Goal: Task Accomplishment & Management: Manage account settings

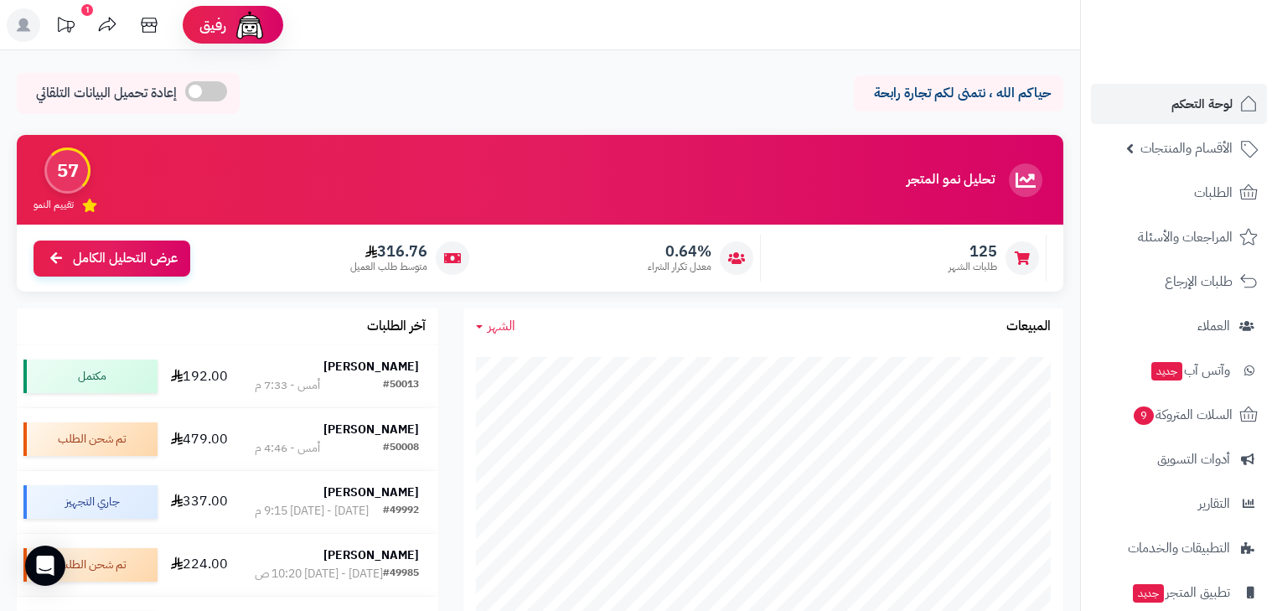
click at [1203, 201] on span "الطلبات" at bounding box center [1213, 192] width 39 height 23
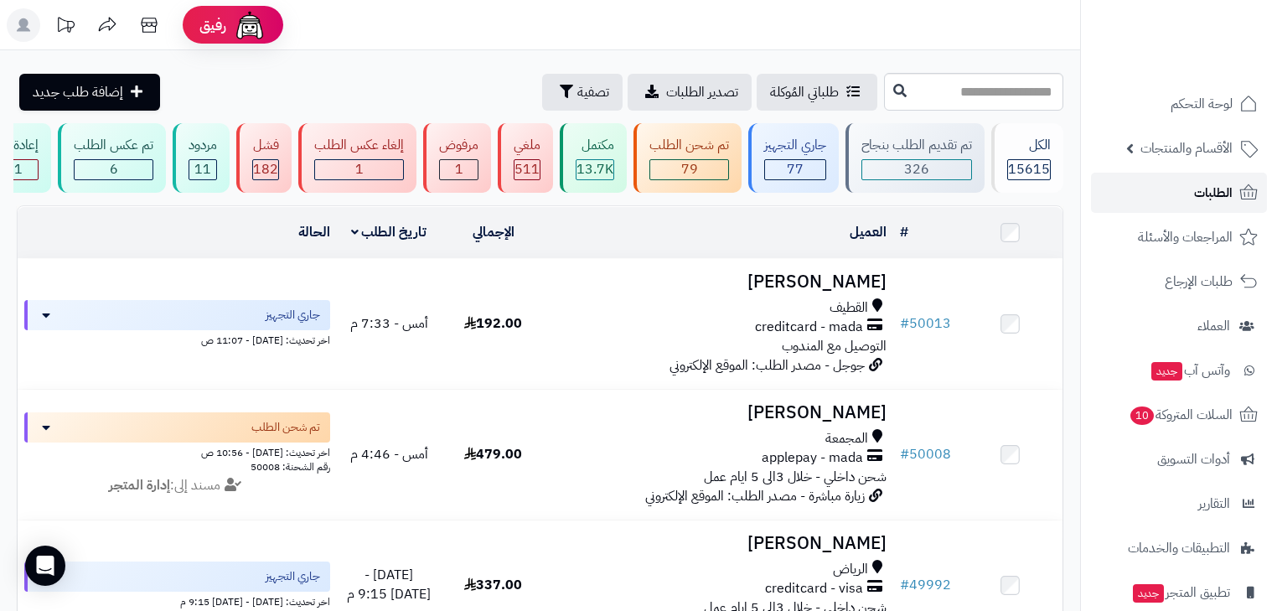
click at [1197, 194] on span "الطلبات" at bounding box center [1213, 192] width 39 height 23
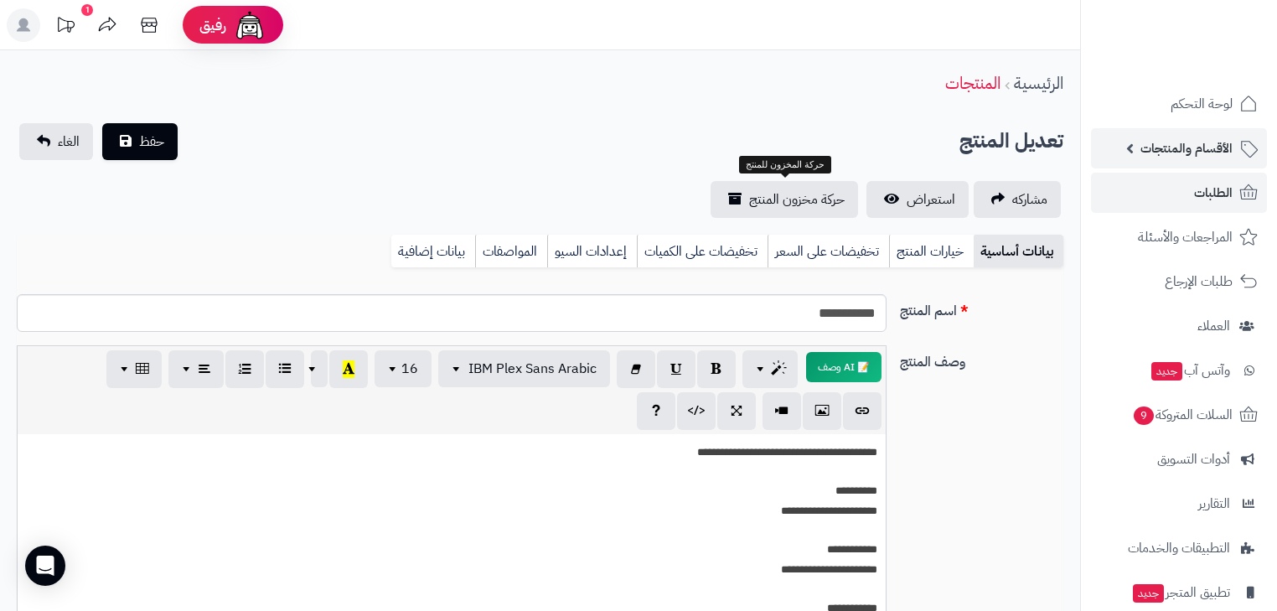
click at [1223, 149] on span "الأقسام والمنتجات" at bounding box center [1186, 148] width 92 height 23
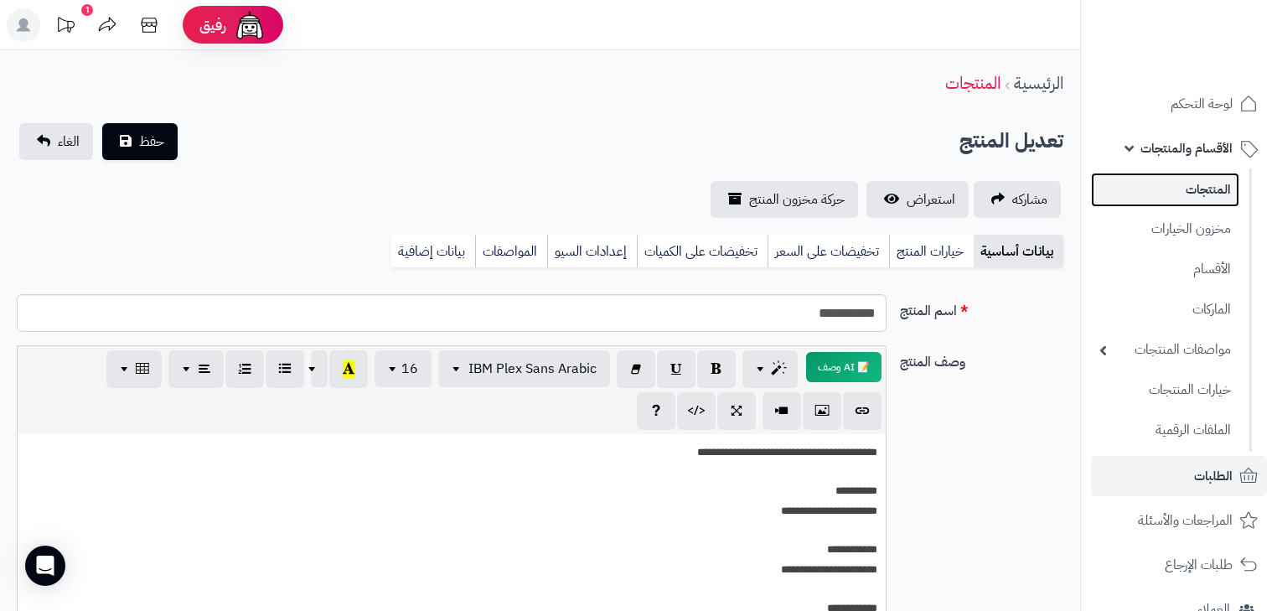
click at [1212, 179] on link "المنتجات" at bounding box center [1165, 190] width 148 height 34
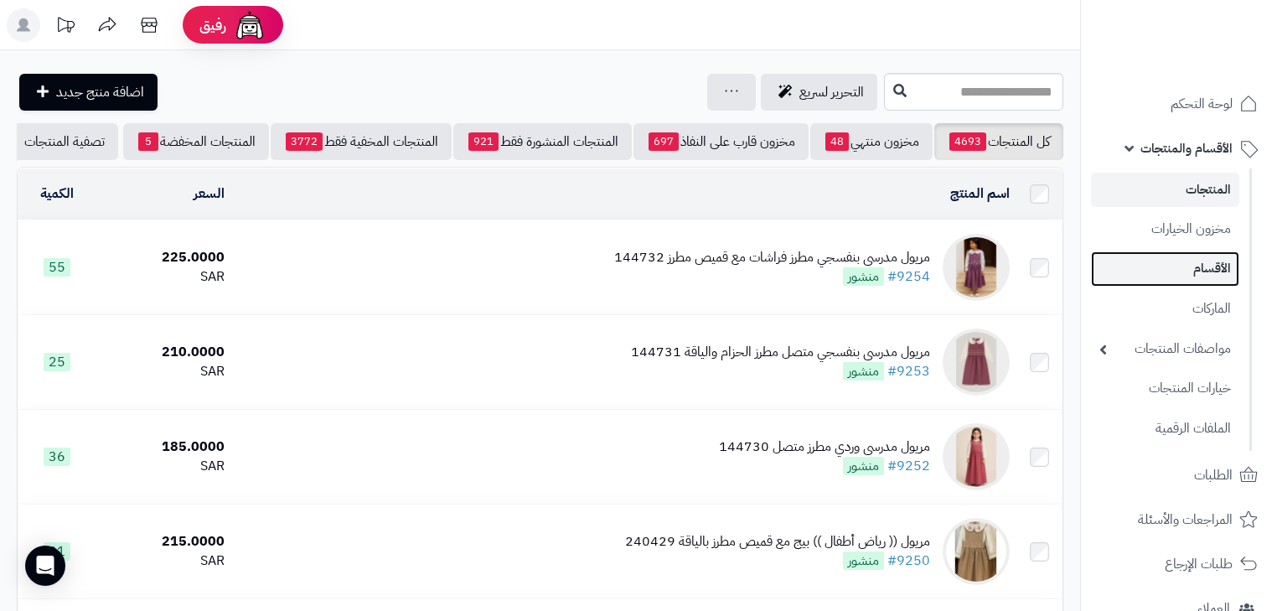
click at [1221, 255] on link "الأقسام" at bounding box center [1165, 268] width 148 height 34
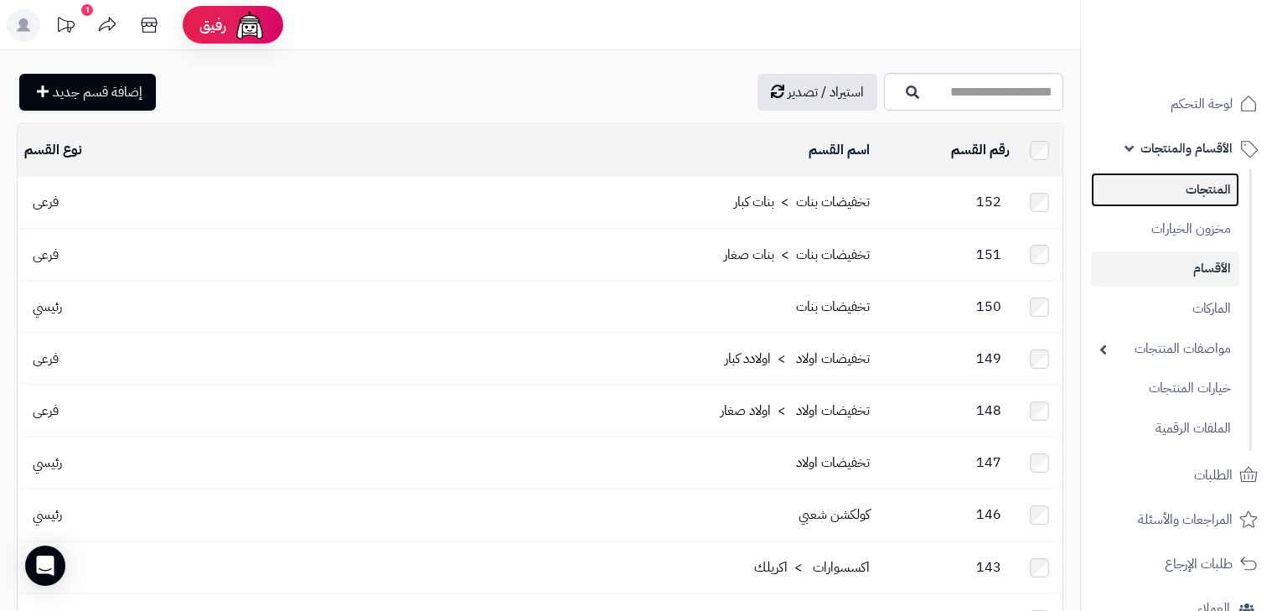
click at [1223, 200] on link "المنتجات" at bounding box center [1165, 190] width 148 height 34
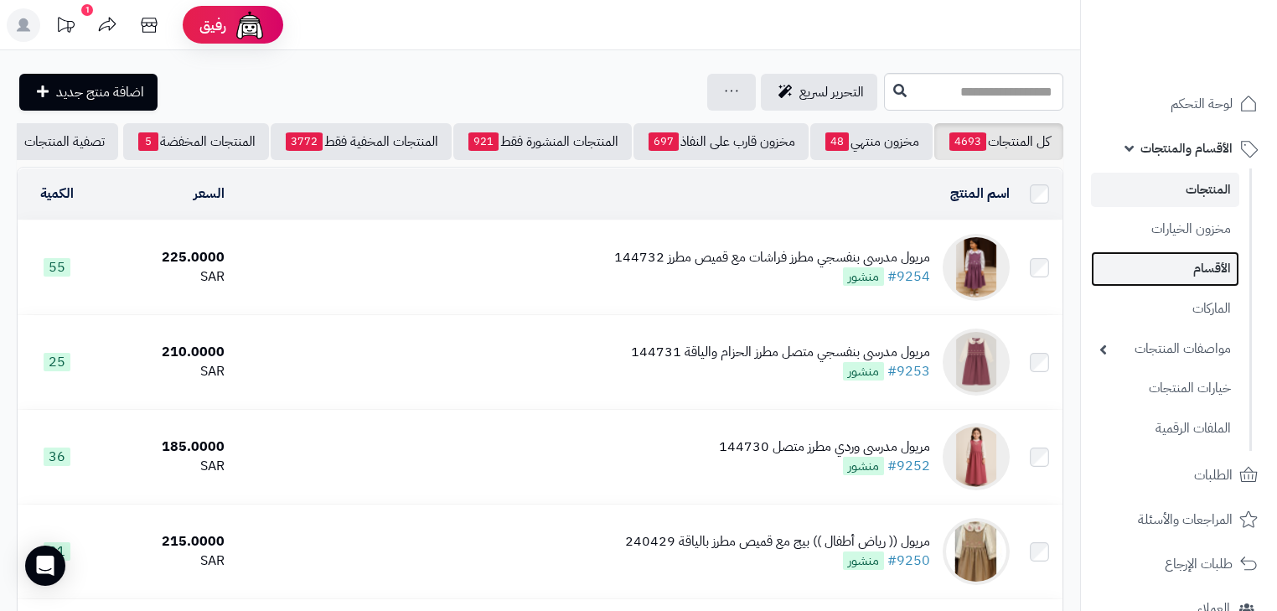
click at [1214, 277] on link "الأقسام" at bounding box center [1165, 268] width 148 height 34
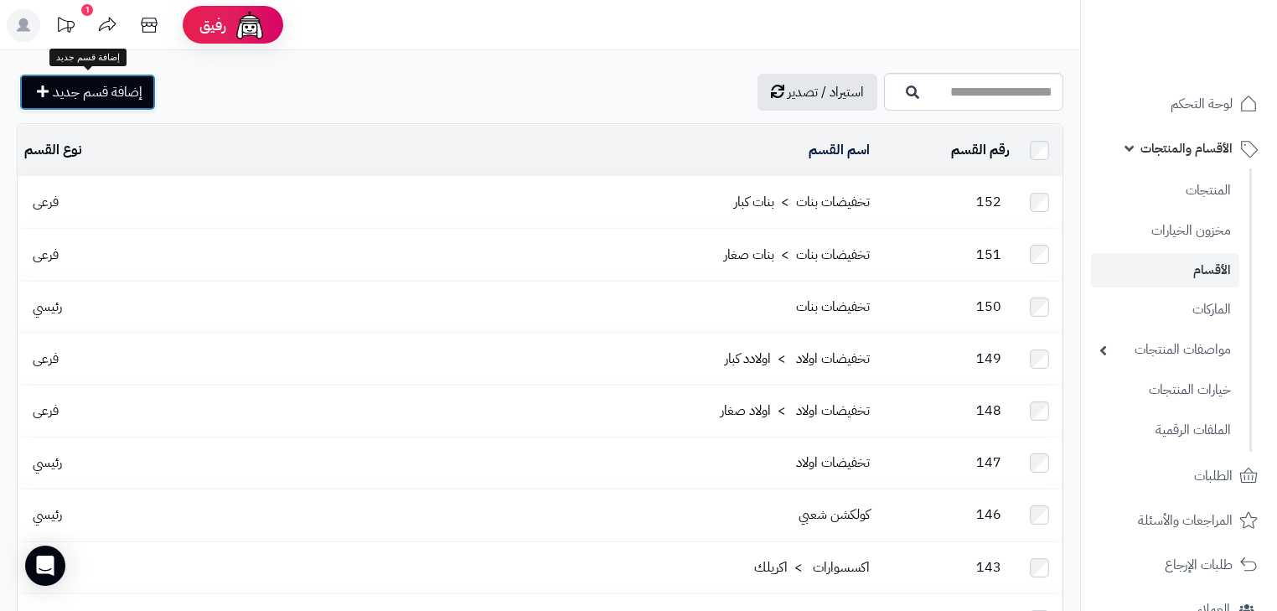
click at [123, 95] on span "إضافة قسم جديد" at bounding box center [98, 92] width 90 height 20
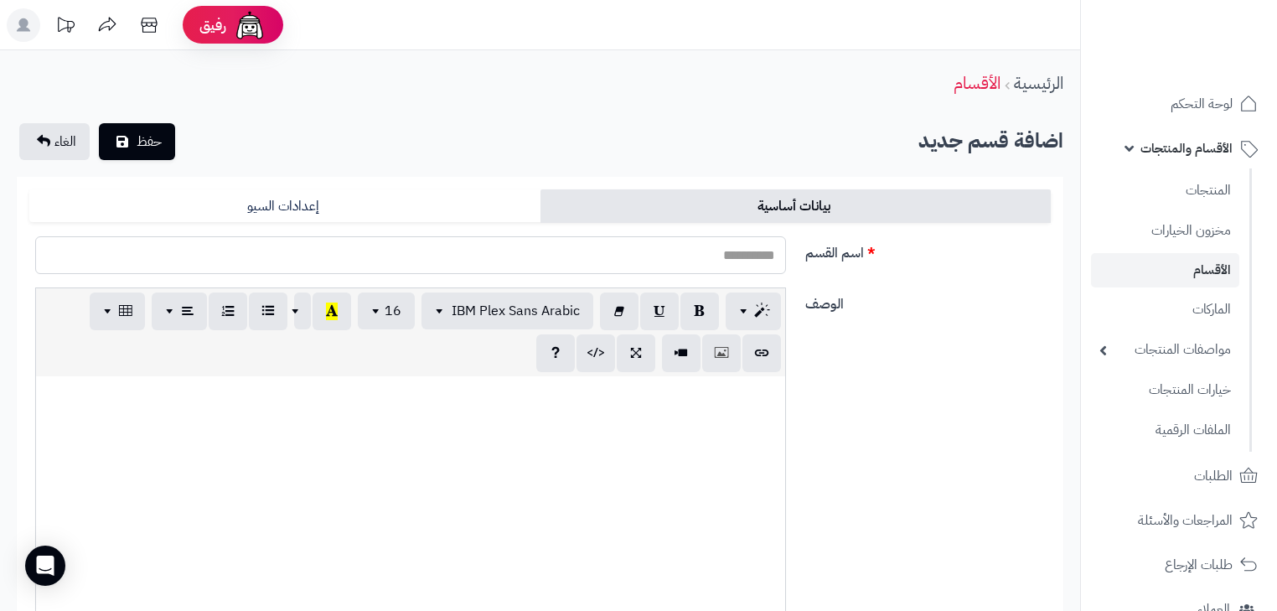
click at [757, 256] on input "اسم القسم" at bounding box center [410, 255] width 751 height 38
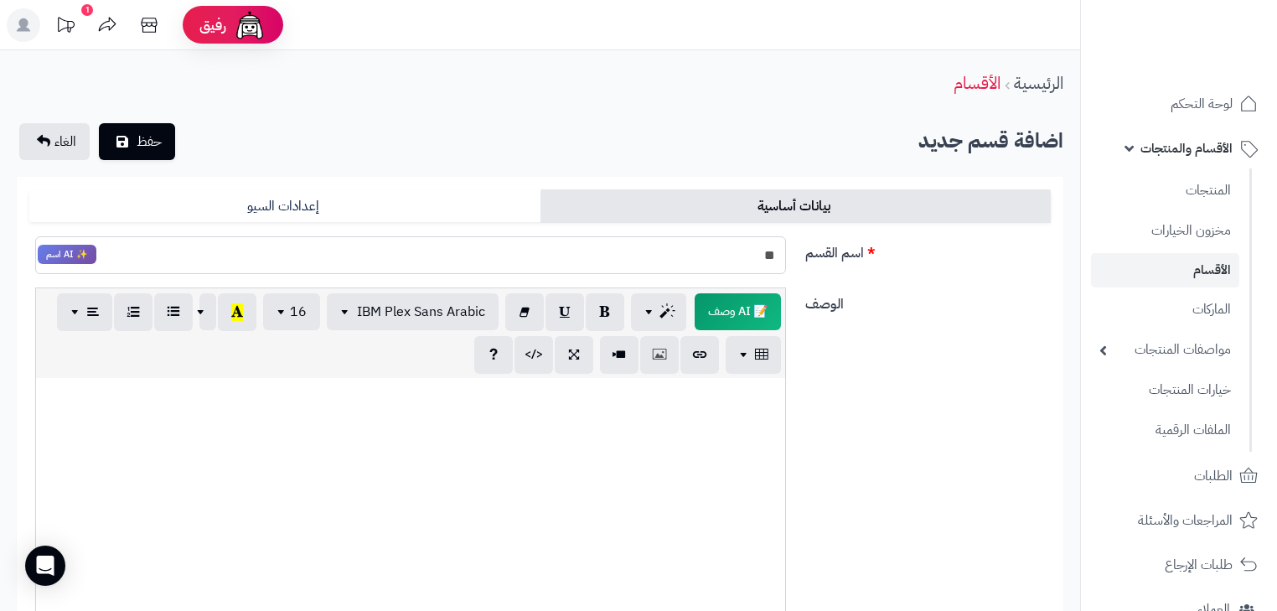
type input "*"
drag, startPoint x: 718, startPoint y: 255, endPoint x: 861, endPoint y: 257, distance: 142.5
click at [861, 257] on div "اسم القسم ****** ✨ AI اسم" at bounding box center [540, 261] width 1035 height 52
drag, startPoint x: 706, startPoint y: 254, endPoint x: 971, endPoint y: 315, distance: 272.6
click at [971, 315] on div "اسم القسم ****** ✨ AI اسم الوصف 📝 AI وصف p blockquote pre h1 h2 h3 h4 h5 h6 IBM…" at bounding box center [539, 442] width 1021 height 415
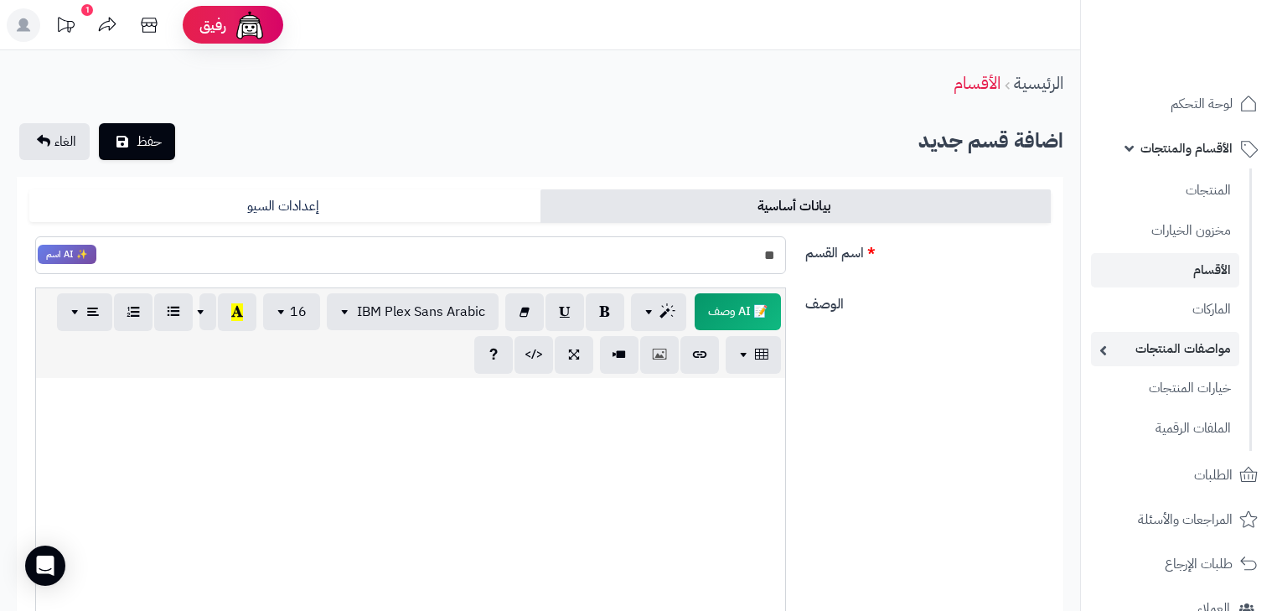
type input "*"
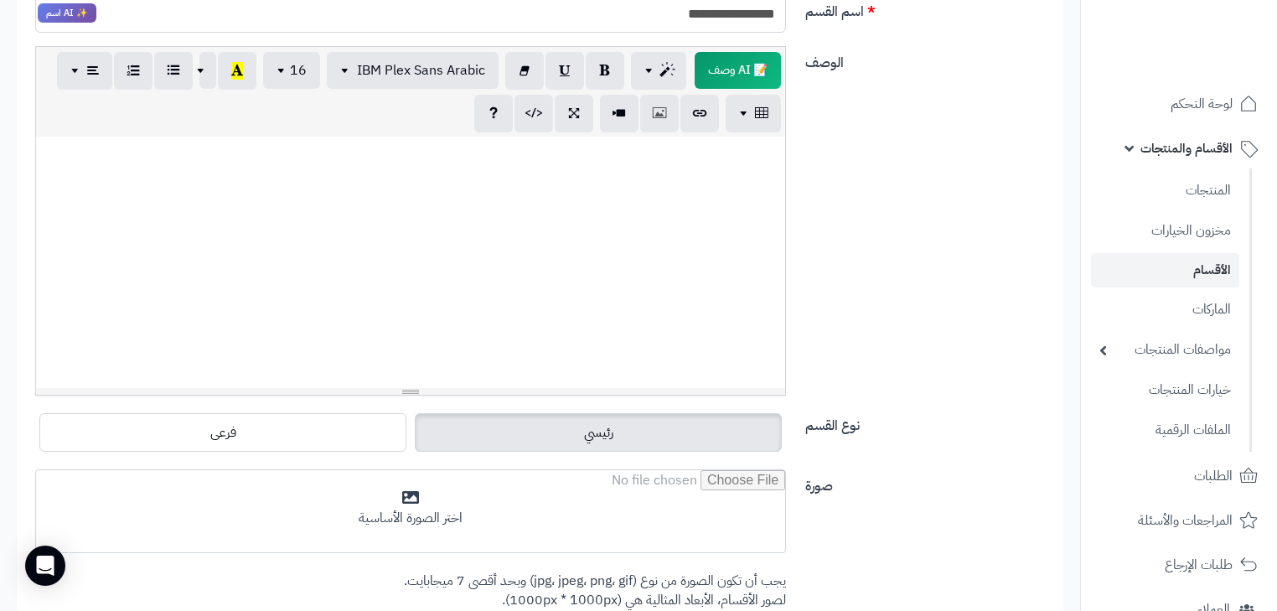
scroll to position [268, 0]
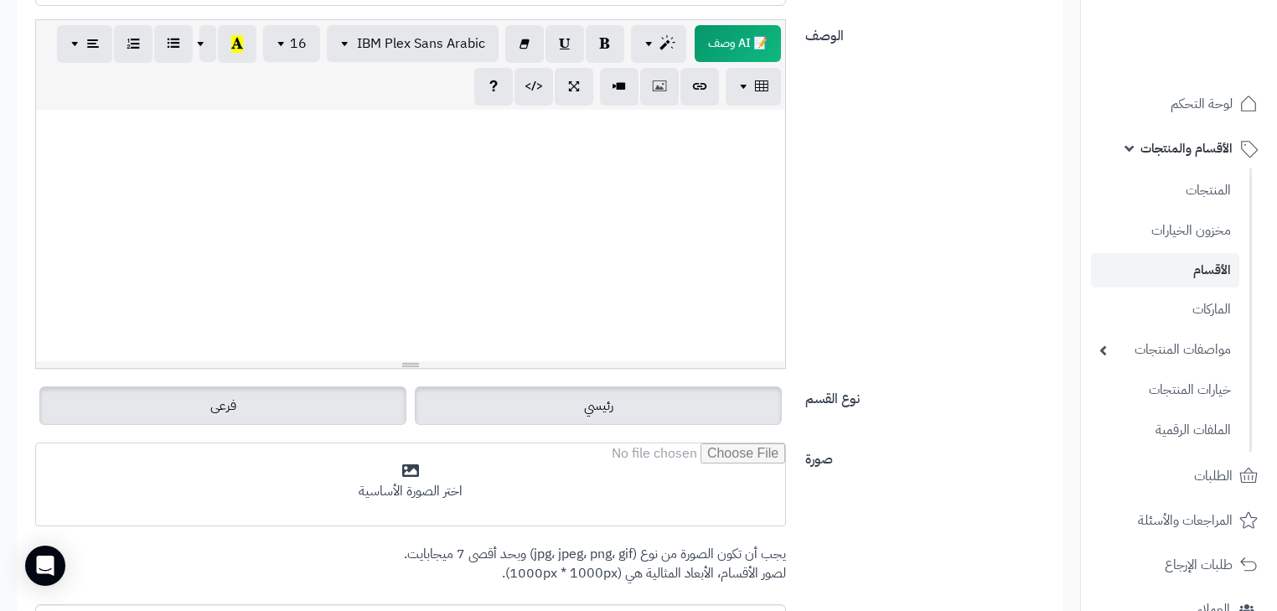
type input "**********"
click at [314, 407] on label "فرعى" at bounding box center [222, 405] width 367 height 39
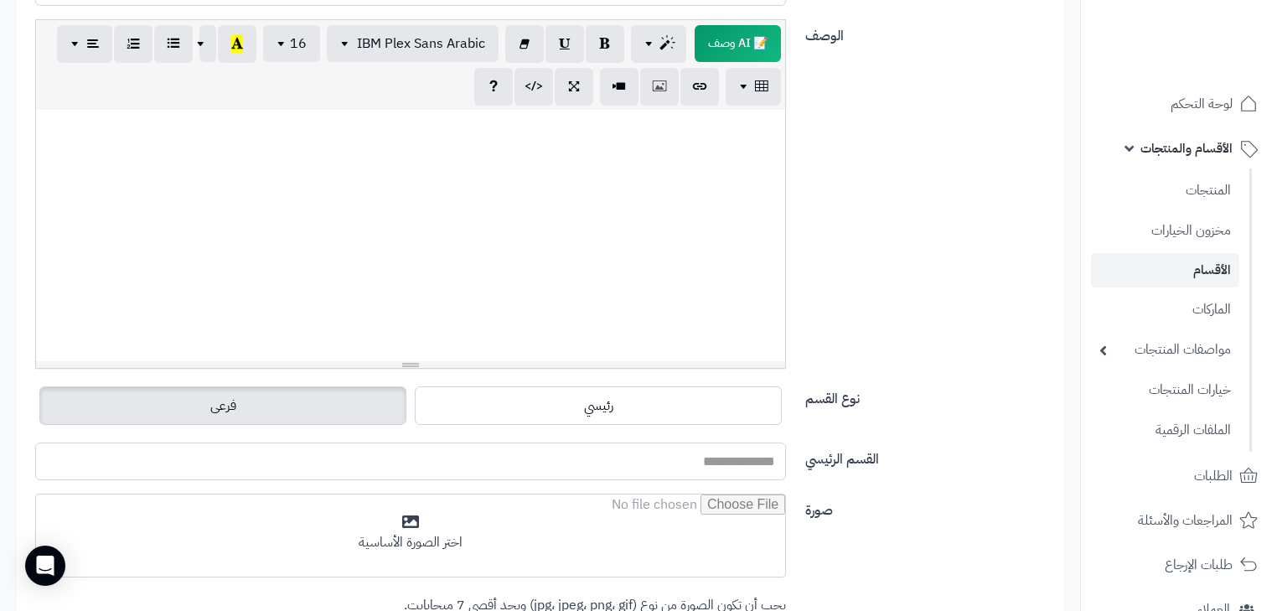
click at [673, 471] on input "القسم الرئيسي" at bounding box center [410, 461] width 751 height 38
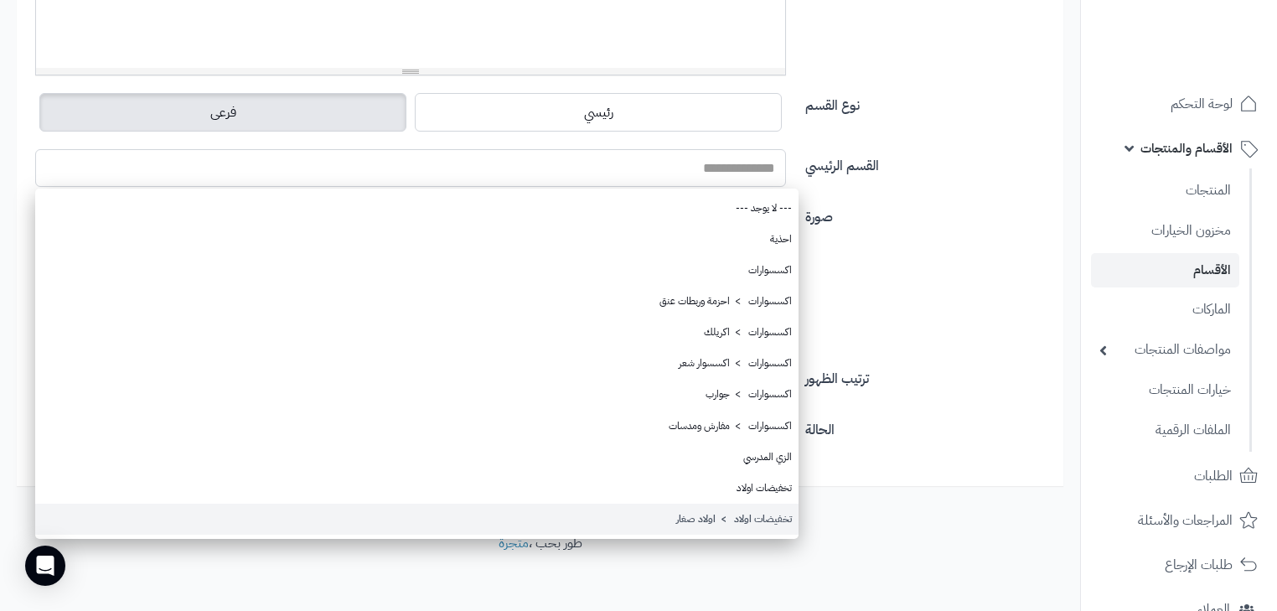
scroll to position [566, 0]
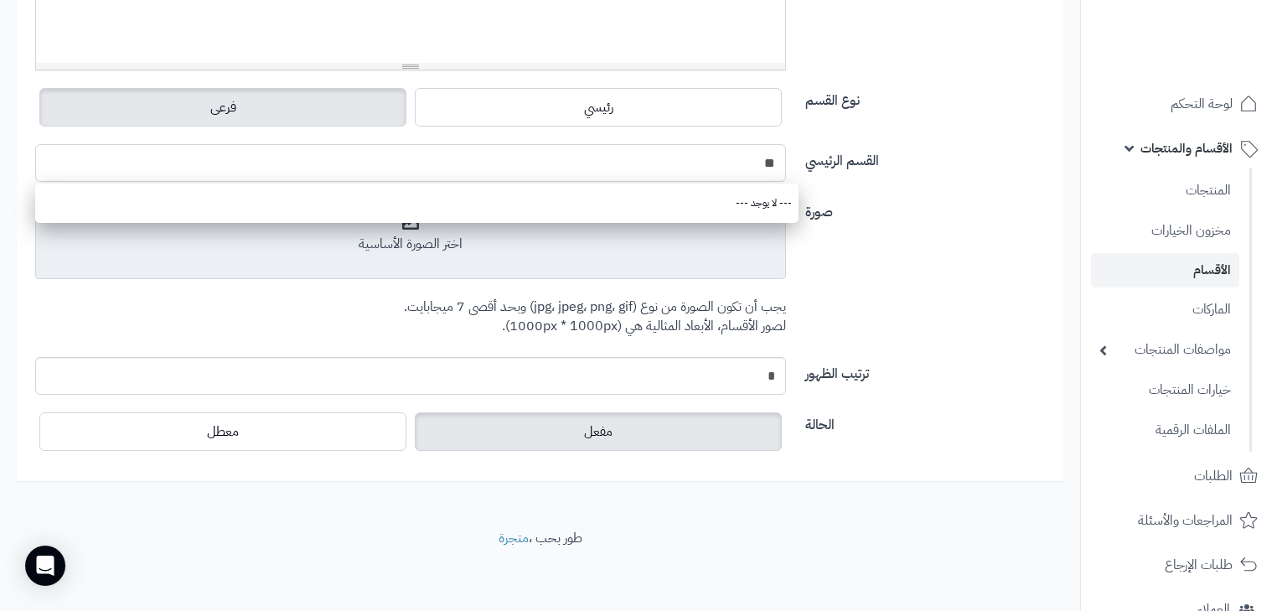
type input "*"
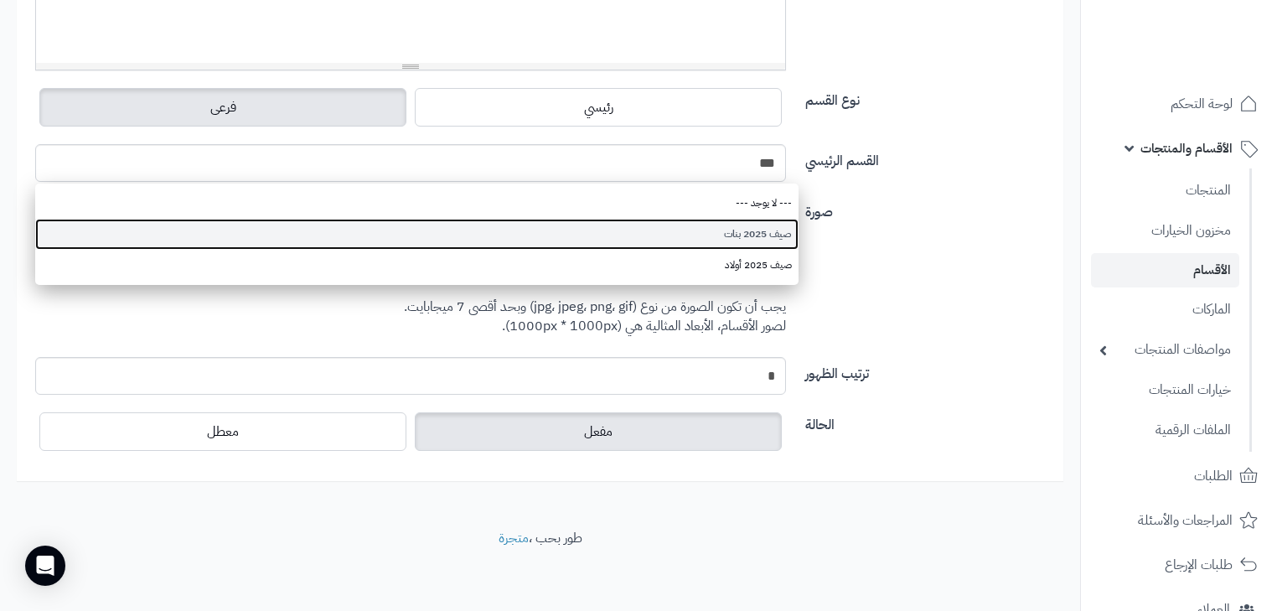
click at [739, 236] on link "صيف 2025 بنات" at bounding box center [416, 234] width 763 height 31
type input "**********"
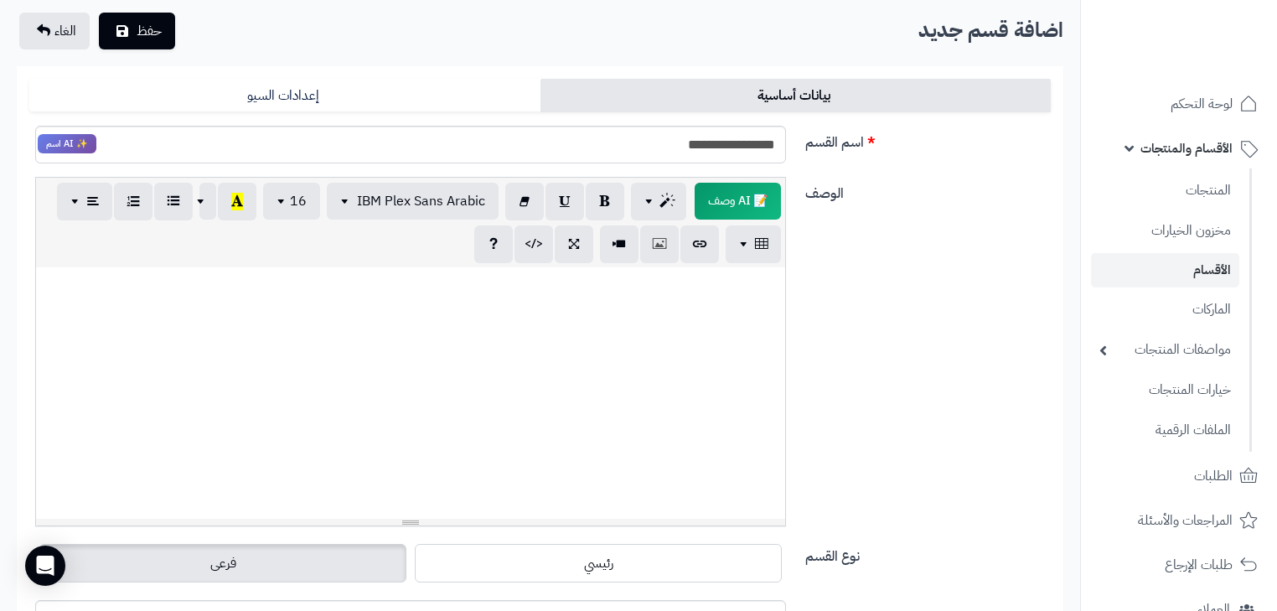
scroll to position [0, 0]
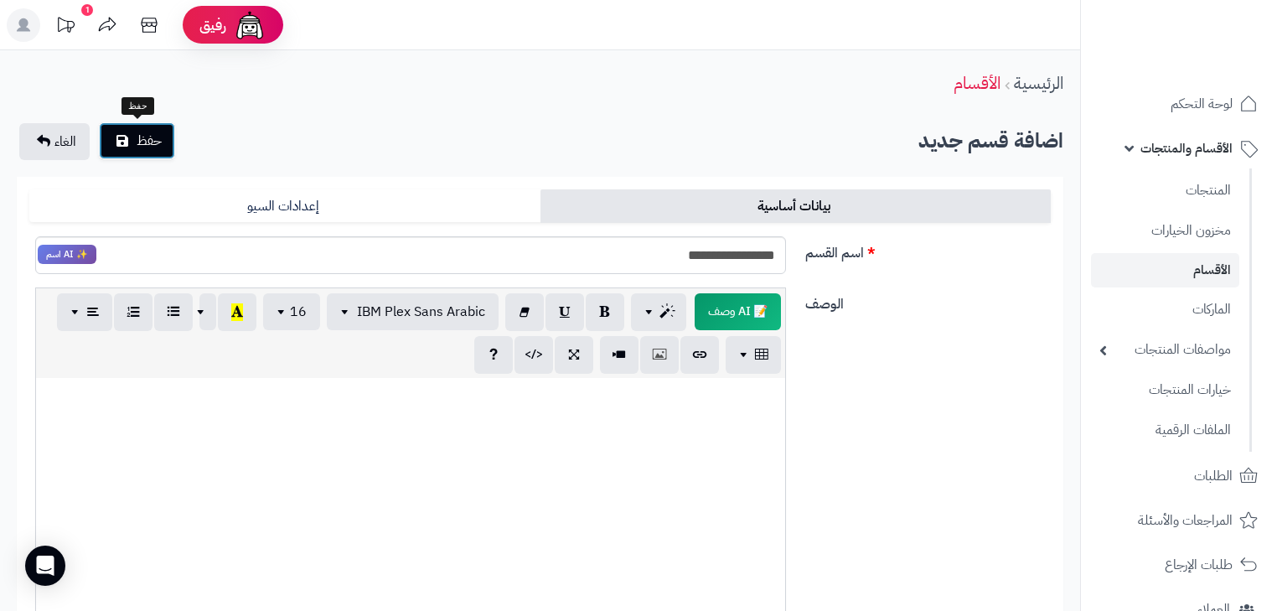
click at [133, 127] on button "حفظ" at bounding box center [137, 140] width 76 height 37
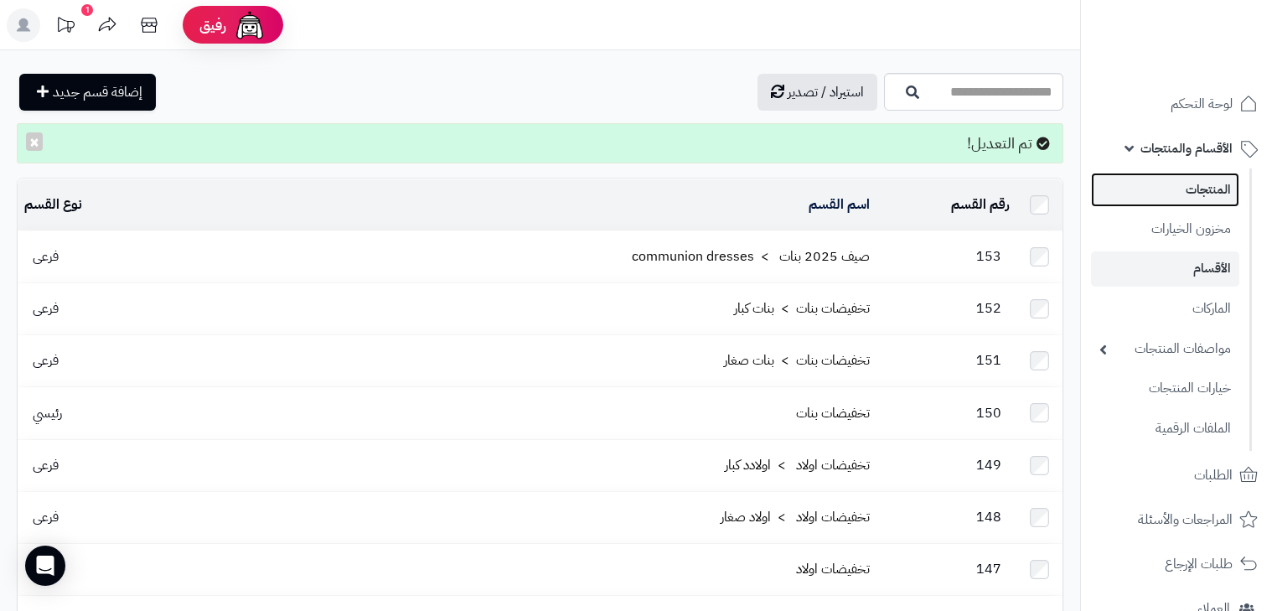
click at [1196, 191] on link "المنتجات" at bounding box center [1165, 190] width 148 height 34
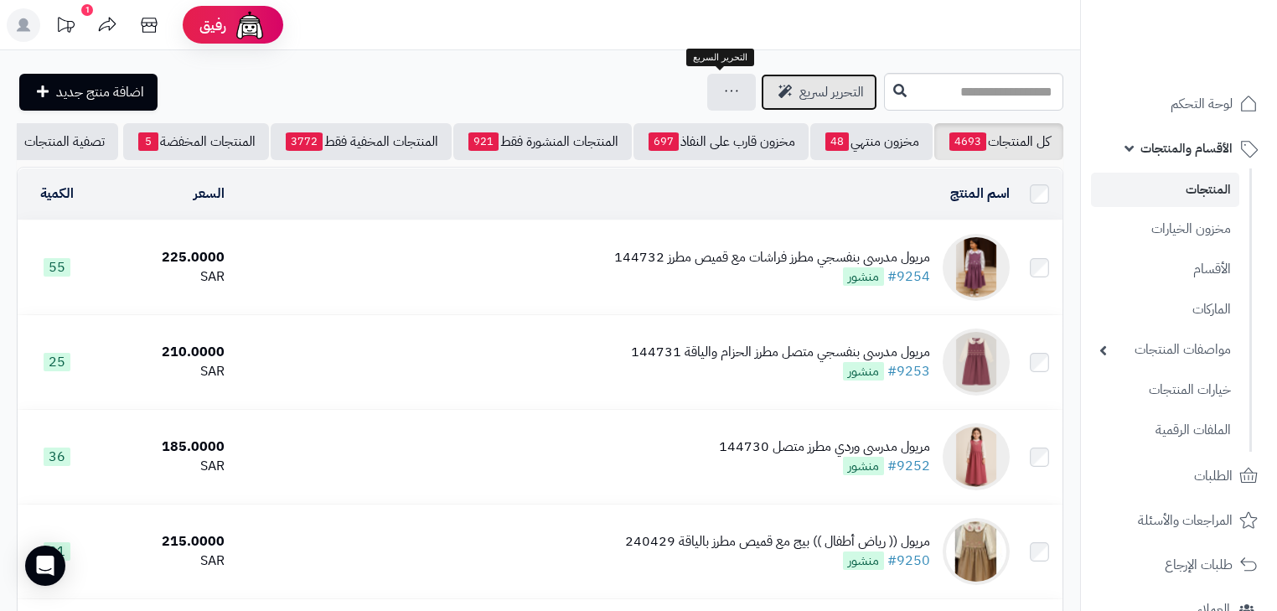
click at [761, 106] on link "التحرير لسريع" at bounding box center [819, 92] width 116 height 37
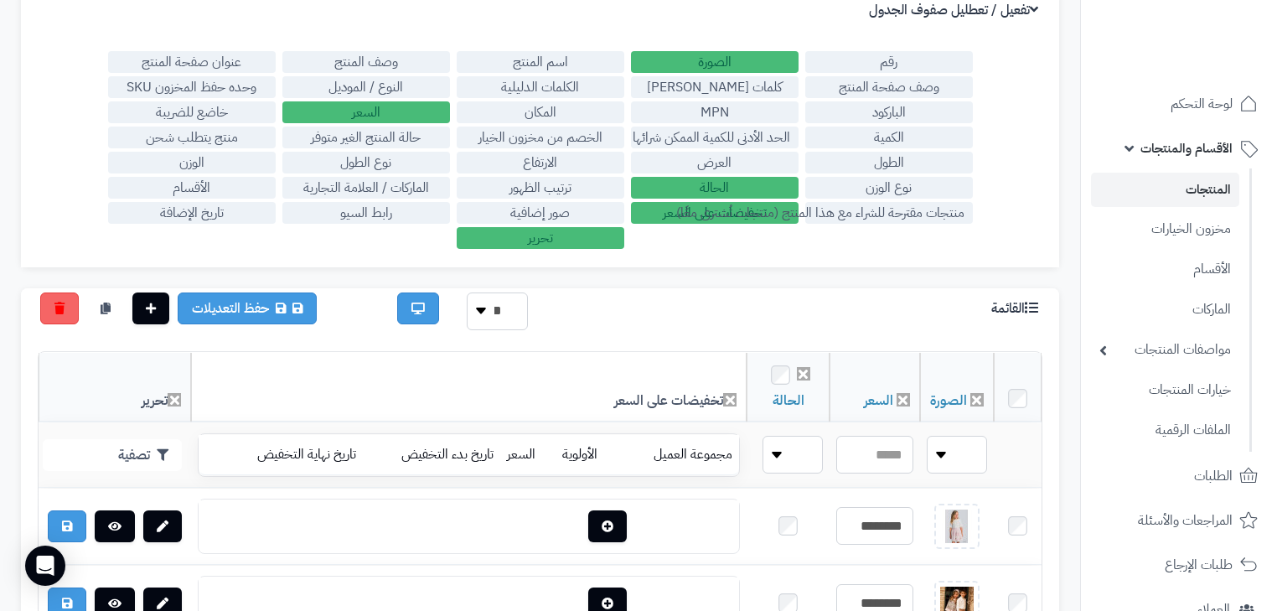
scroll to position [134, 0]
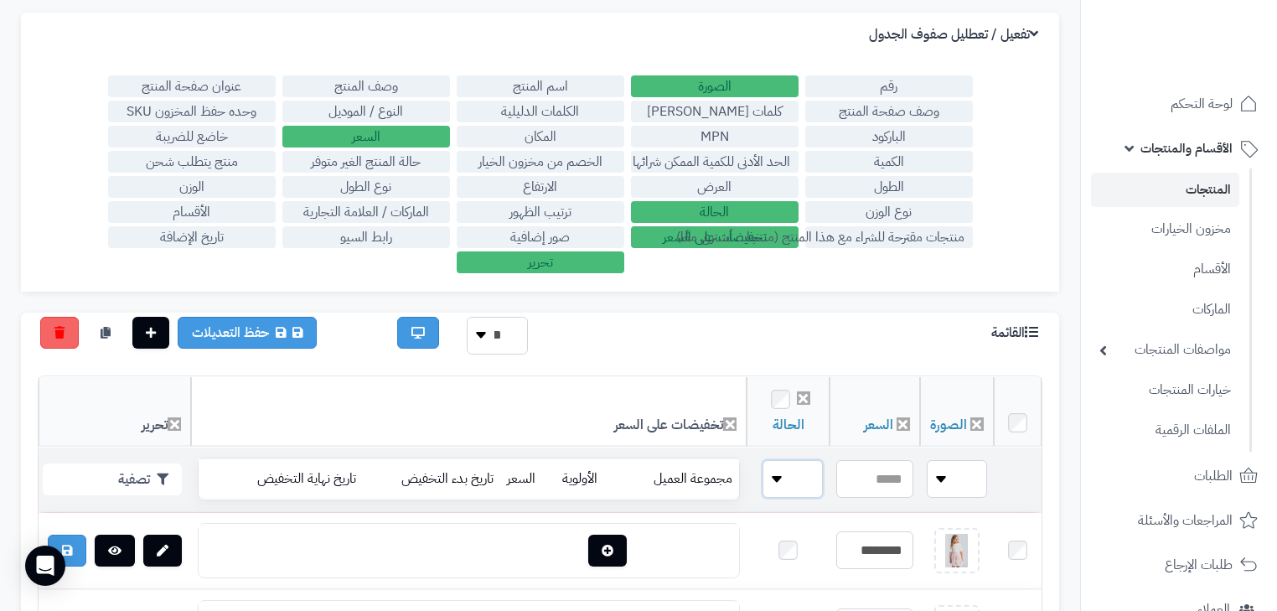
click at [797, 461] on select "**** ****" at bounding box center [793, 479] width 60 height 38
select select "*"
click at [763, 460] on select "**** ****" at bounding box center [793, 479] width 60 height 38
click at [506, 92] on label "اسم المنتج" at bounding box center [541, 86] width 168 height 22
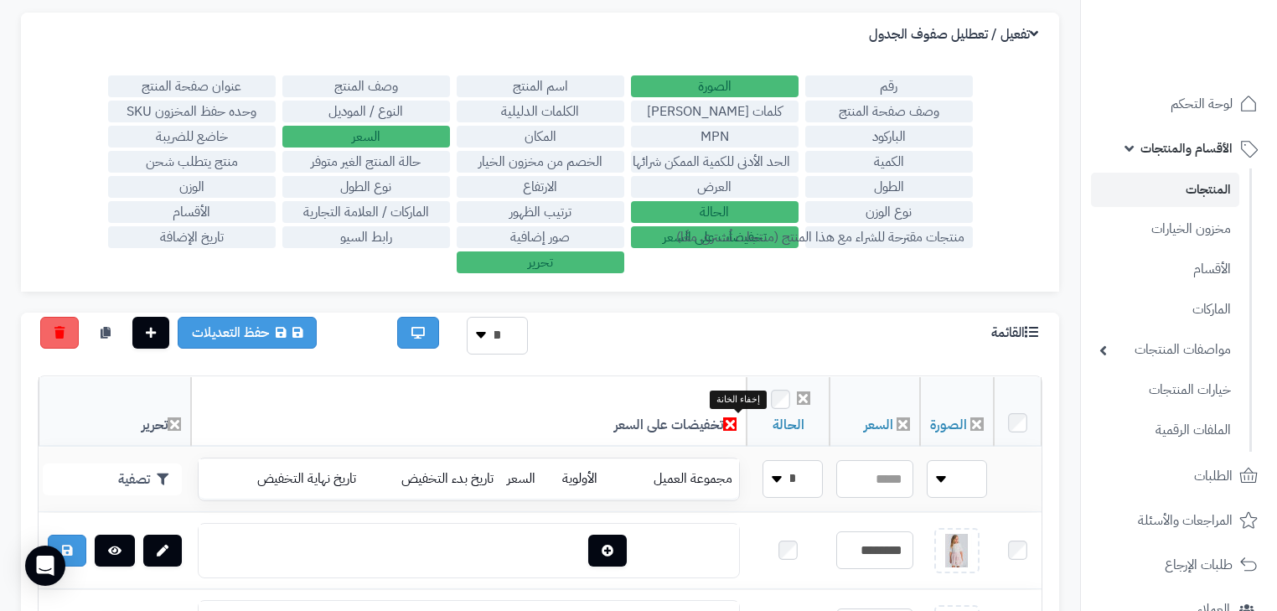
click at [736, 425] on icon at bounding box center [729, 423] width 13 height 13
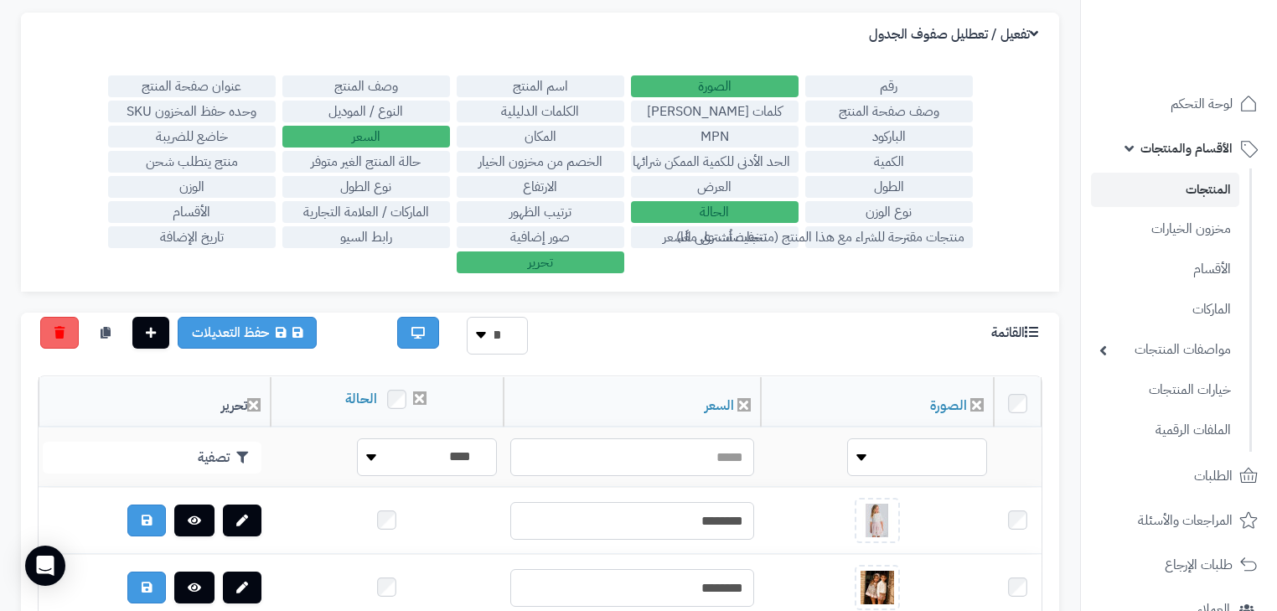
click at [218, 213] on label "الأقسام" at bounding box center [192, 212] width 168 height 22
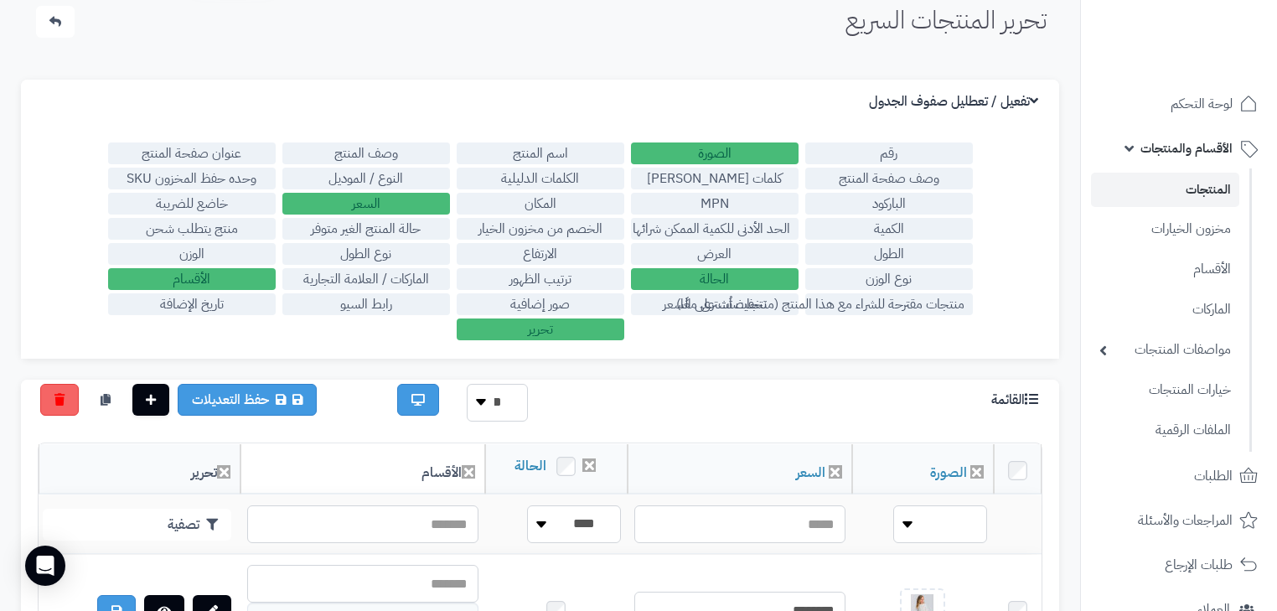
scroll to position [67, 0]
click at [522, 153] on label "اسم المنتج" at bounding box center [541, 153] width 168 height 22
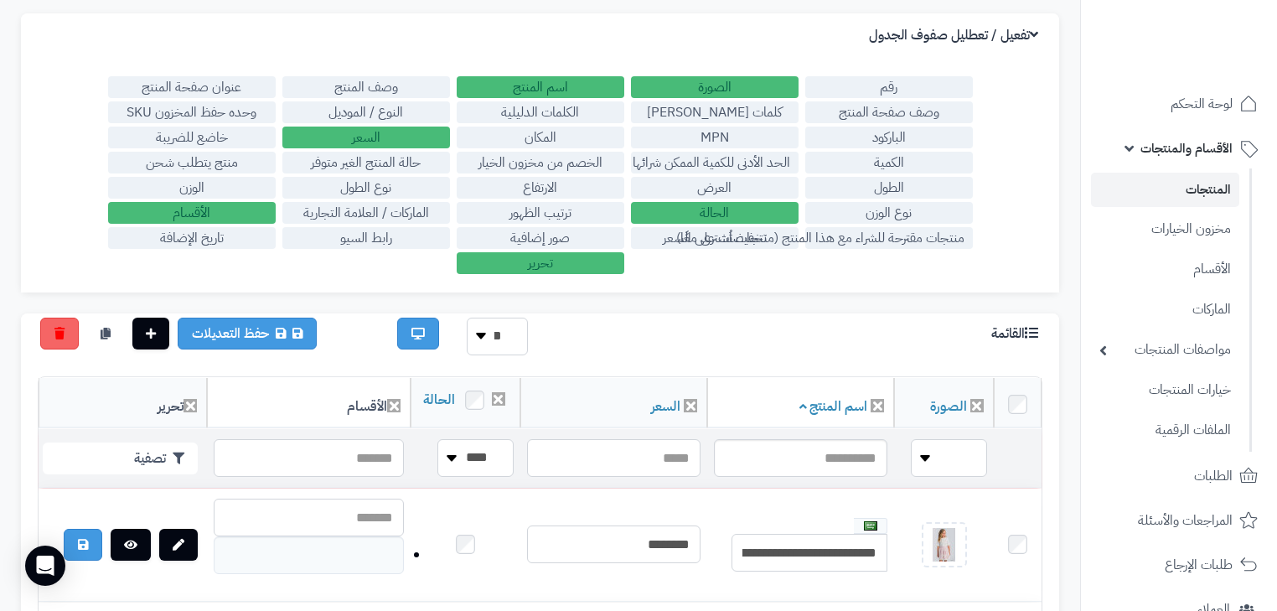
scroll to position [134, 0]
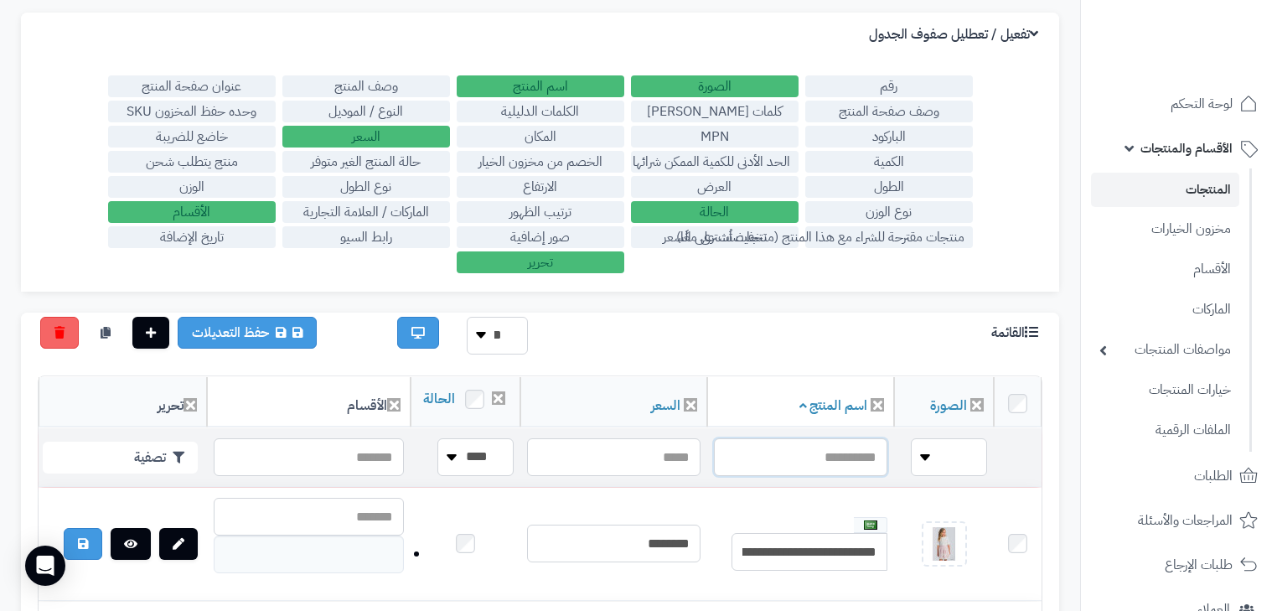
click at [834, 476] on input "text" at bounding box center [800, 457] width 173 height 38
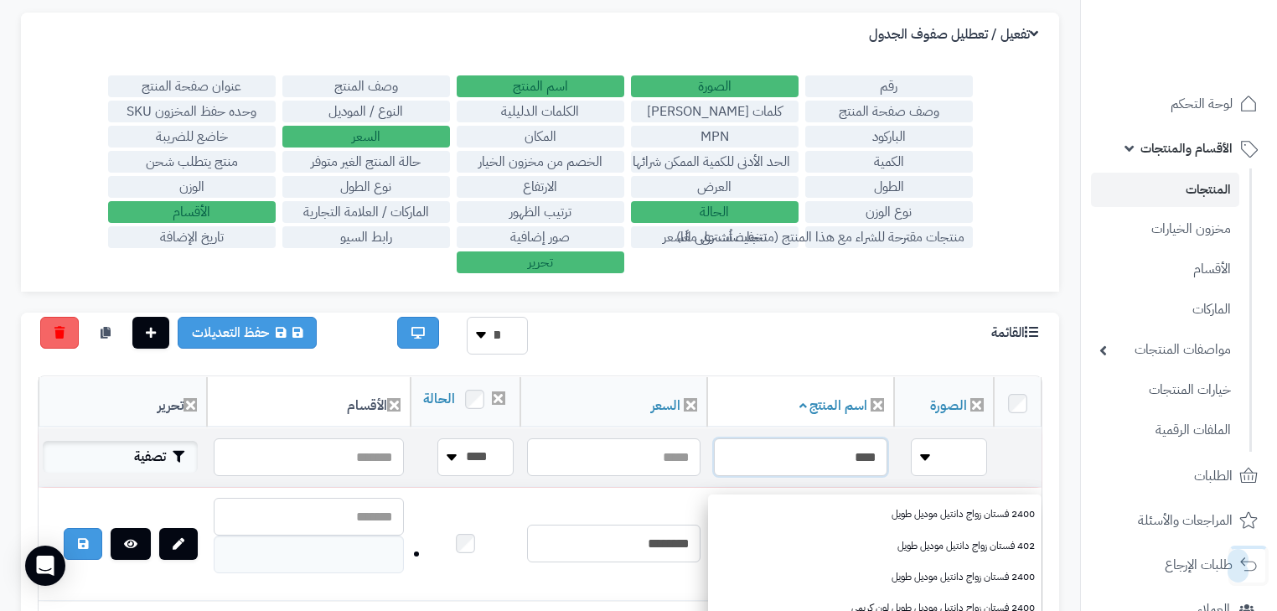
type input "****"
click at [154, 471] on button "تصفية" at bounding box center [120, 457] width 155 height 32
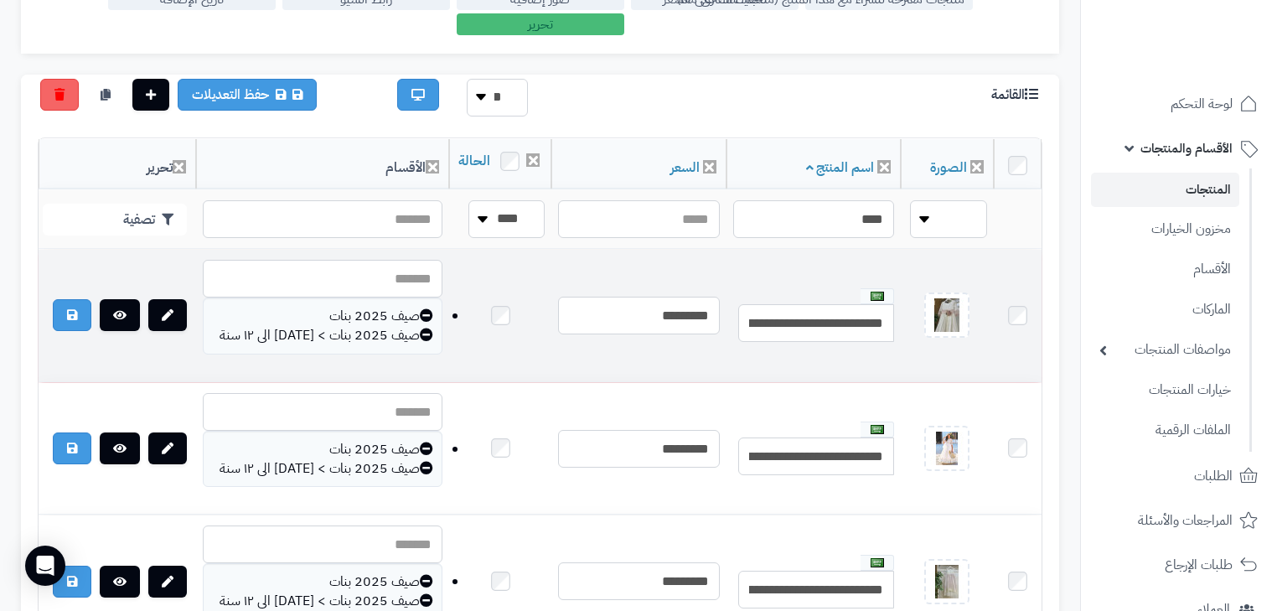
scroll to position [402, 0]
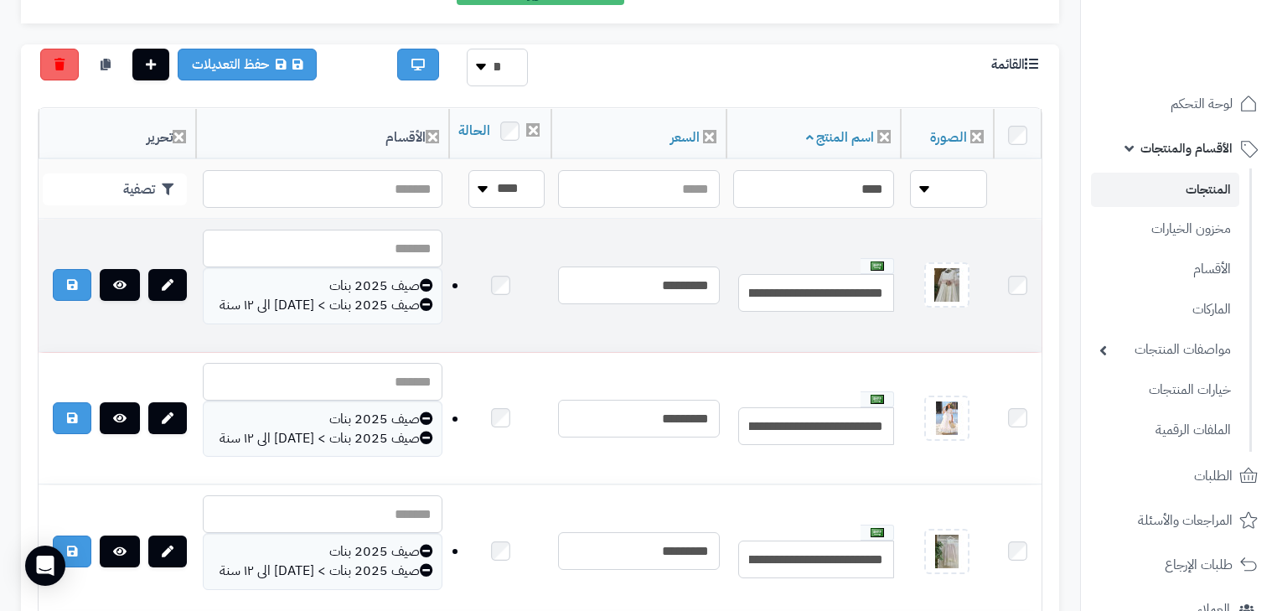
click at [420, 311] on icon at bounding box center [426, 303] width 13 height 13
click at [380, 320] on div "صيف 2025 بنات صيف 2025 بنات > من ١ سنة الى ١٢ سنة" at bounding box center [323, 295] width 240 height 57
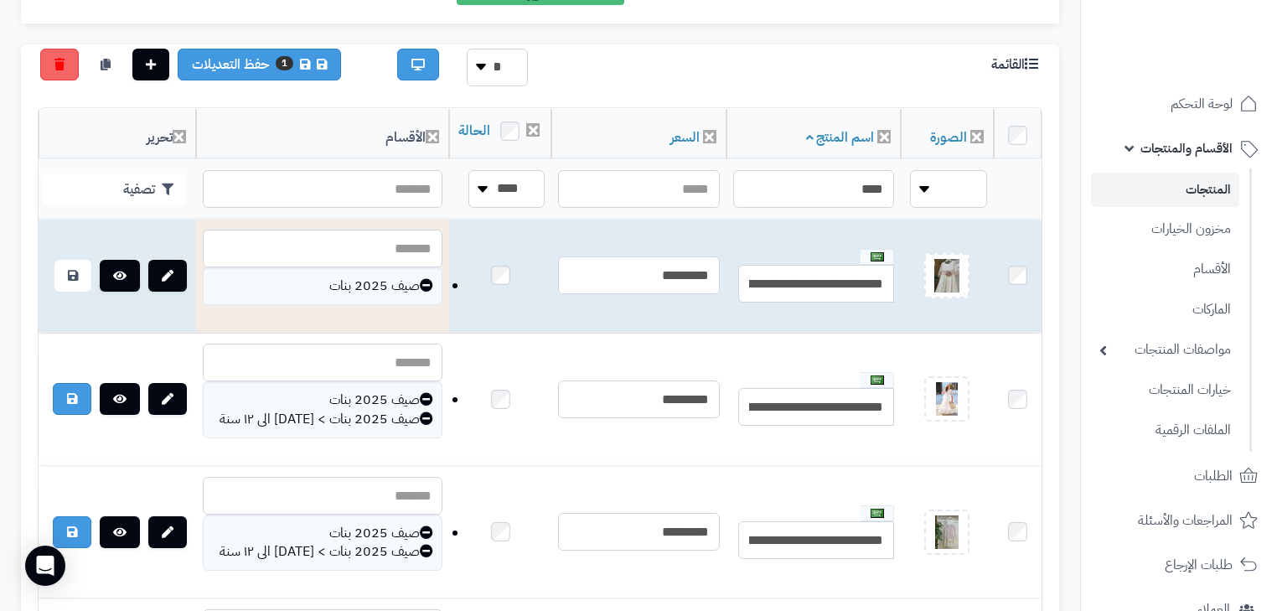
click at [420, 292] on icon at bounding box center [426, 284] width 13 height 13
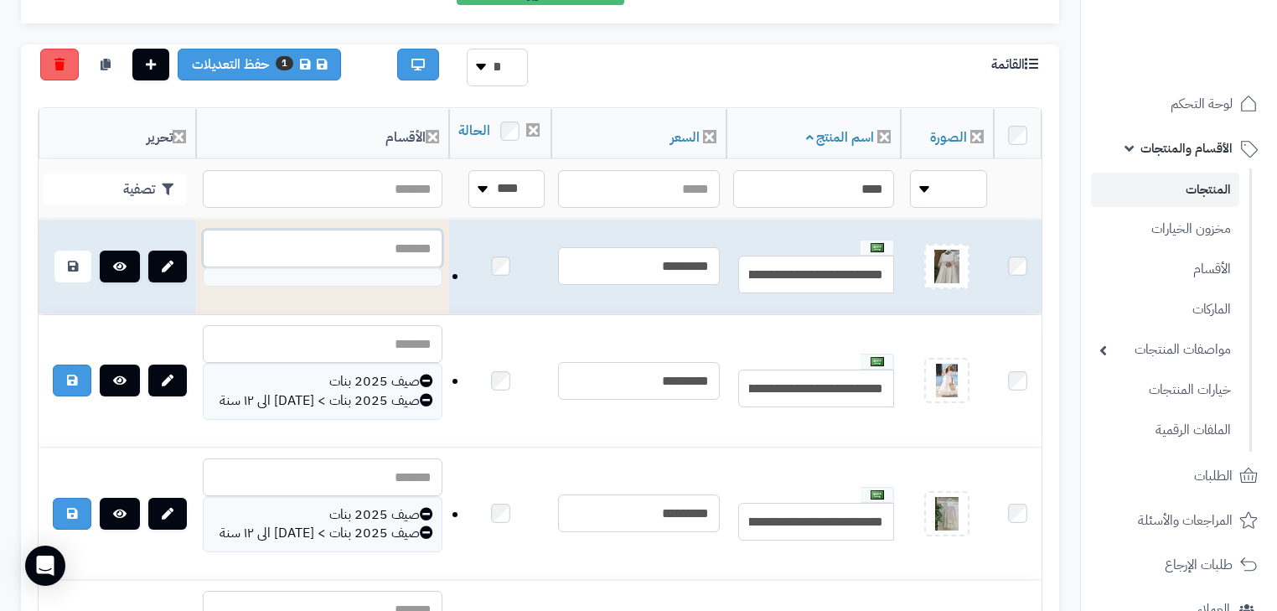
click at [356, 267] on input "text" at bounding box center [323, 249] width 240 height 38
type input "*"
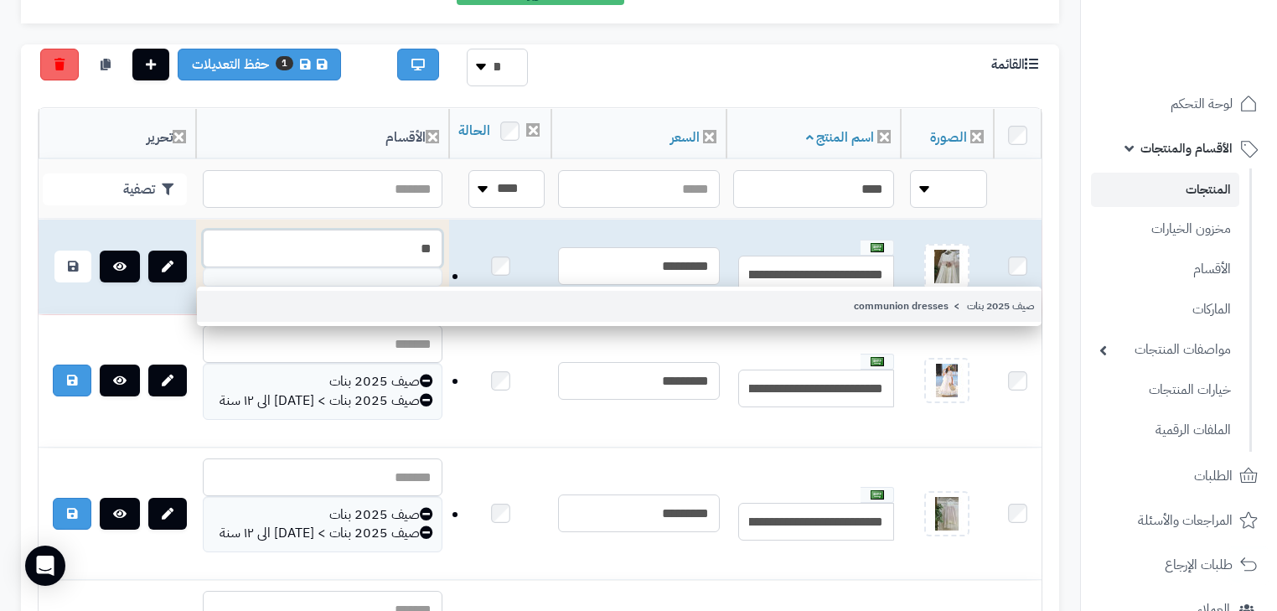
type input "**"
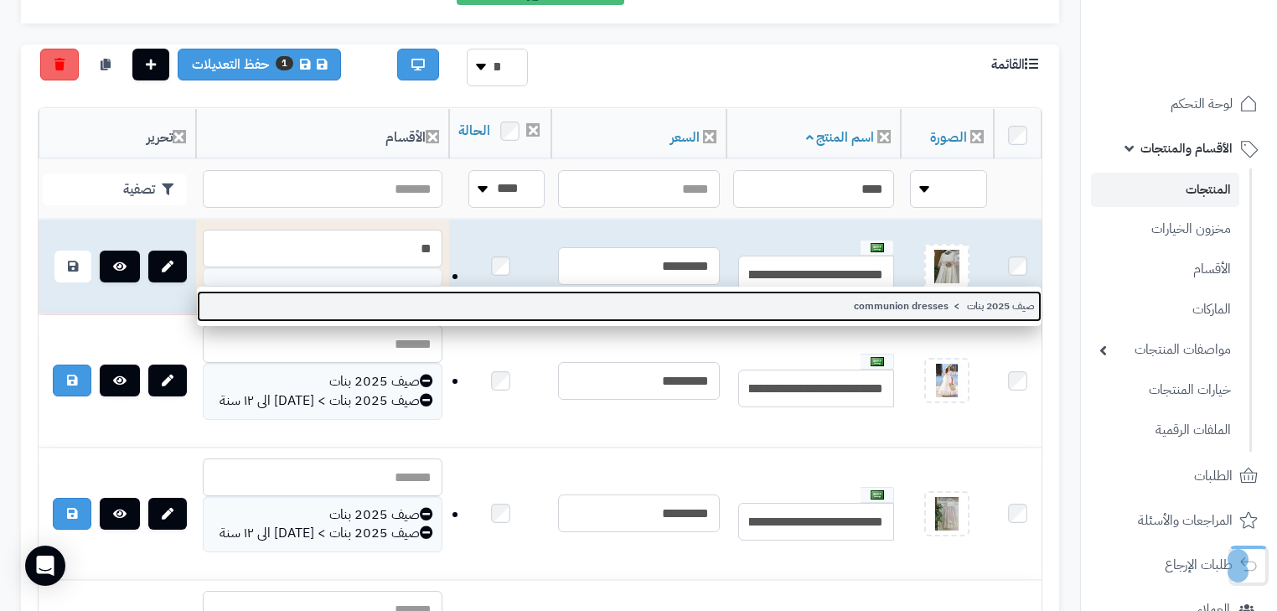
click at [453, 307] on link "صيف 2025 بنات > communion dresses" at bounding box center [619, 306] width 845 height 31
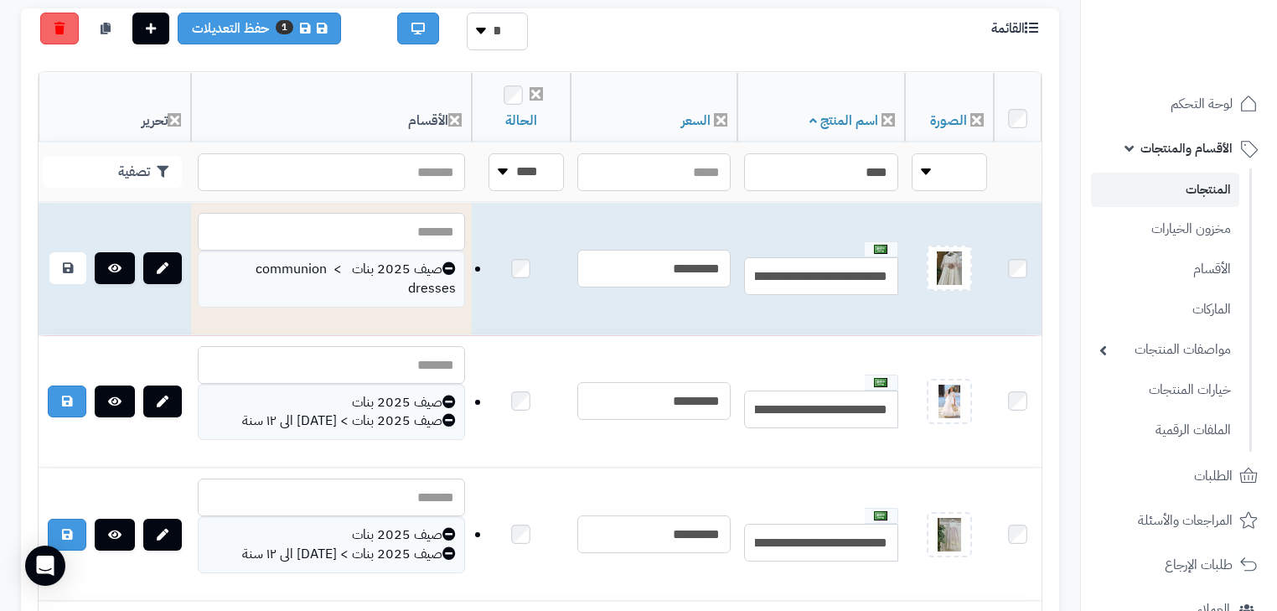
scroll to position [469, 0]
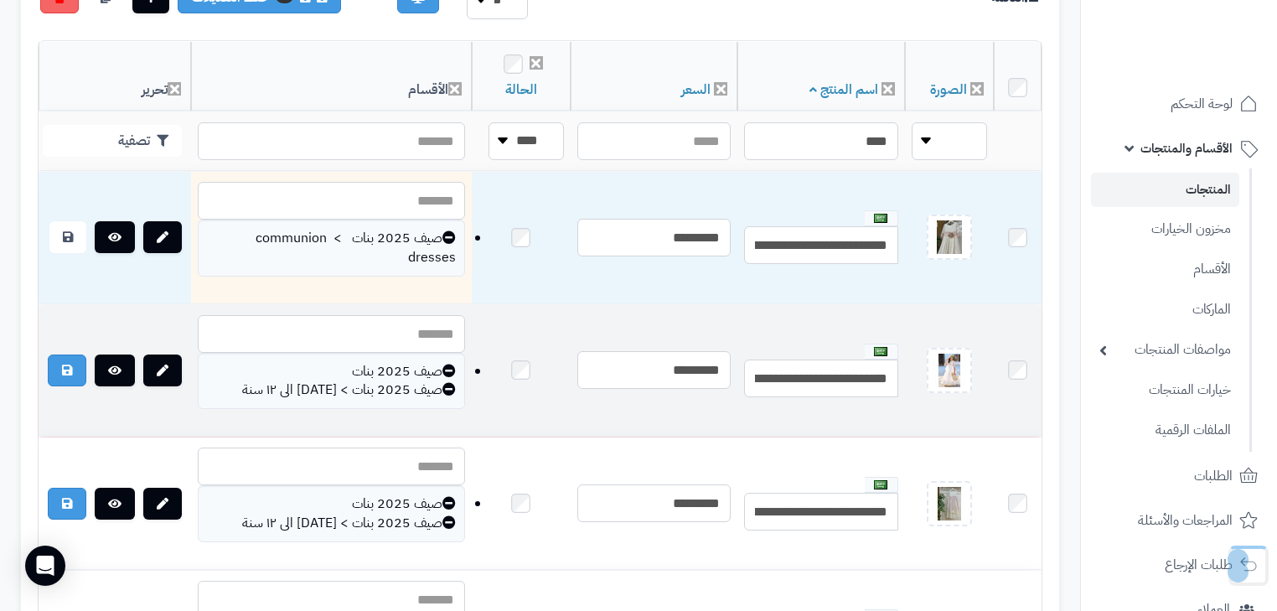
click at [442, 371] on icon at bounding box center [448, 370] width 13 height 13
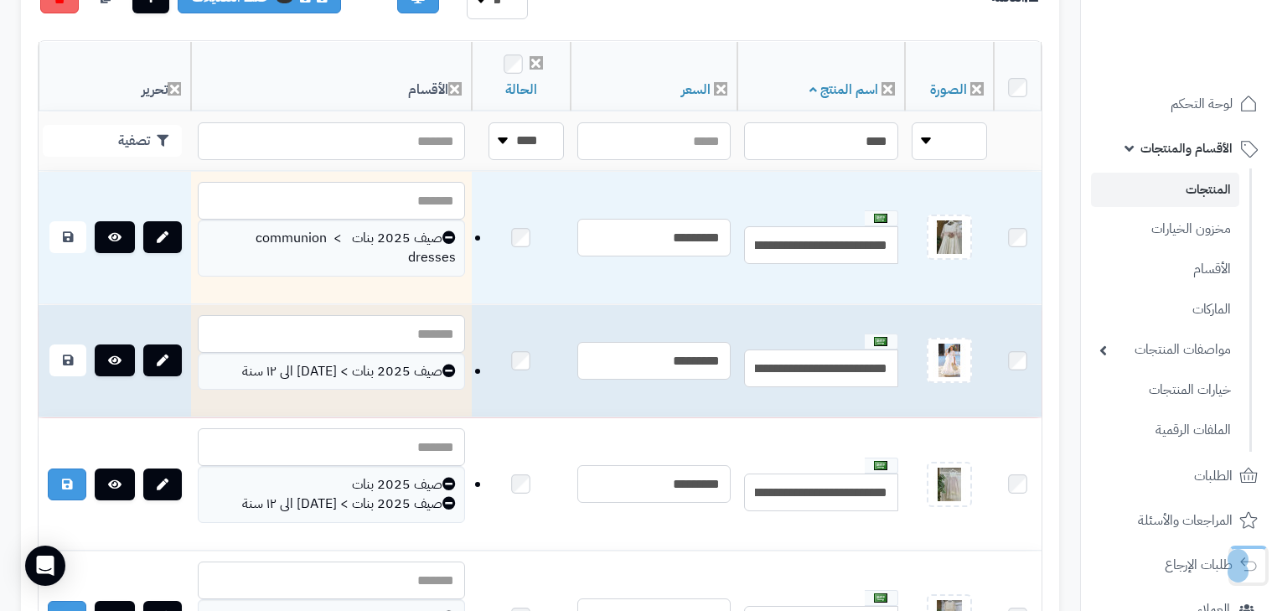
click at [442, 372] on icon at bounding box center [448, 370] width 13 height 13
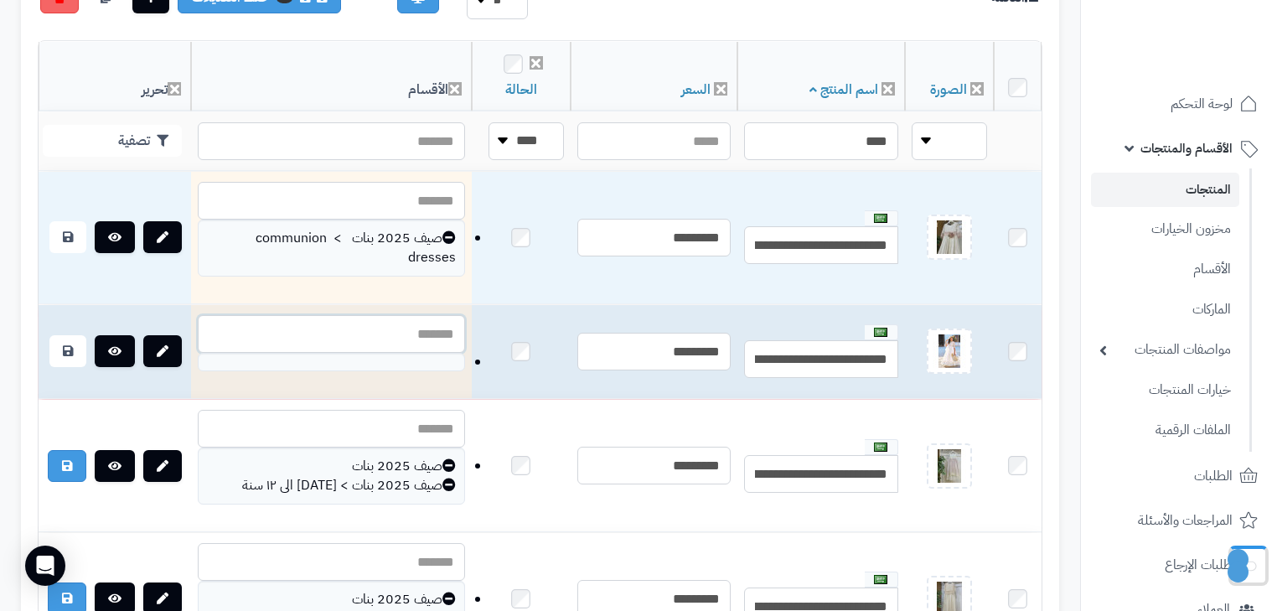
click at [400, 335] on input "text" at bounding box center [331, 334] width 267 height 38
type input "*"
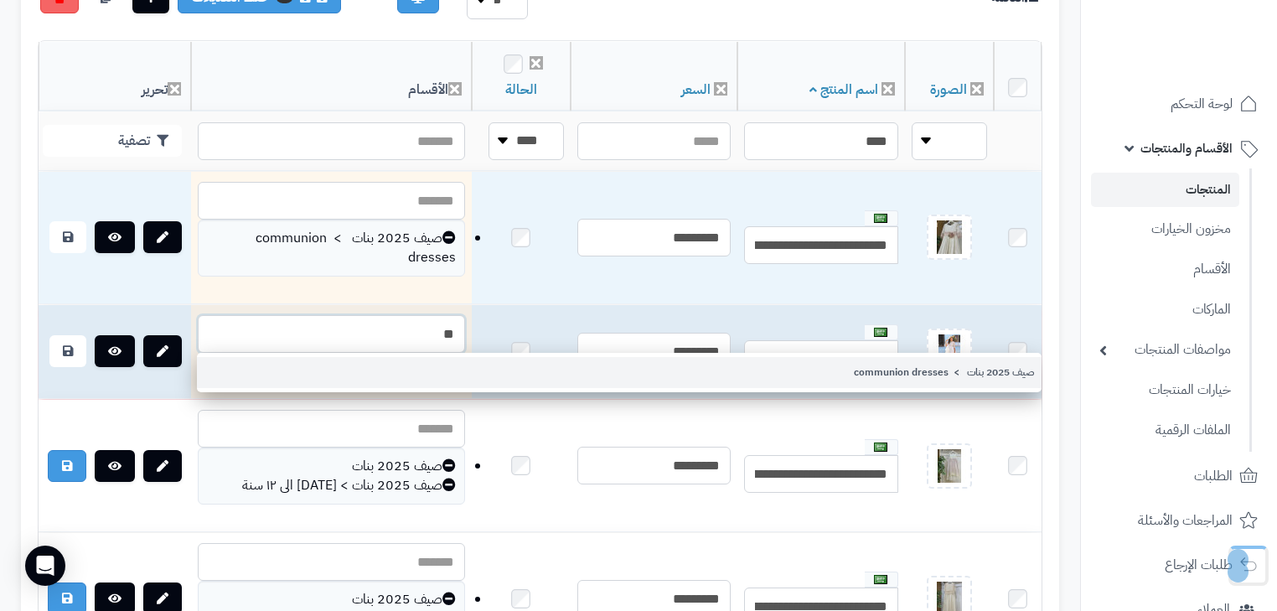
type input "**"
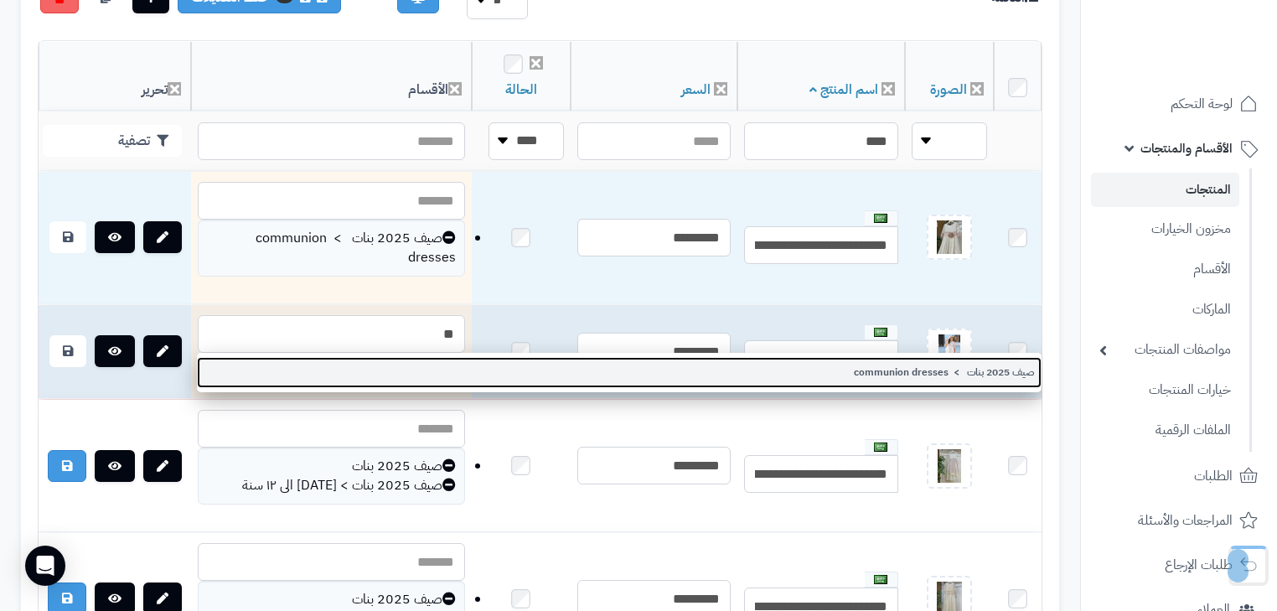
click at [412, 370] on link "صيف 2025 بنات > communion dresses" at bounding box center [619, 372] width 845 height 31
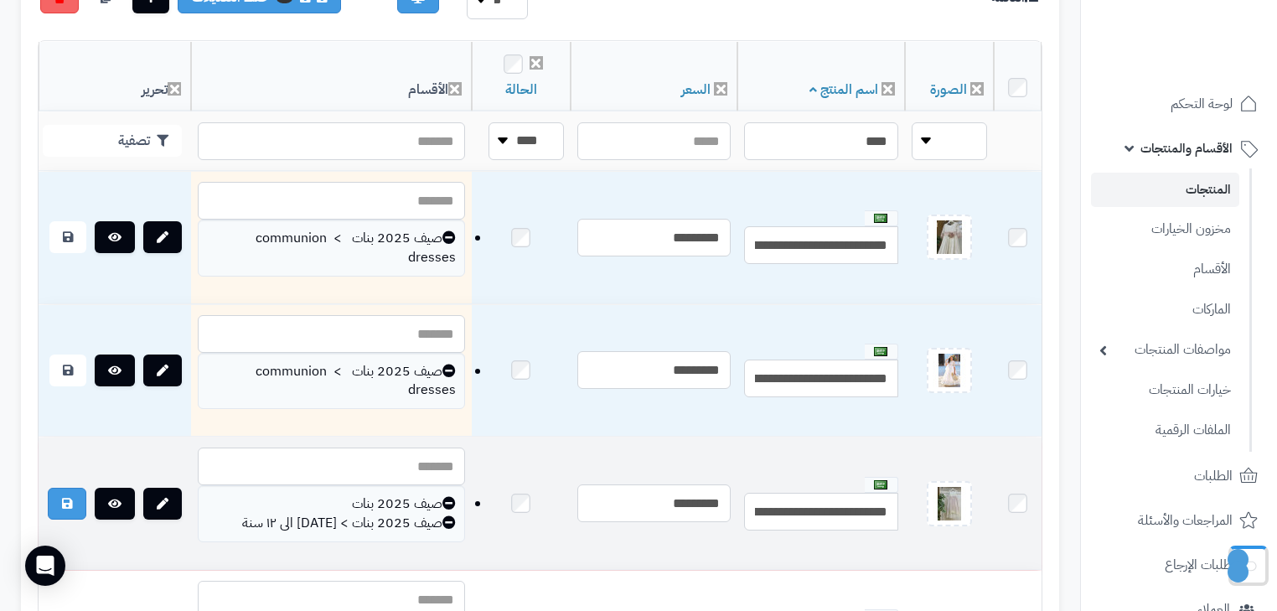
click at [442, 502] on icon at bounding box center [448, 502] width 13 height 13
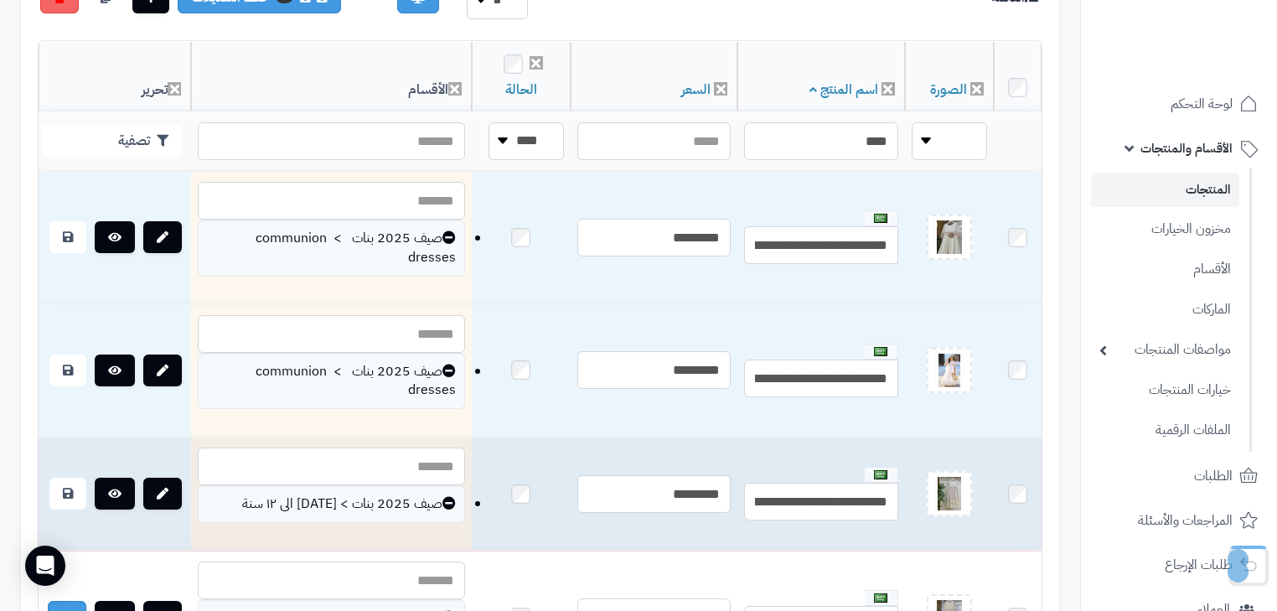
click at [442, 507] on icon at bounding box center [448, 502] width 13 height 13
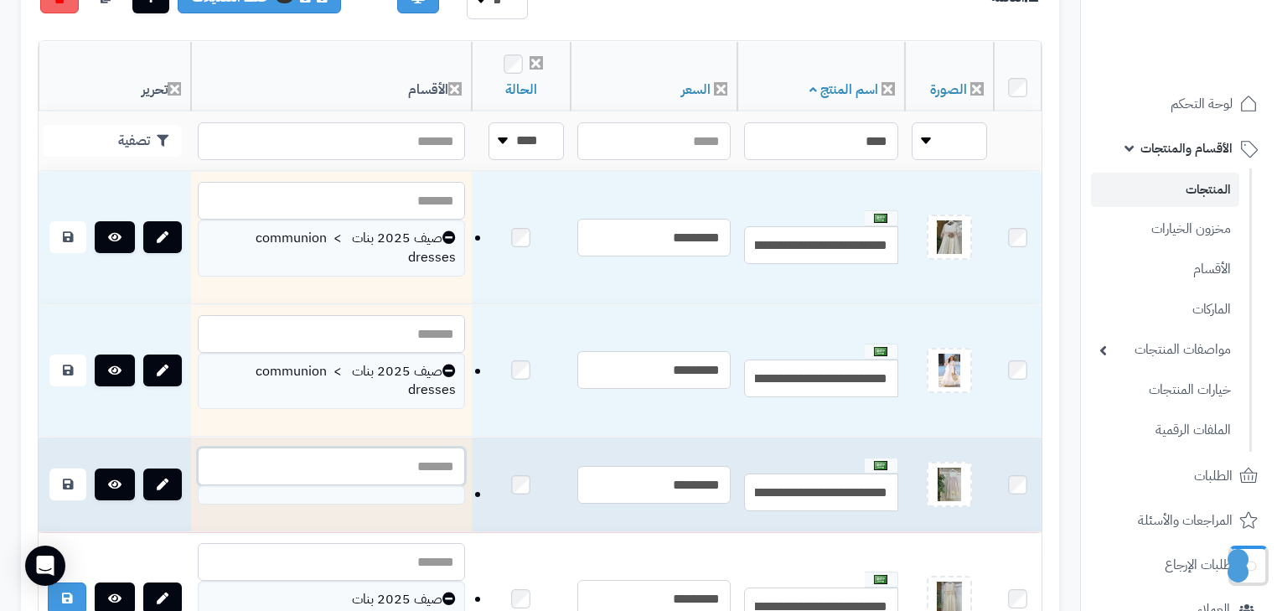
click at [396, 469] on input "text" at bounding box center [331, 466] width 267 height 38
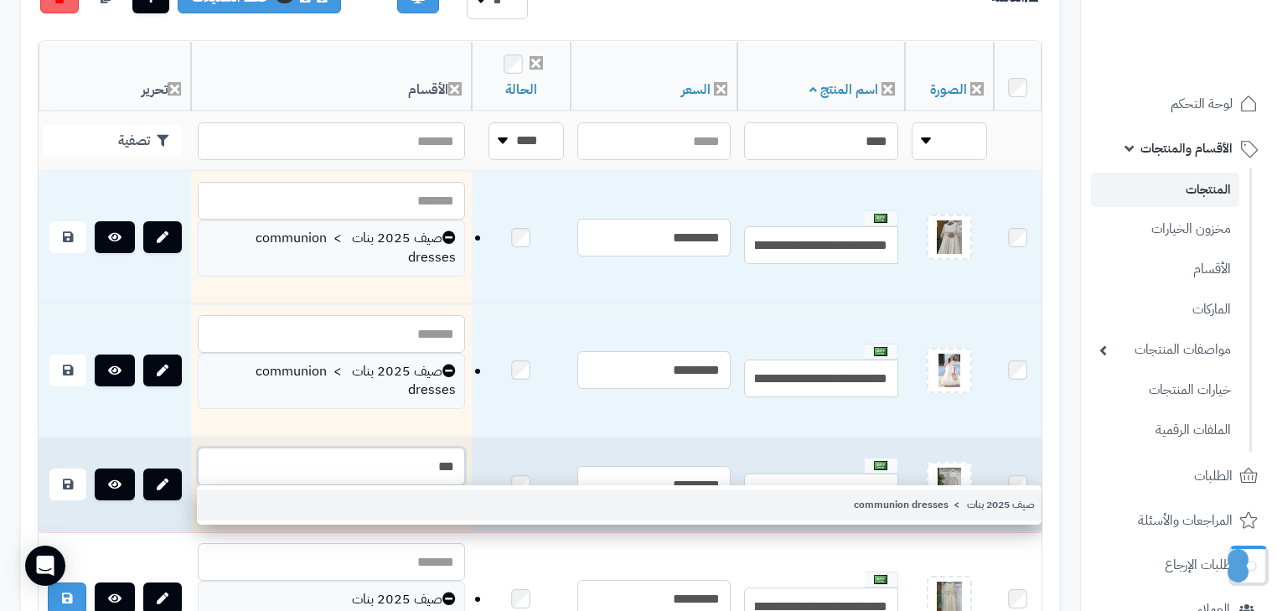
type input "***"
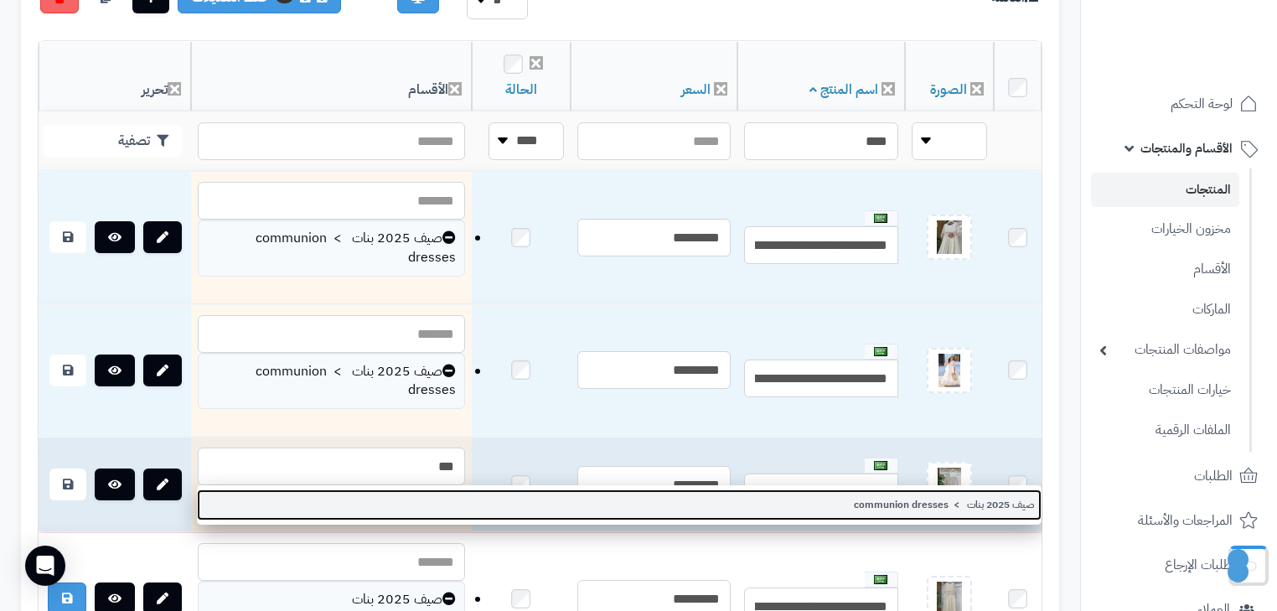
click at [419, 508] on link "صيف 2025 بنات > communion dresses" at bounding box center [619, 504] width 845 height 31
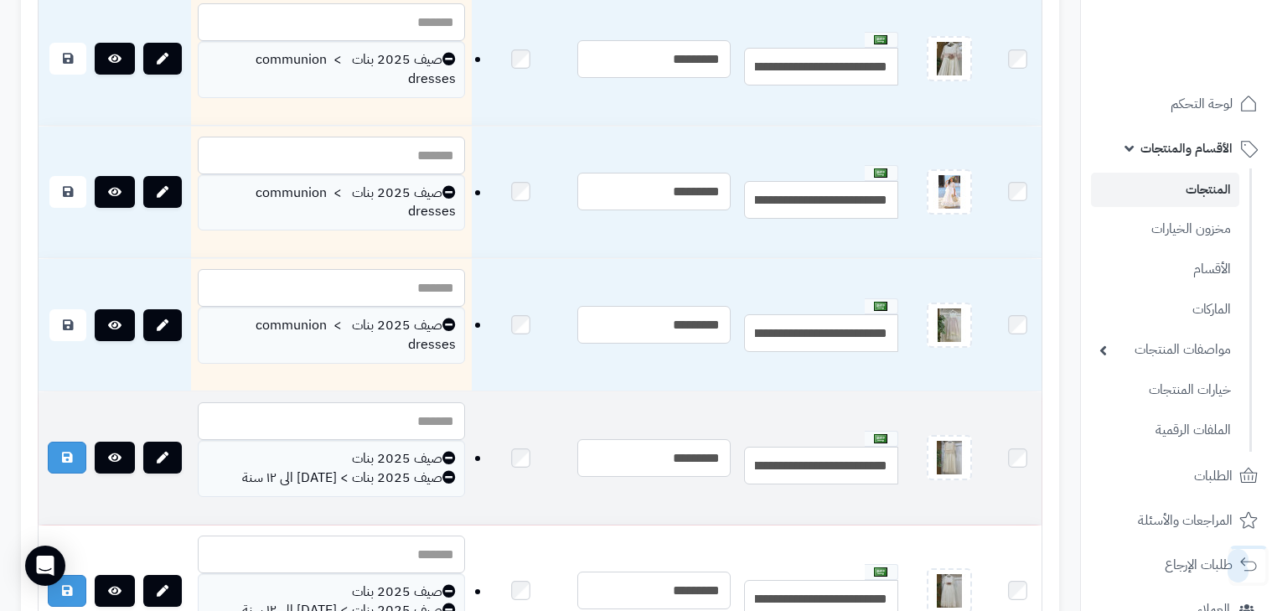
scroll to position [670, 0]
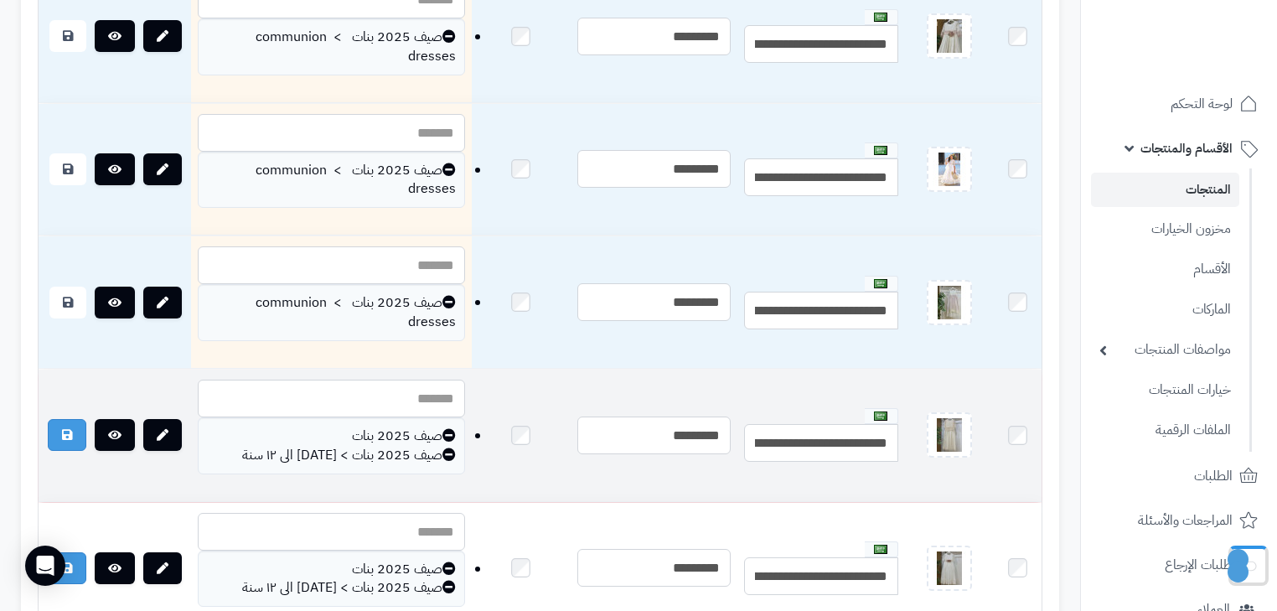
click at [442, 452] on icon at bounding box center [448, 453] width 13 height 13
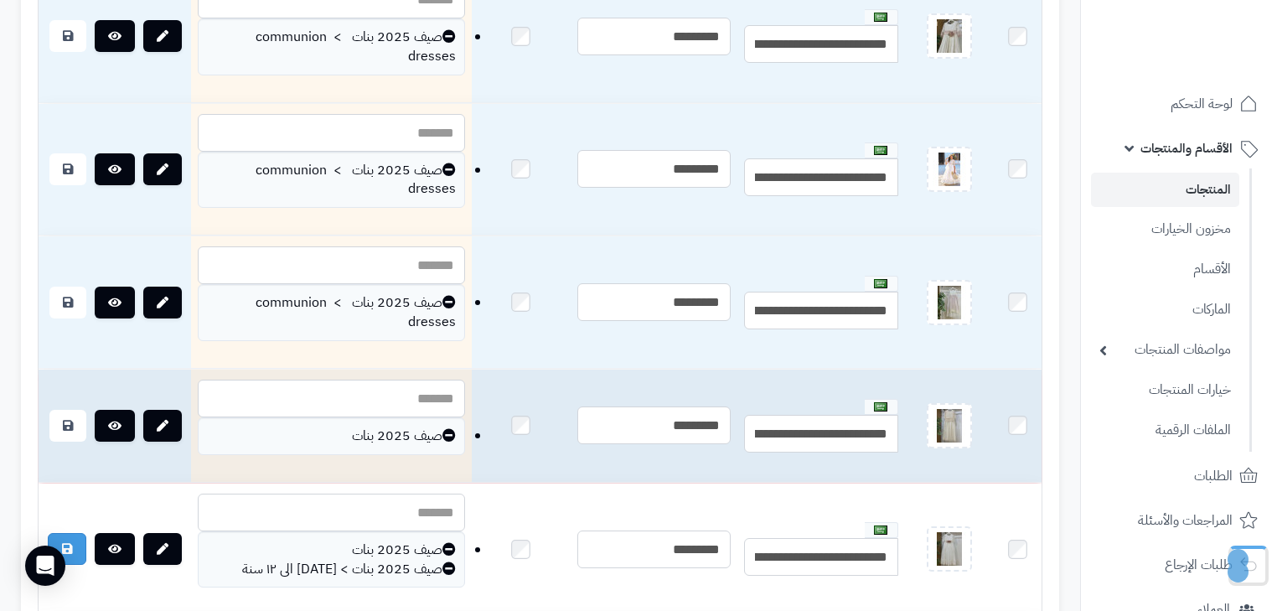
click at [442, 433] on icon at bounding box center [448, 434] width 13 height 13
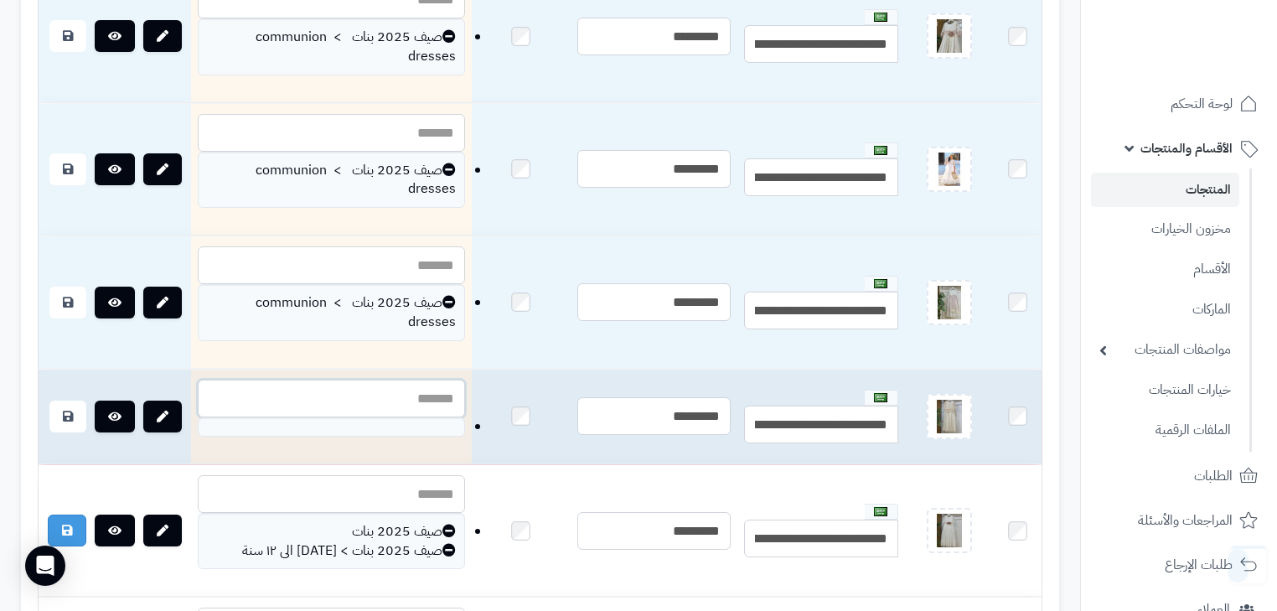
click at [400, 401] on input "text" at bounding box center [331, 399] width 267 height 38
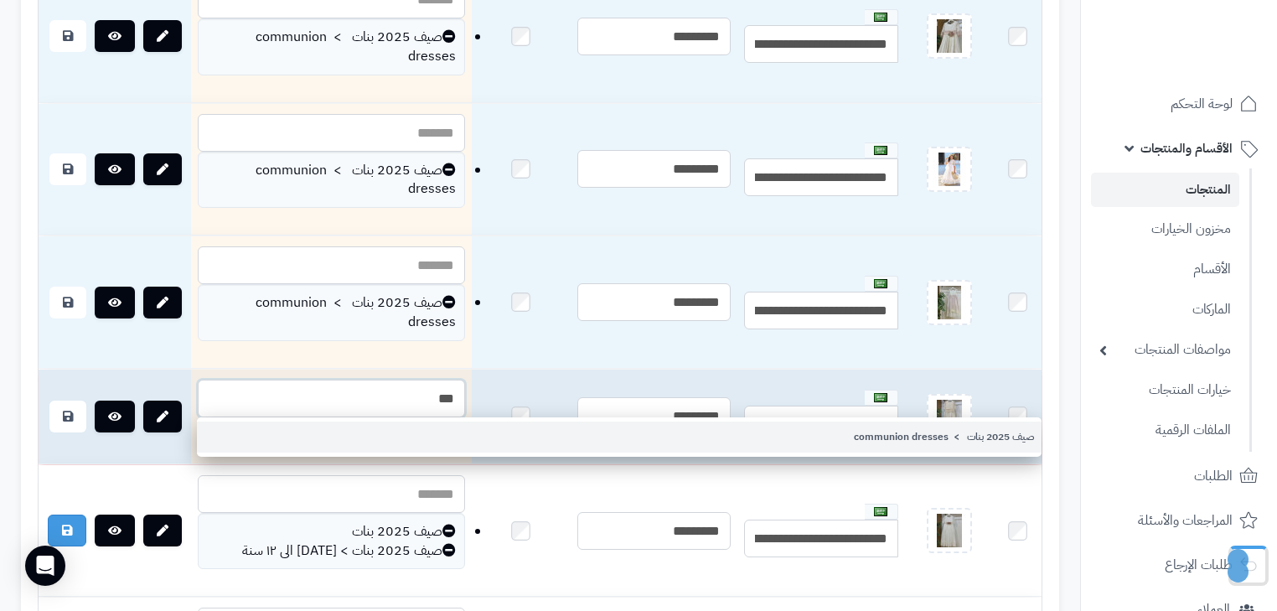
type input "***"
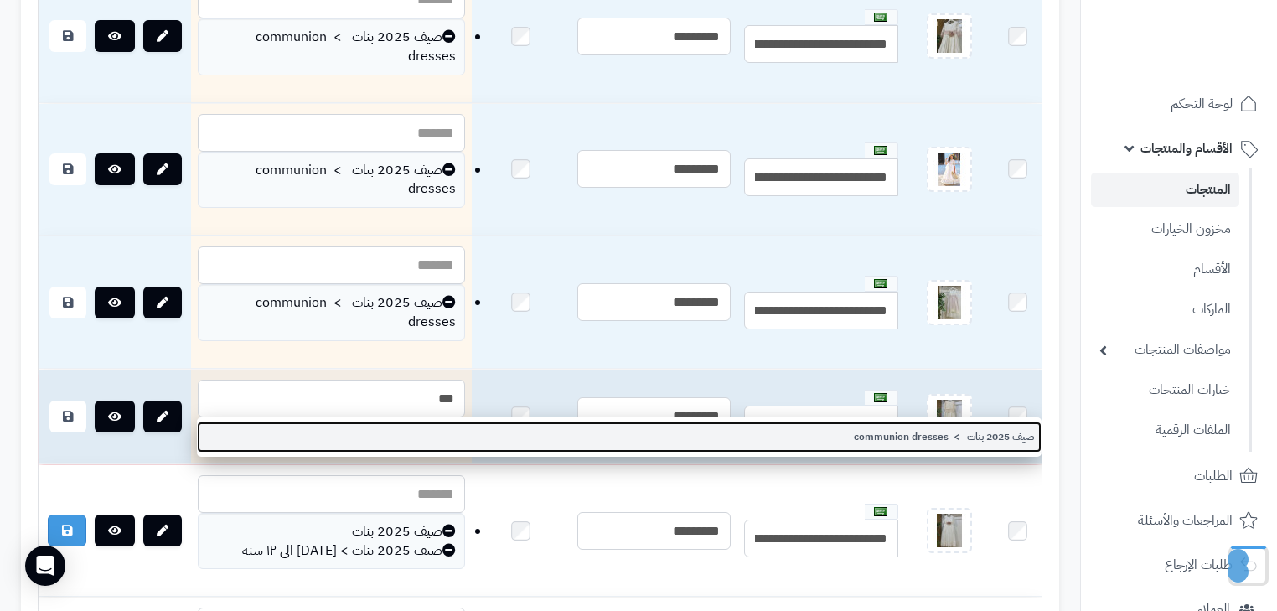
click at [403, 443] on link "صيف 2025 بنات > communion dresses" at bounding box center [619, 436] width 845 height 31
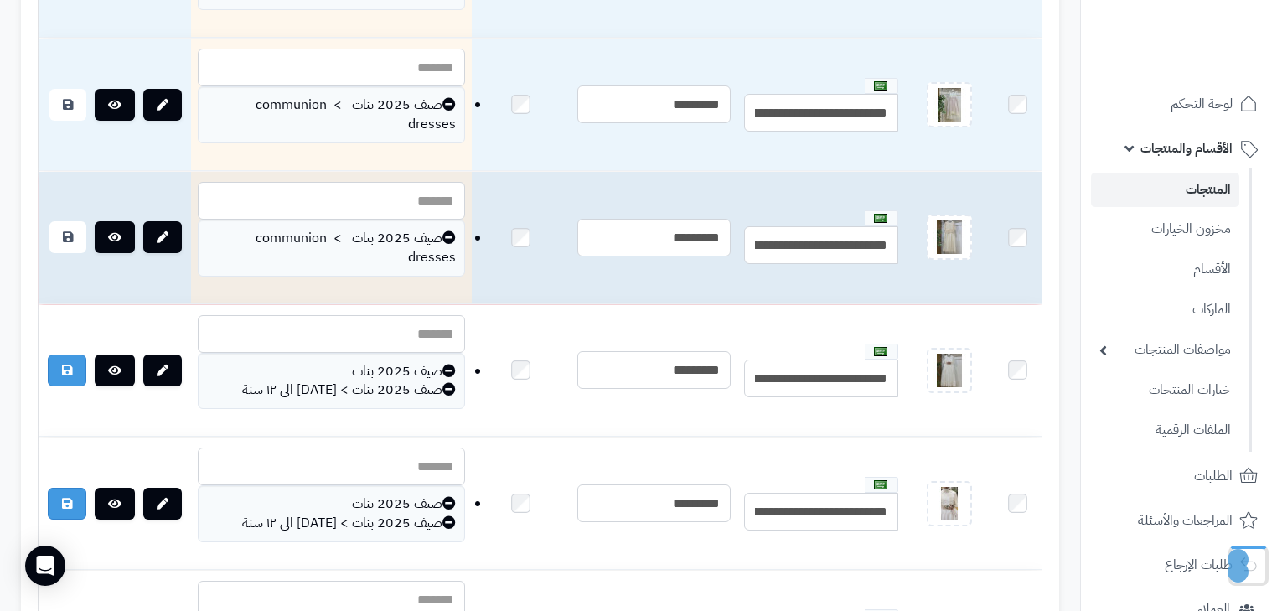
scroll to position [871, 0]
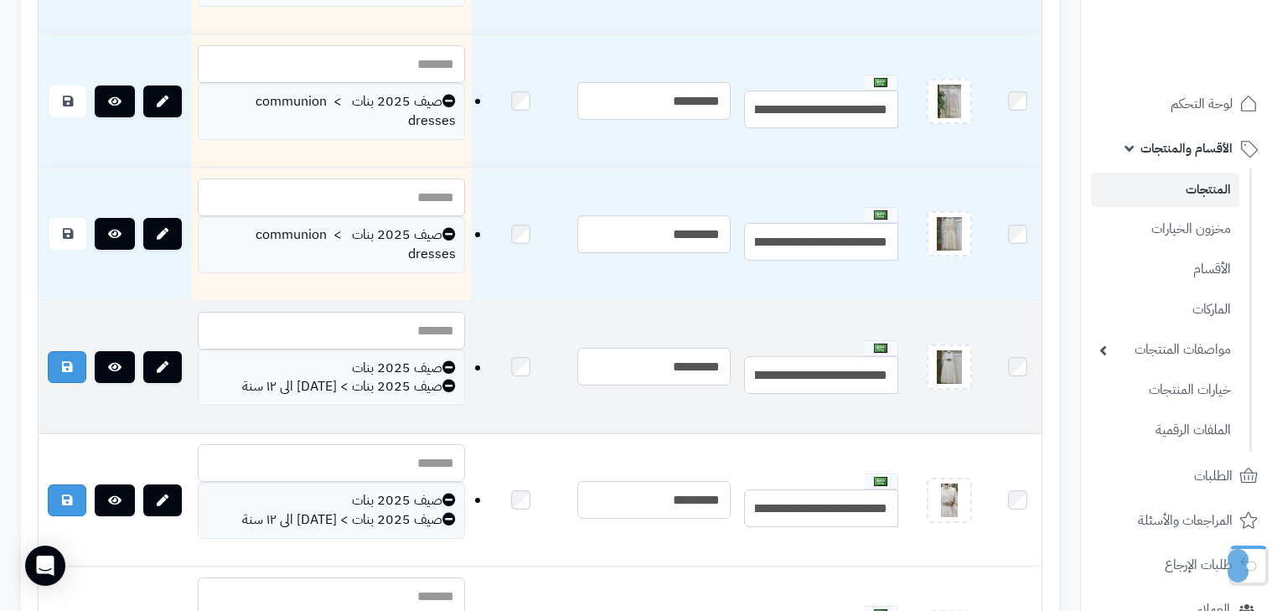
click at [442, 388] on icon at bounding box center [448, 385] width 13 height 13
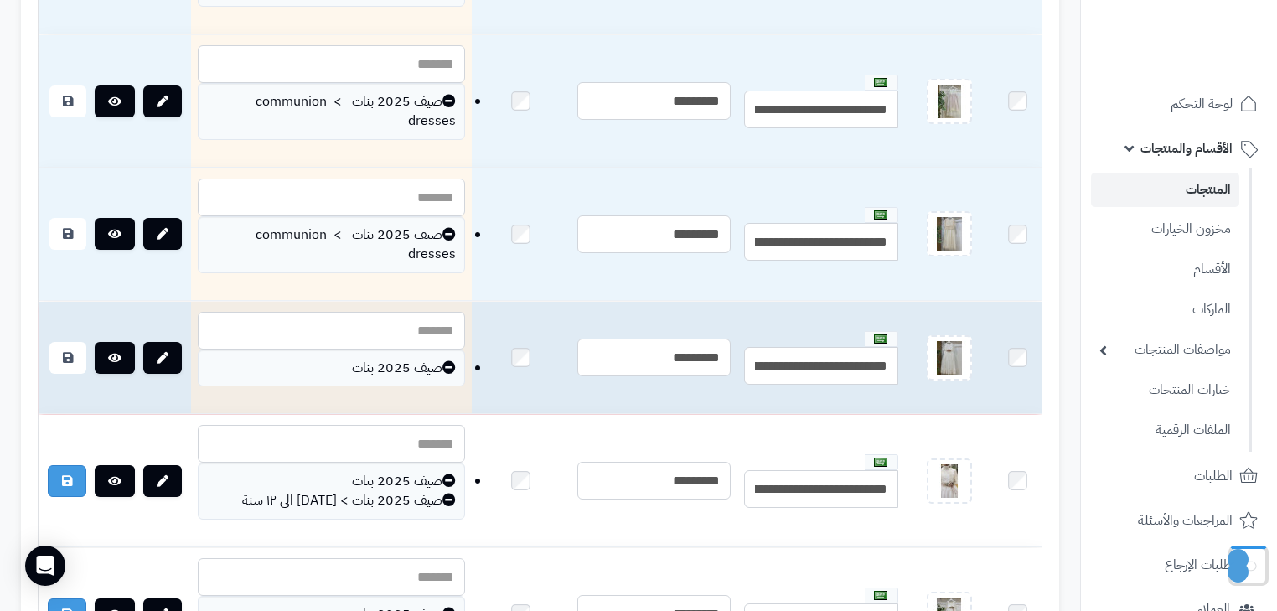
click at [442, 368] on icon at bounding box center [448, 366] width 13 height 13
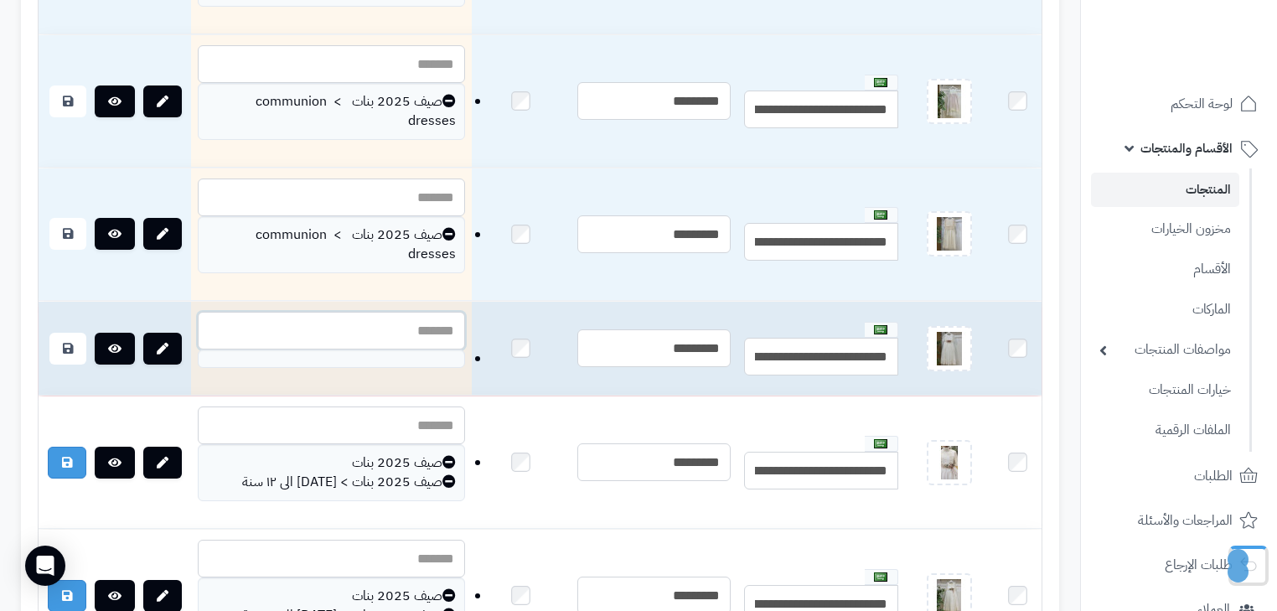
click at [399, 341] on input "text" at bounding box center [331, 331] width 267 height 38
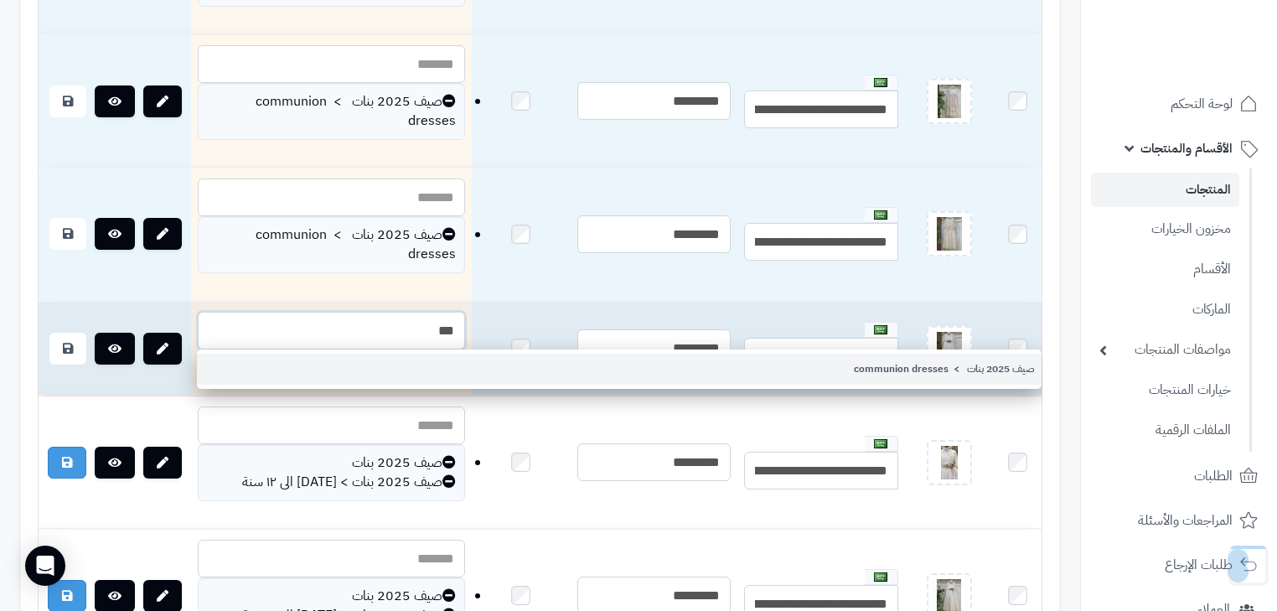
type input "***"
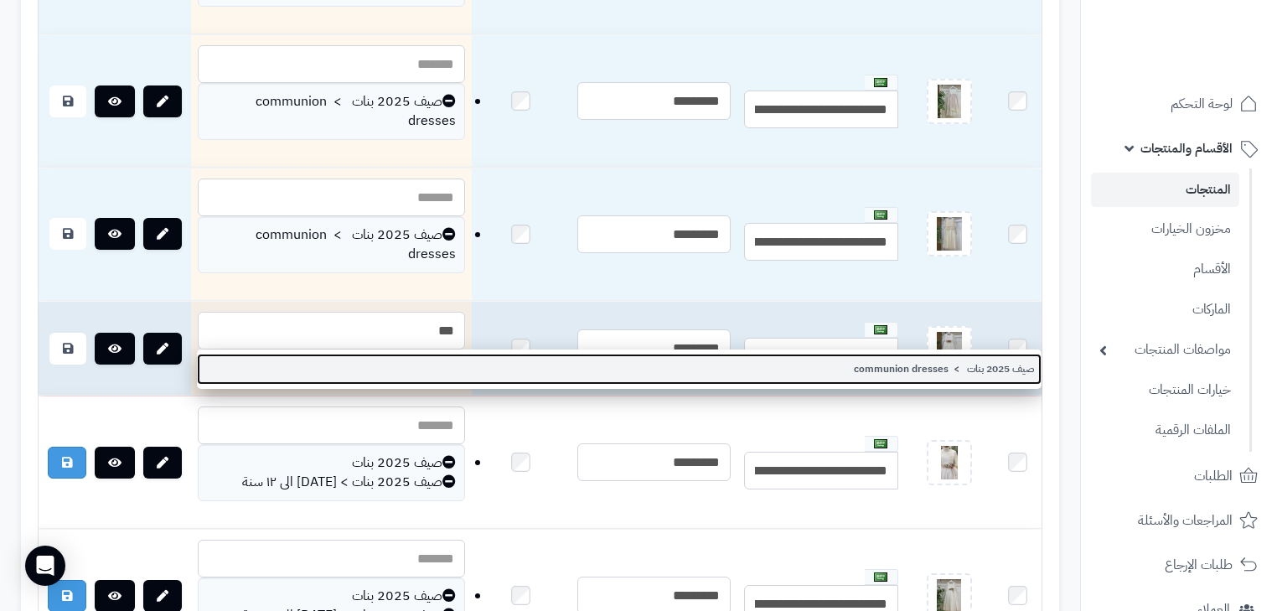
click at [414, 379] on link "صيف 2025 بنات > communion dresses" at bounding box center [619, 369] width 845 height 31
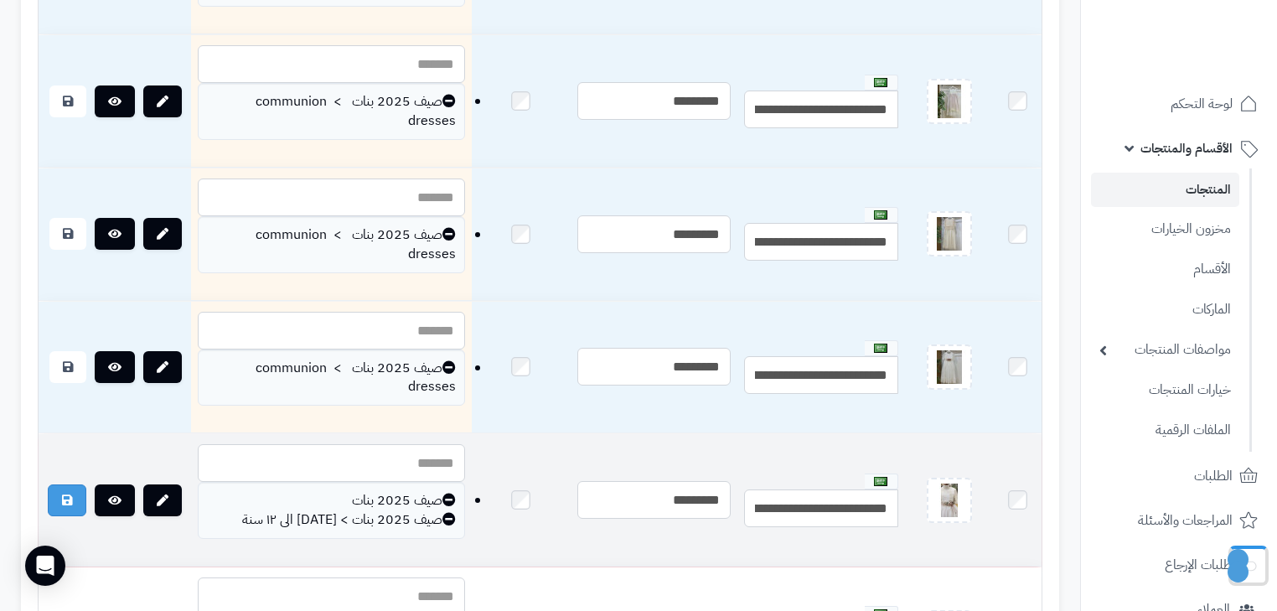
click at [442, 519] on icon at bounding box center [448, 518] width 13 height 13
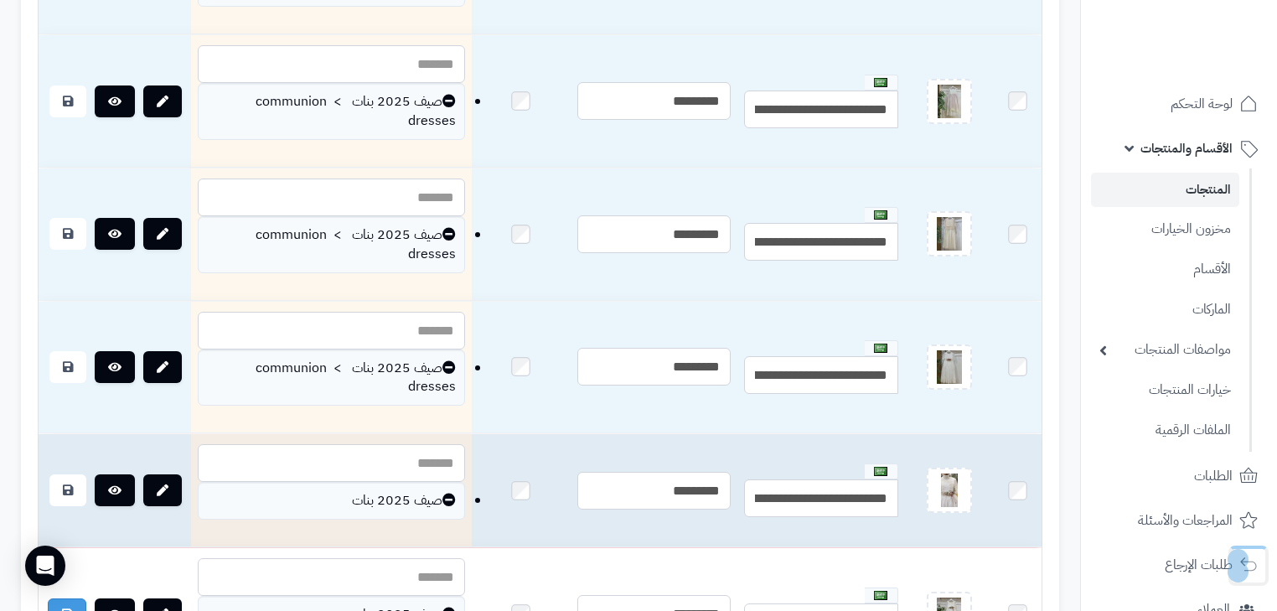
click at [442, 503] on icon at bounding box center [448, 499] width 13 height 13
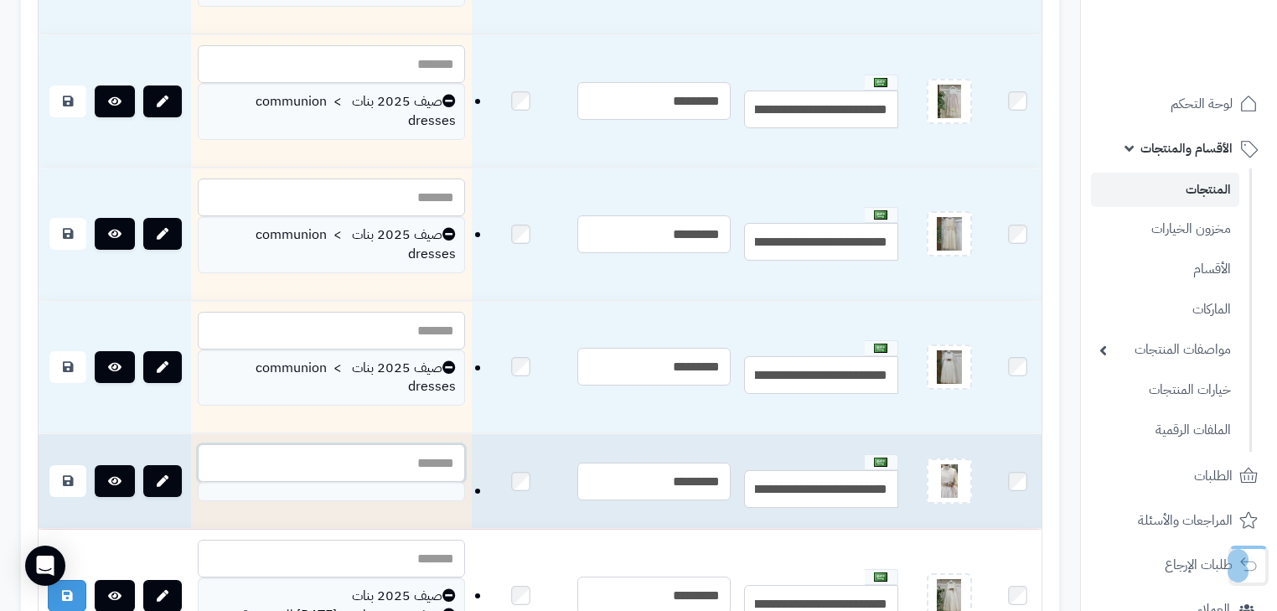
click at [396, 469] on input "text" at bounding box center [331, 463] width 267 height 38
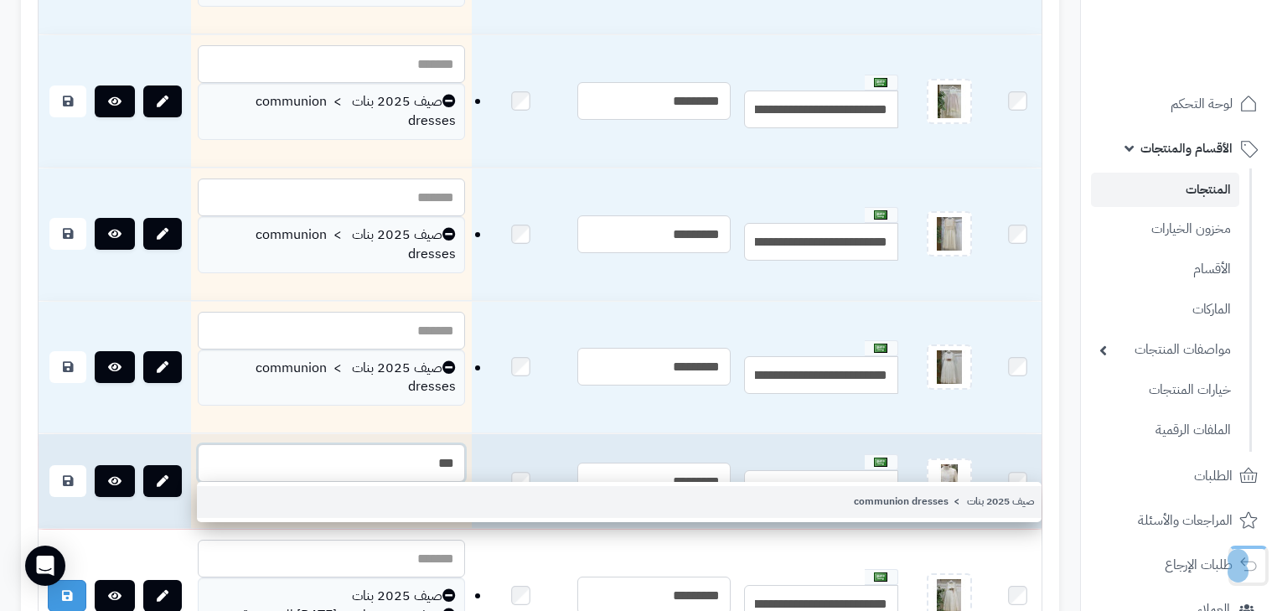
type input "***"
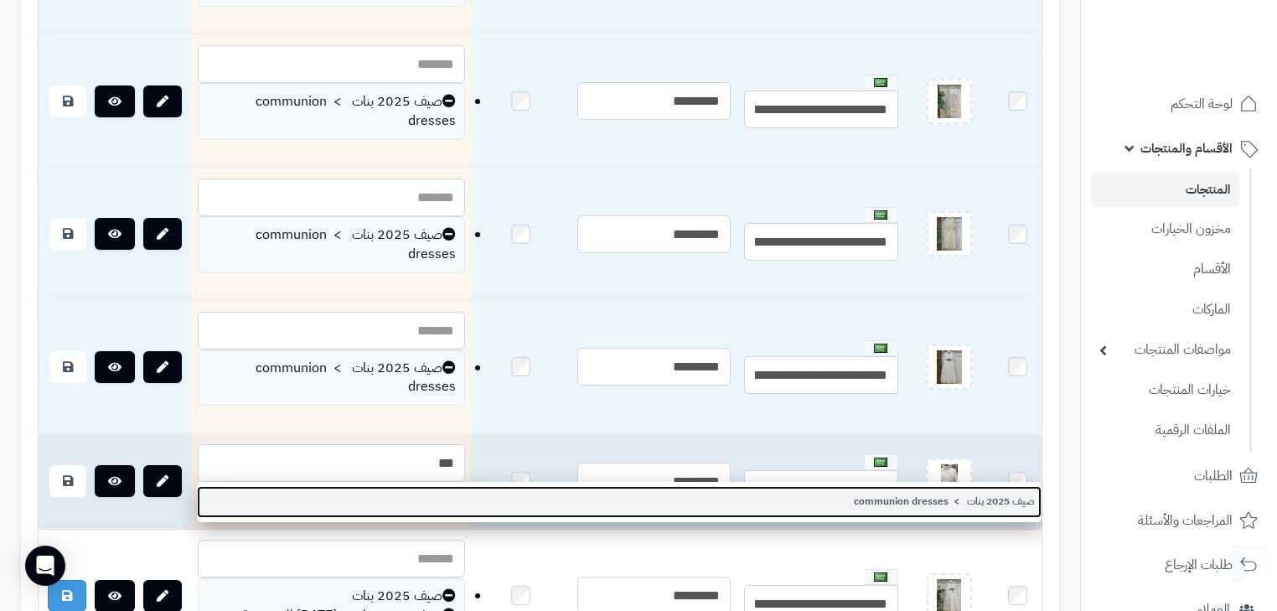
click at [396, 499] on link "صيف 2025 بنات > communion dresses" at bounding box center [619, 501] width 845 height 31
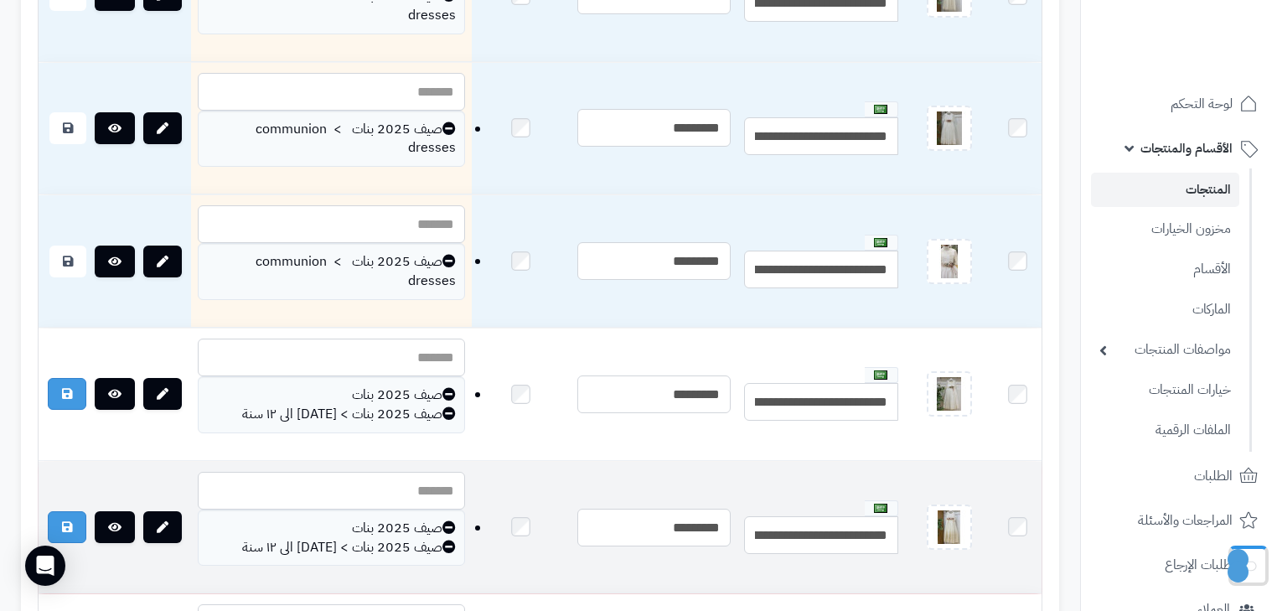
scroll to position [1140, 0]
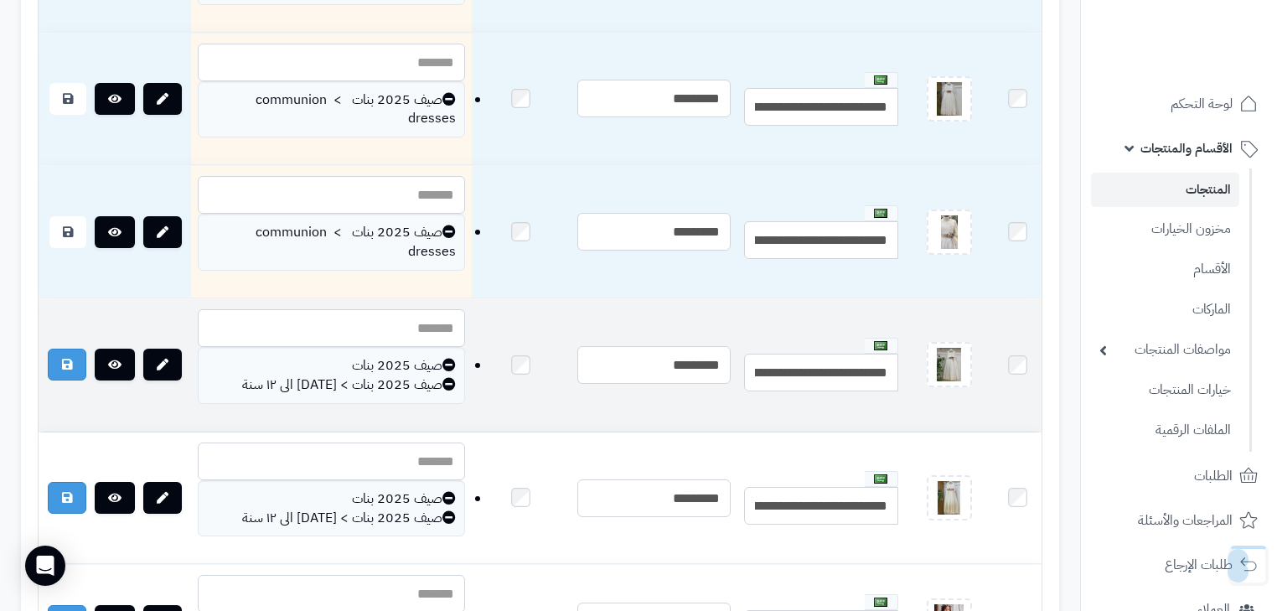
click at [442, 380] on icon at bounding box center [448, 383] width 13 height 13
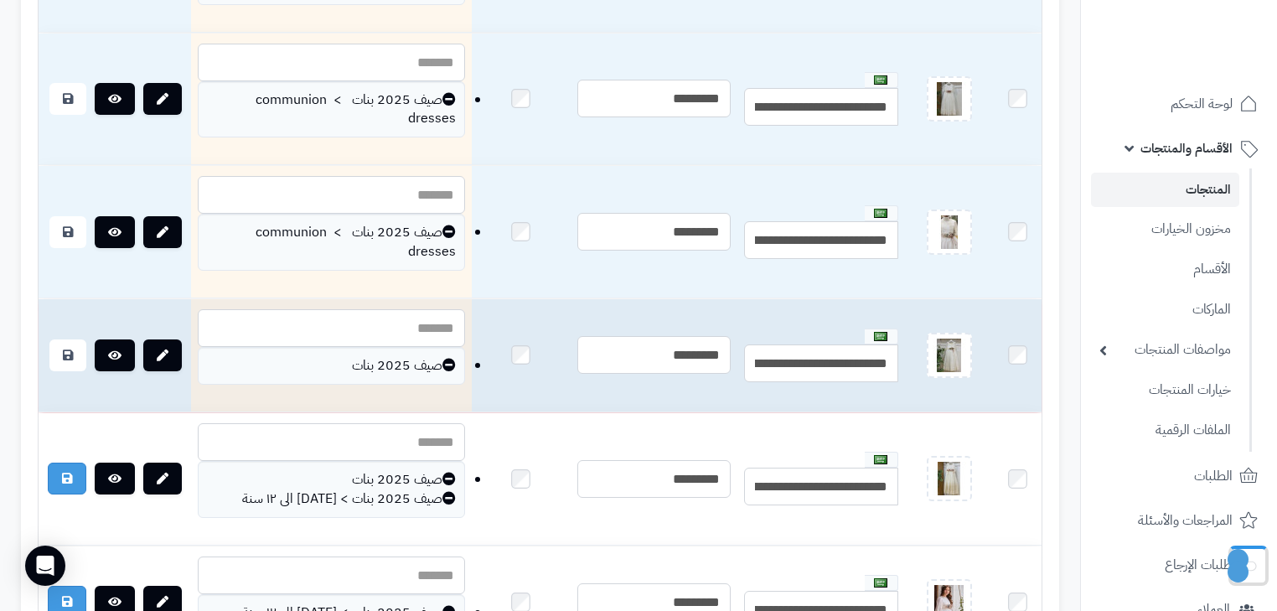
click at [442, 358] on icon at bounding box center [448, 364] width 13 height 13
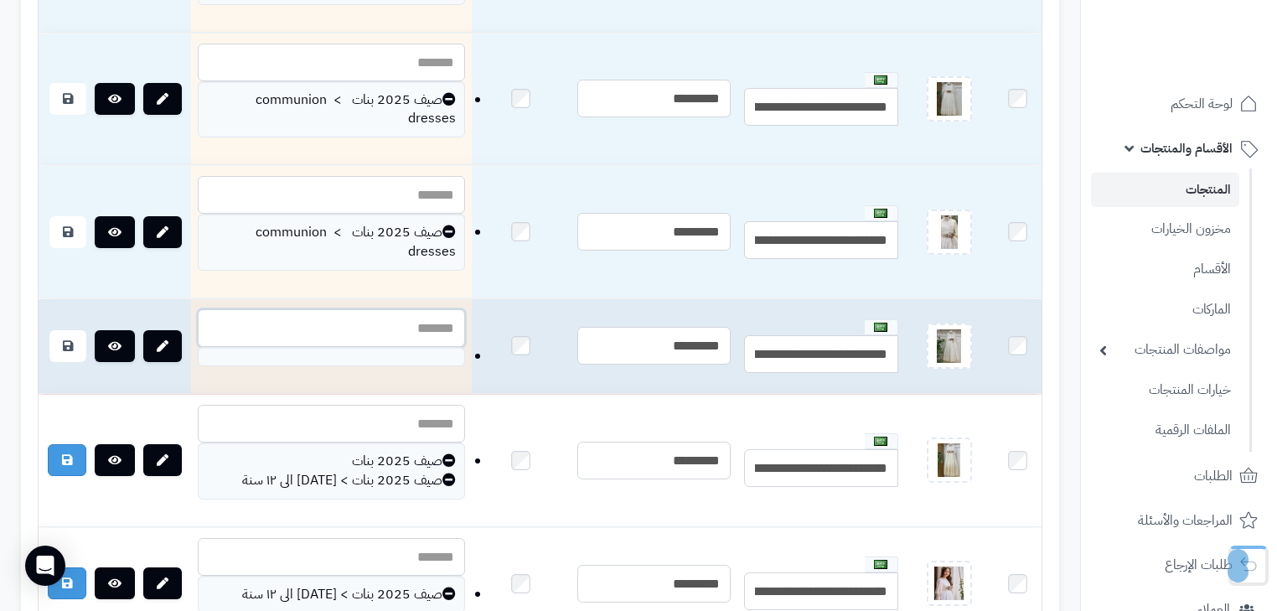
click at [397, 328] on input "text" at bounding box center [331, 328] width 267 height 38
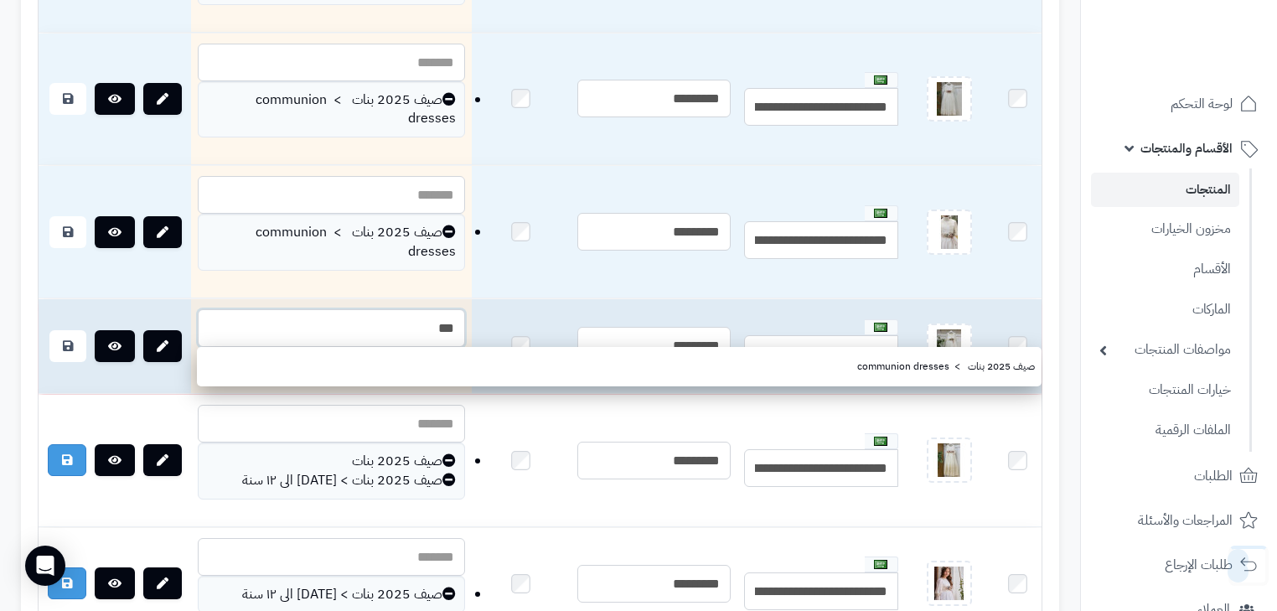
type input "***"
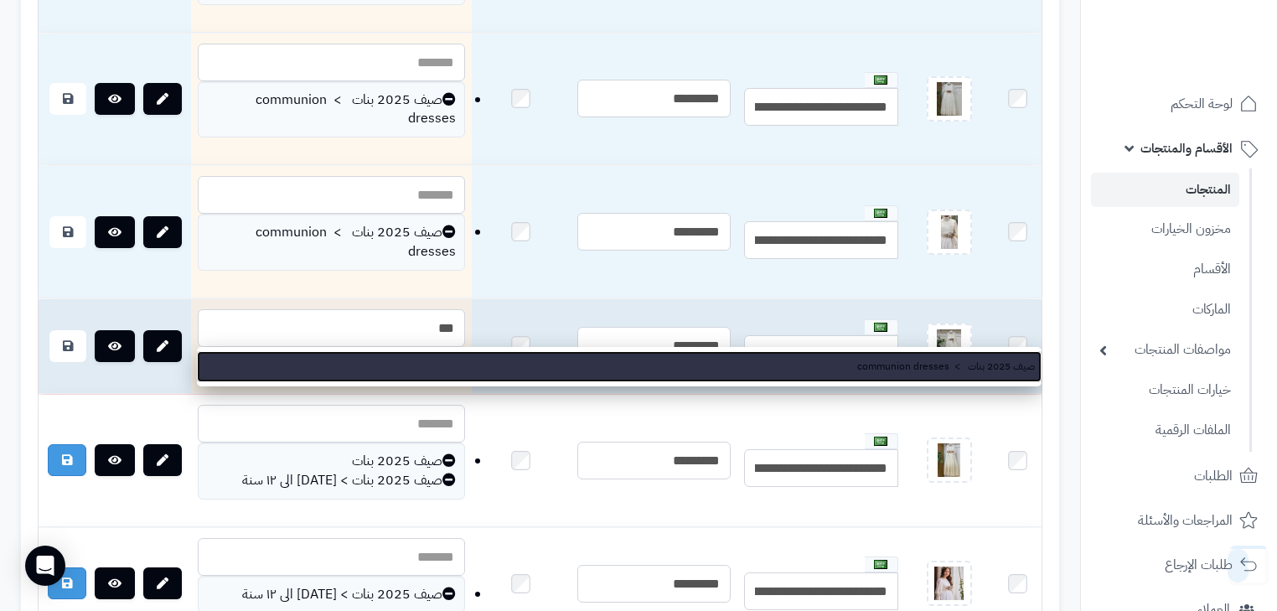
click at [390, 370] on link "صيف 2025 بنات > communion dresses" at bounding box center [619, 366] width 845 height 31
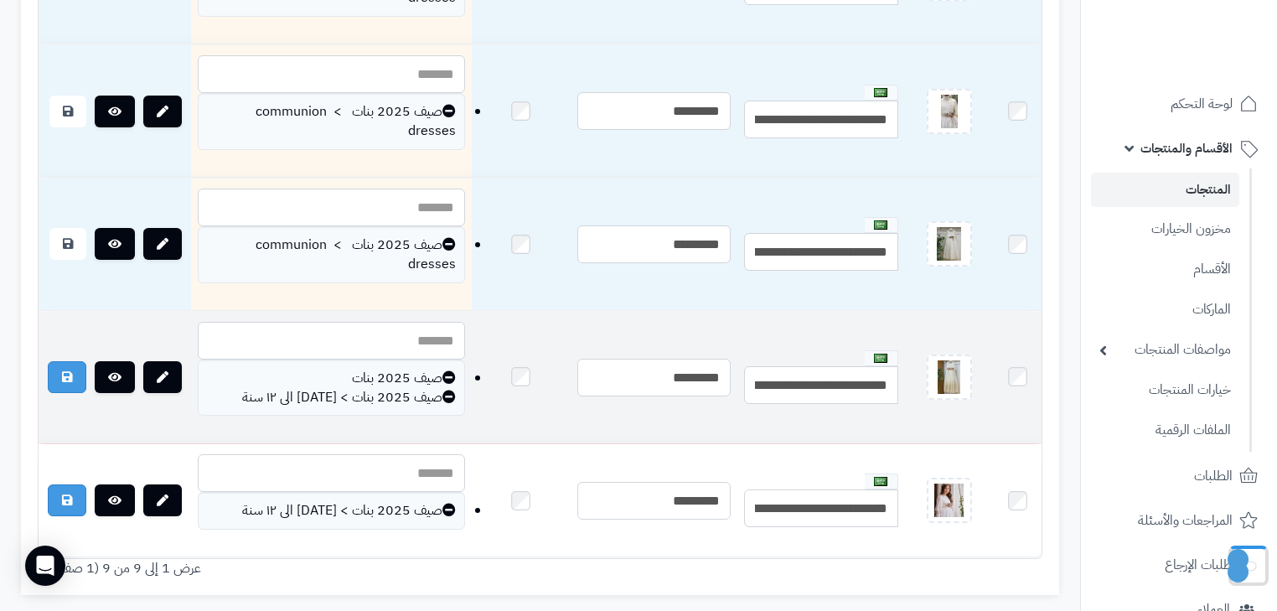
scroll to position [1274, 0]
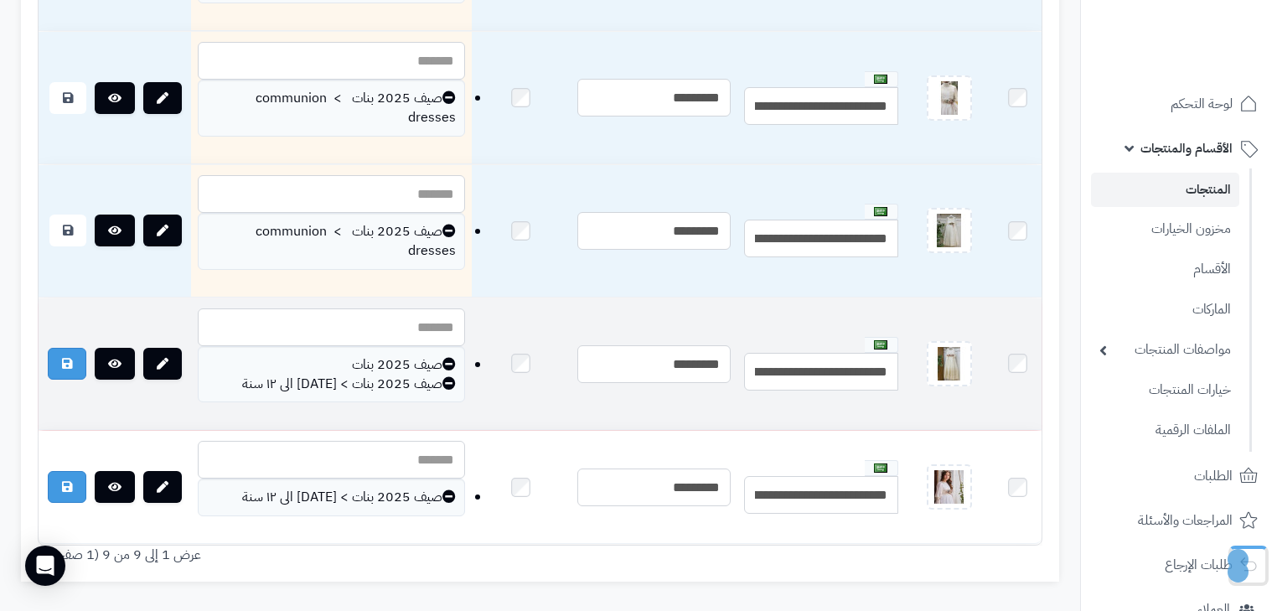
click at [442, 379] on icon at bounding box center [448, 382] width 13 height 13
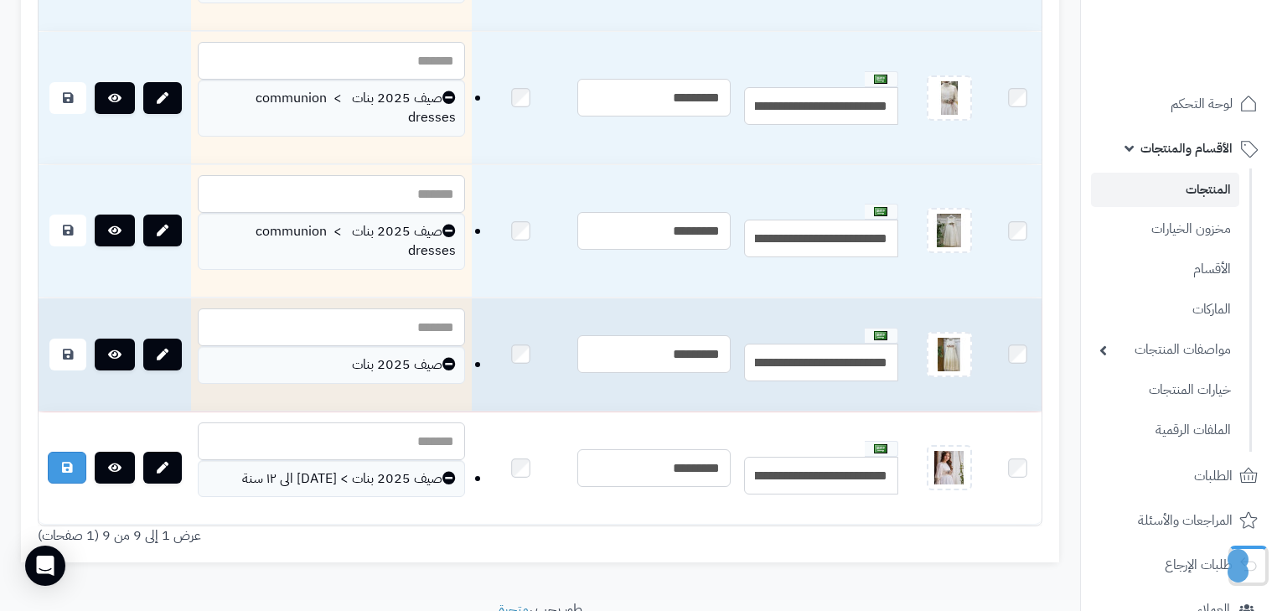
click at [442, 360] on icon at bounding box center [448, 363] width 13 height 13
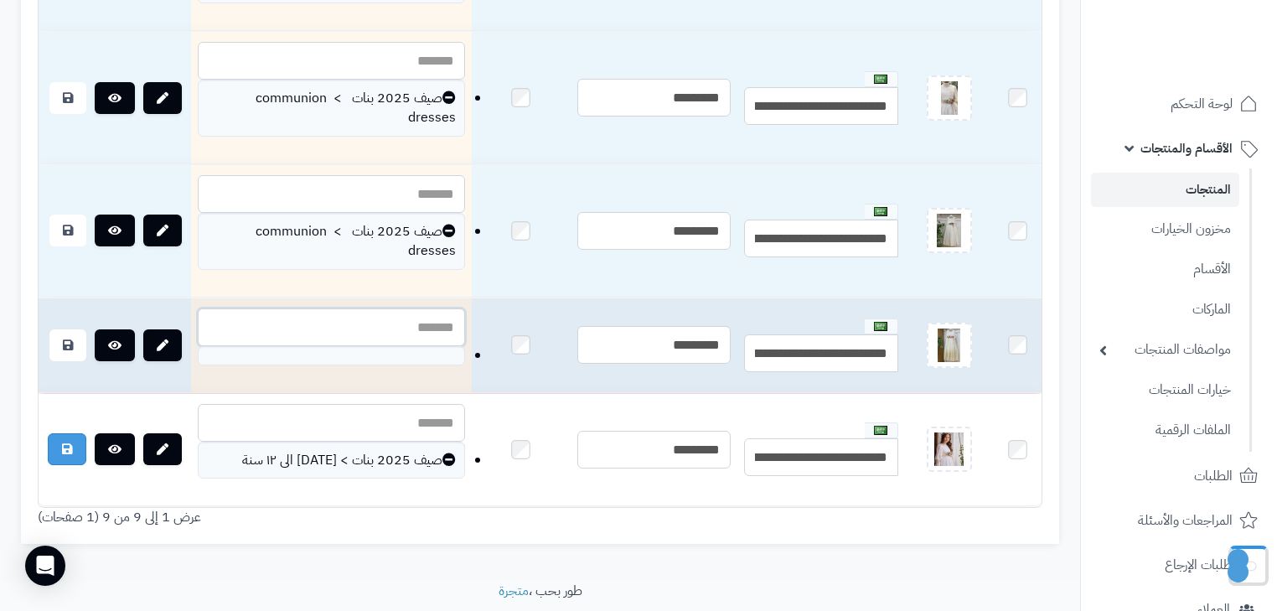
click at [391, 326] on input "text" at bounding box center [331, 327] width 267 height 38
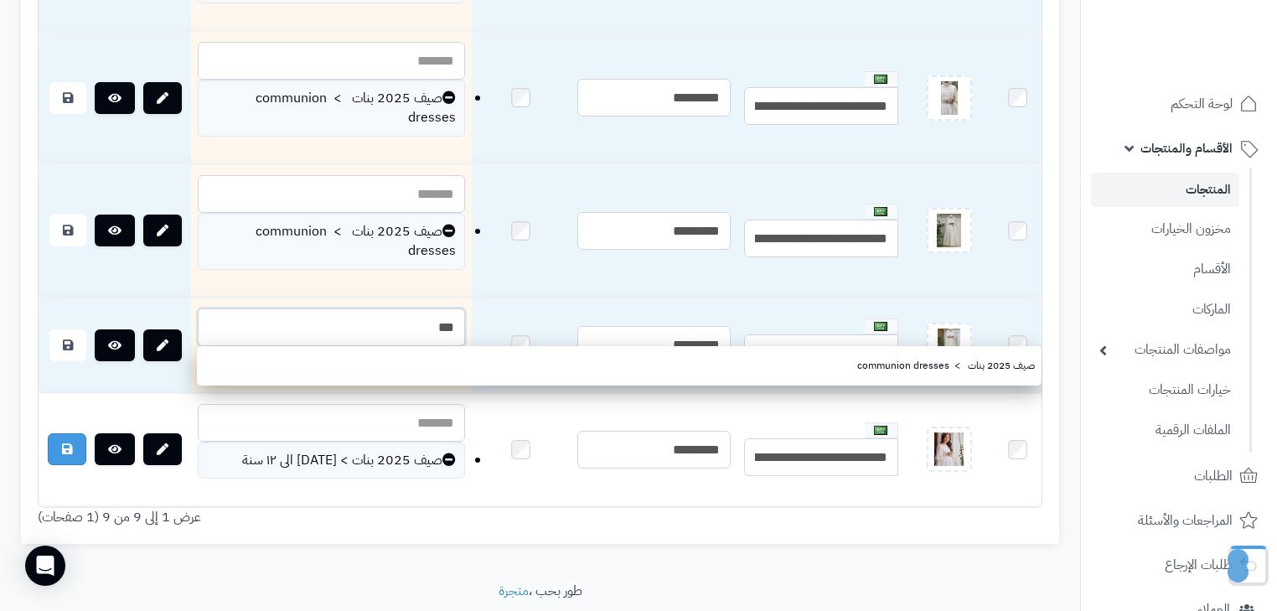
type input "***"
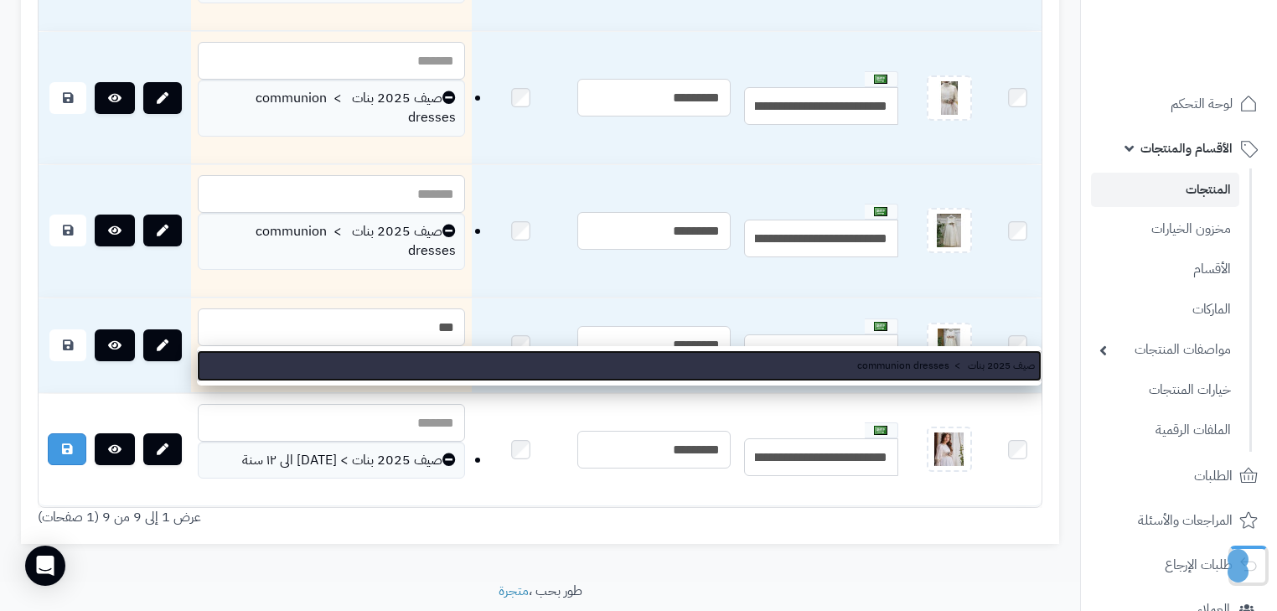
click at [399, 359] on link "صيف 2025 بنات > communion dresses" at bounding box center [619, 365] width 845 height 31
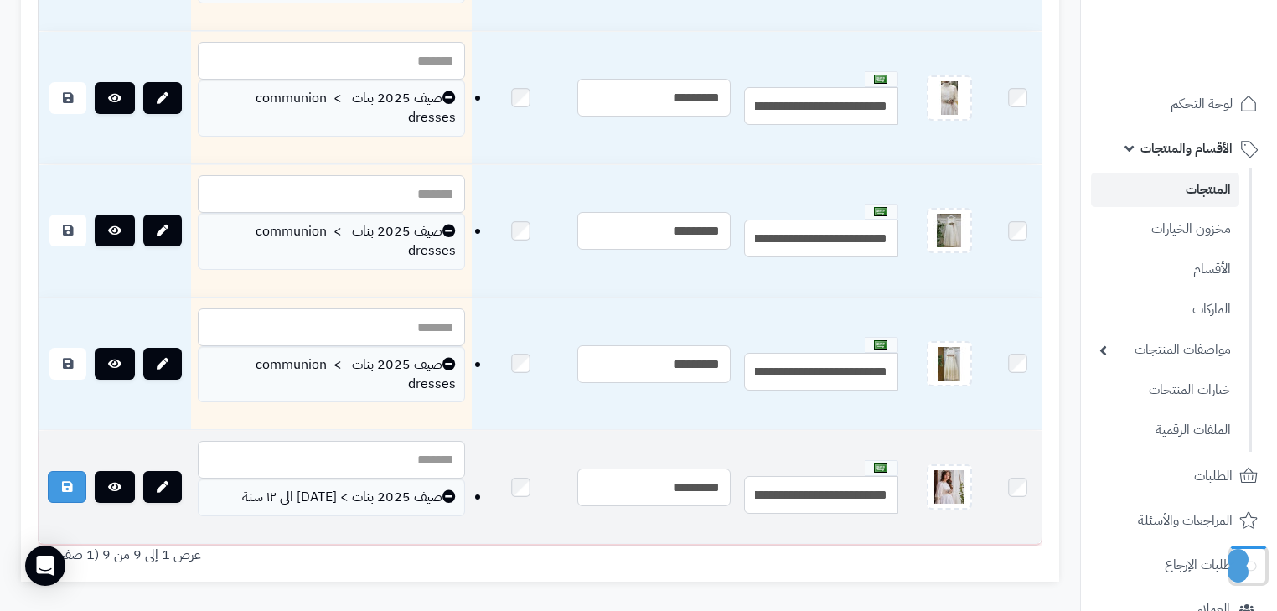
click at [442, 500] on icon at bounding box center [448, 495] width 13 height 13
click at [401, 500] on td "صيف 2025 بنات > من ١ سنة الى ١٢ سنة" at bounding box center [331, 487] width 281 height 113
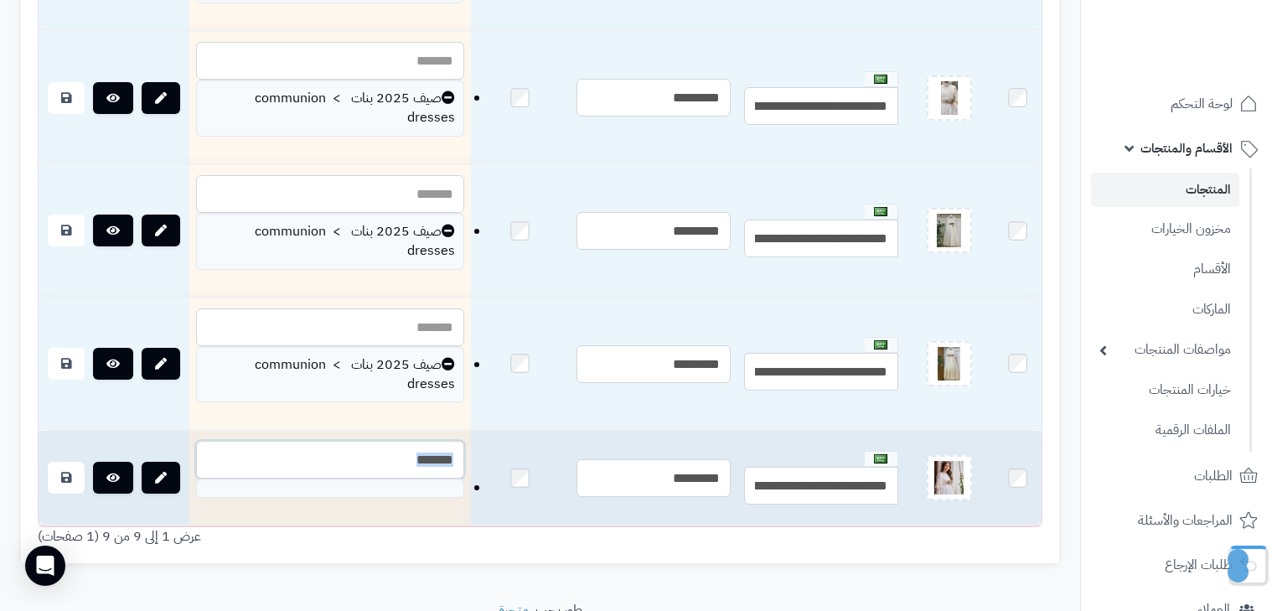
click at [388, 458] on input "text" at bounding box center [330, 460] width 268 height 38
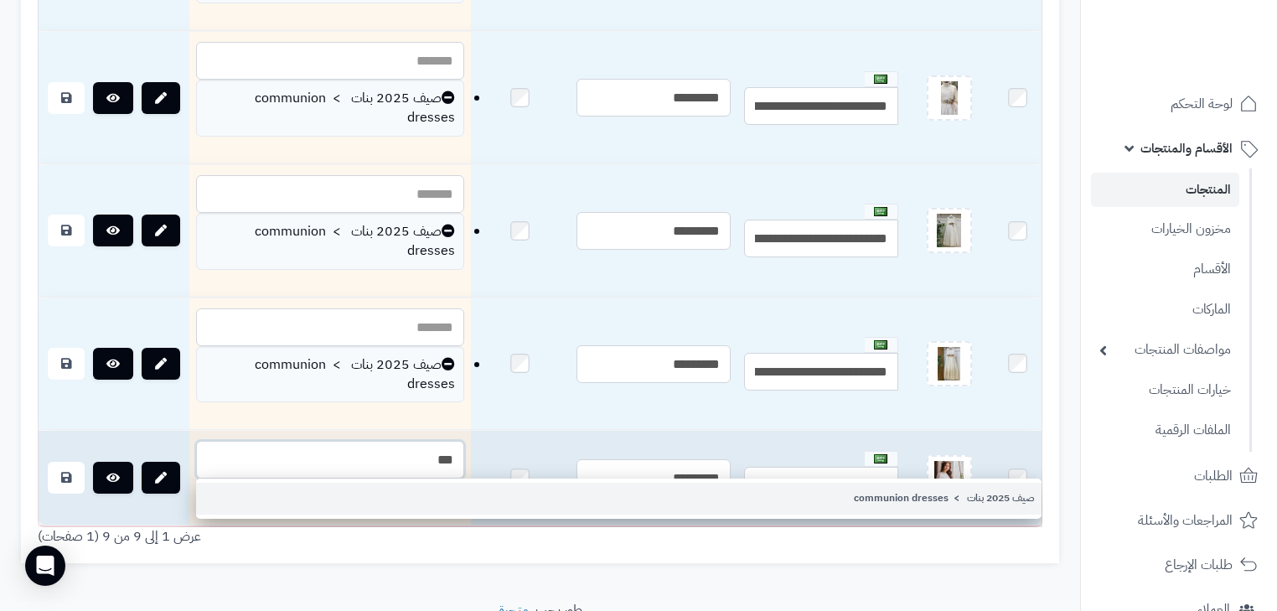
type input "***"
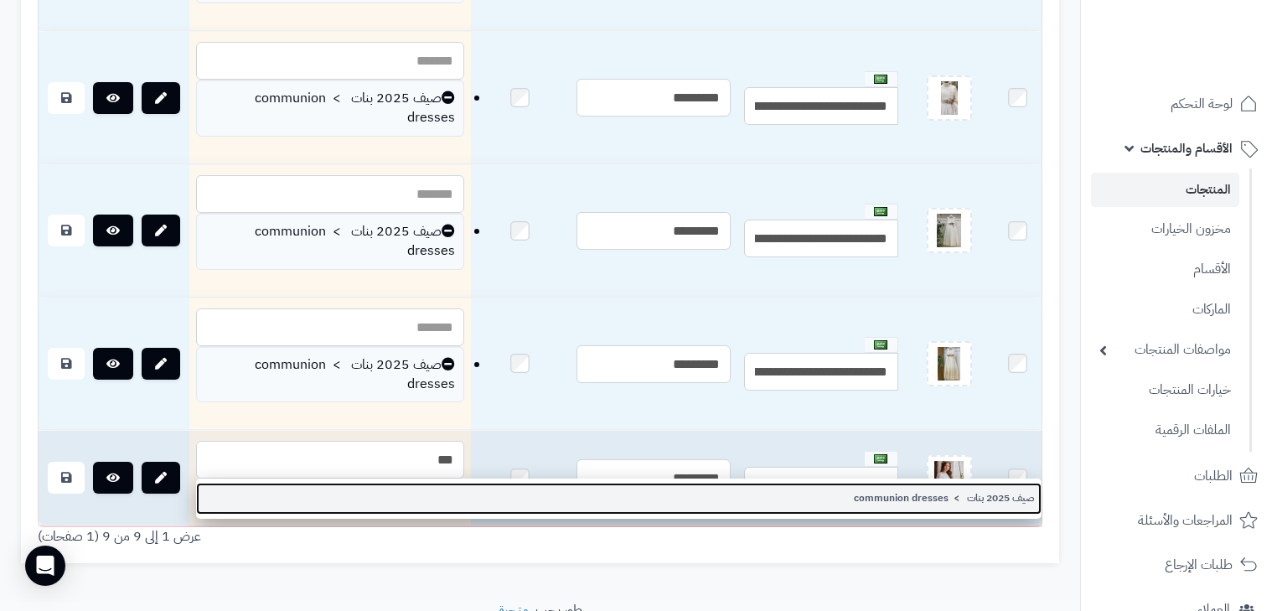
click at [396, 489] on link "صيف 2025 بنات > communion dresses" at bounding box center [618, 498] width 845 height 31
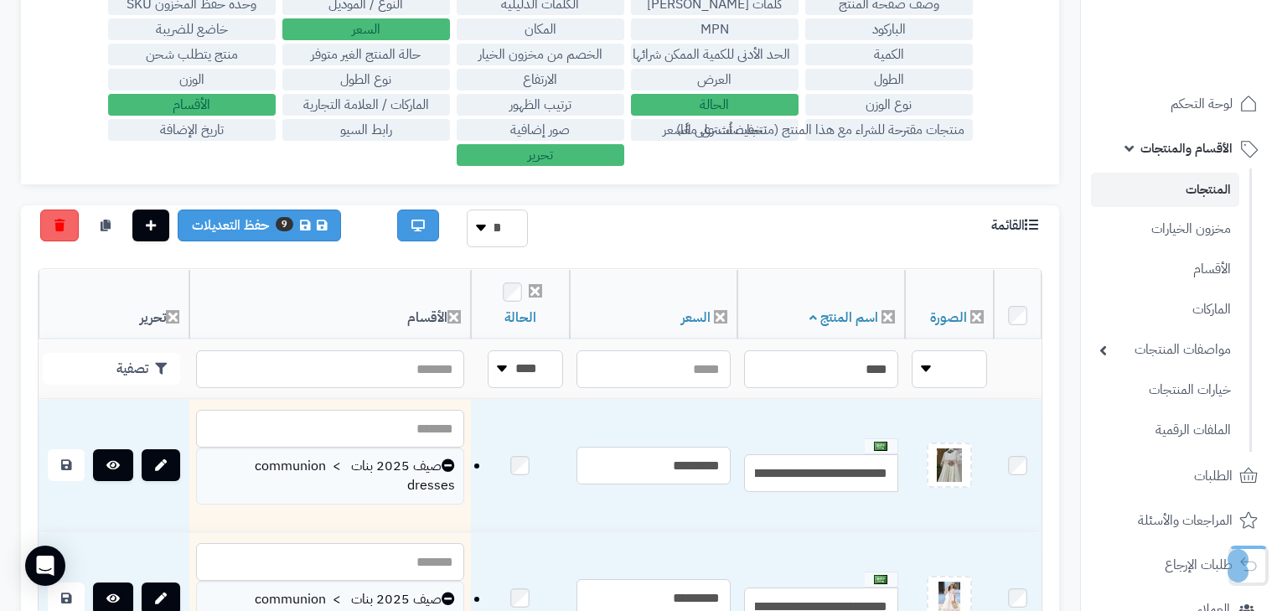
scroll to position [53, 0]
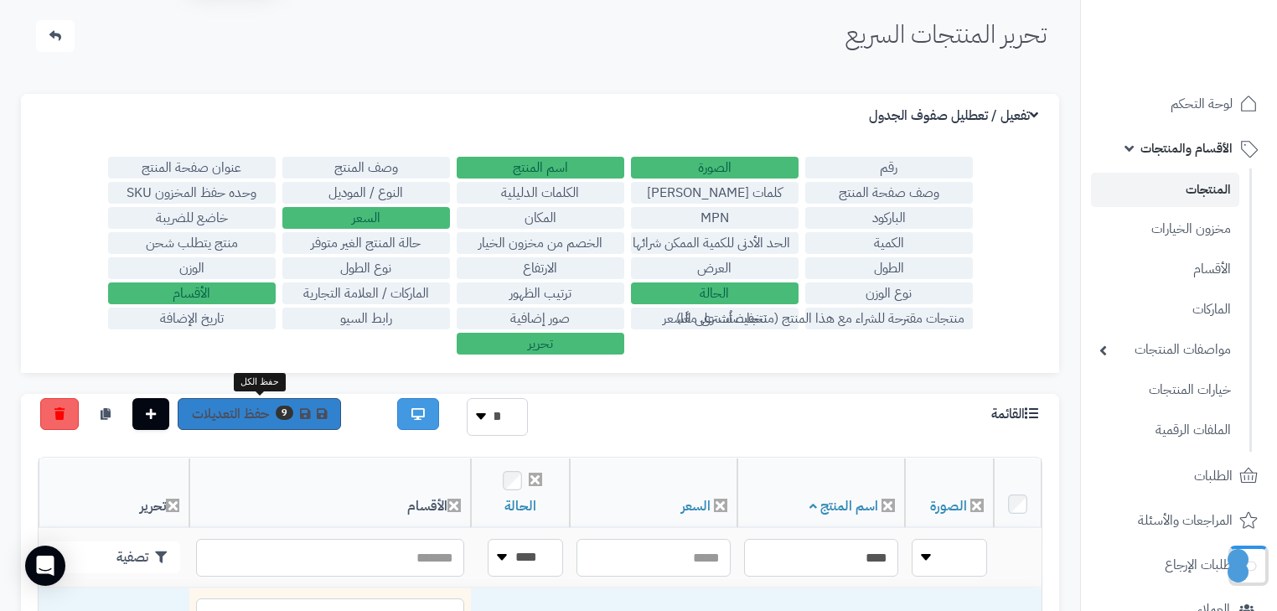
click at [310, 405] on link "9 حفظ التعديلات" at bounding box center [259, 414] width 163 height 32
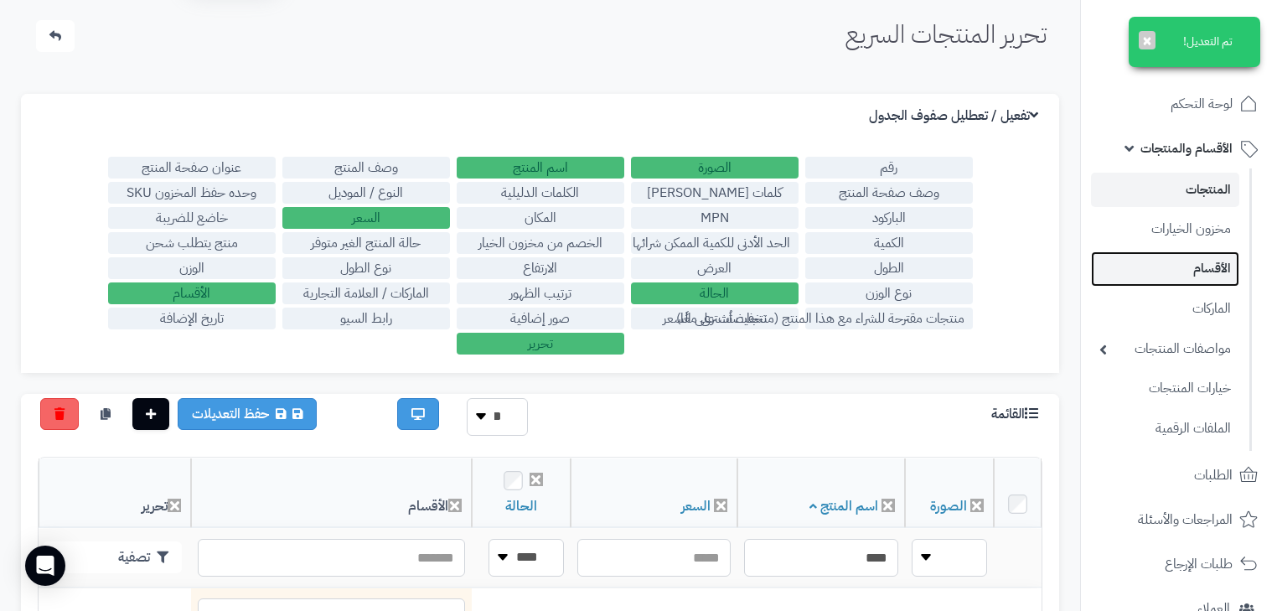
click at [1213, 275] on link "الأقسام" at bounding box center [1165, 268] width 148 height 34
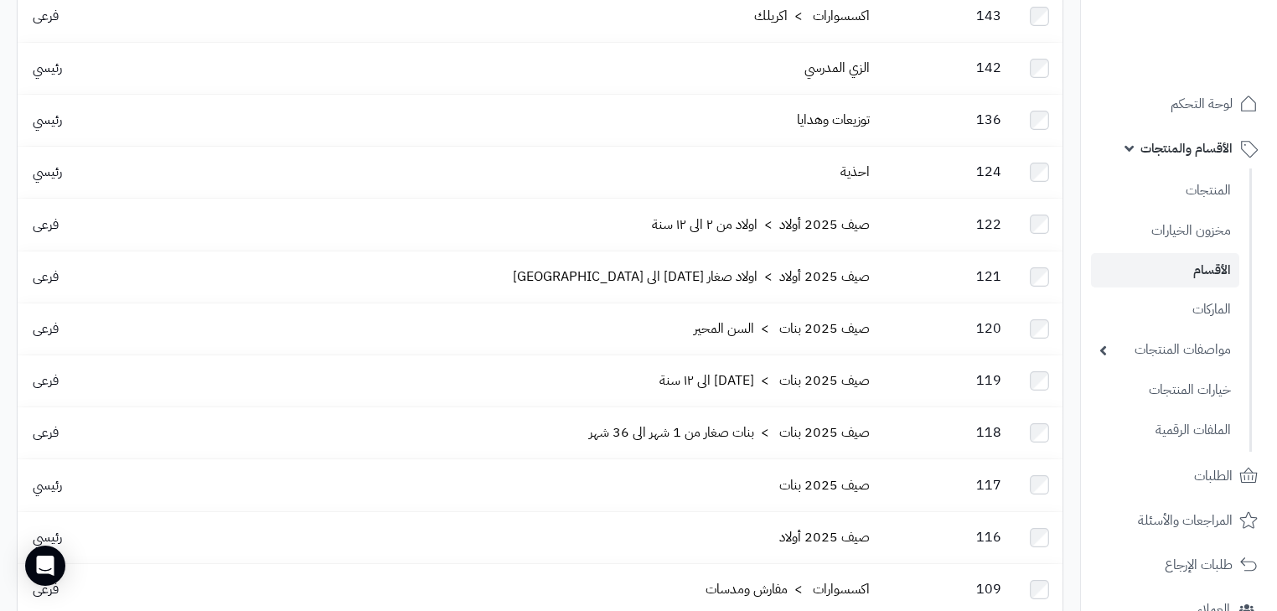
scroll to position [737, 0]
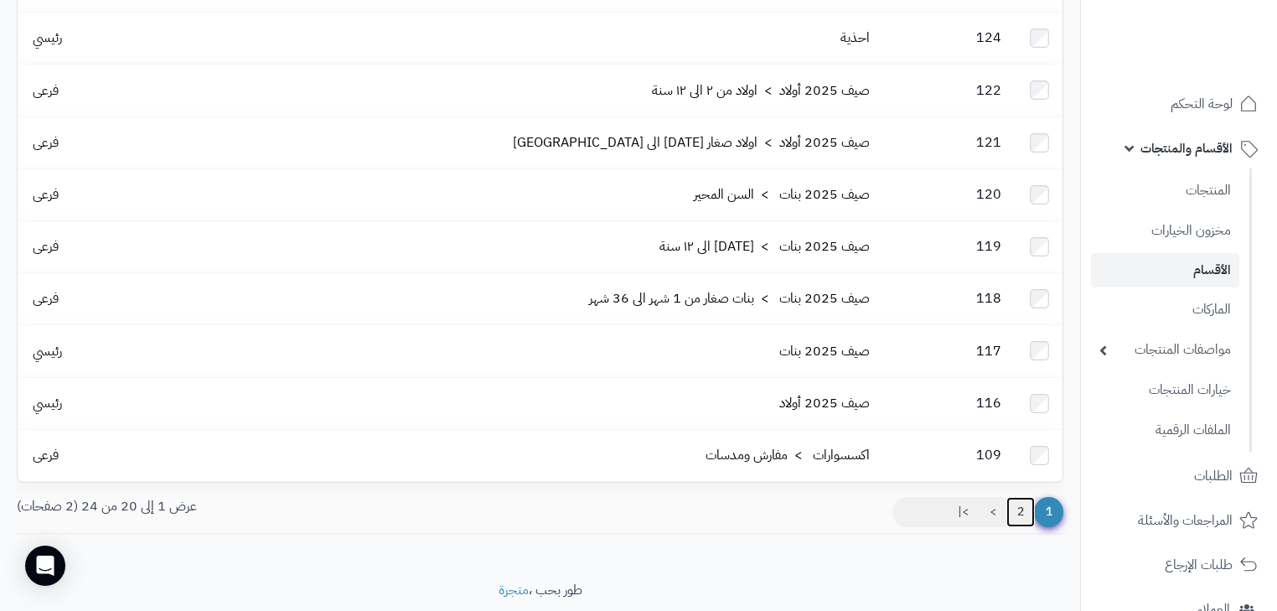
click at [1012, 497] on link "2" at bounding box center [1020, 512] width 28 height 30
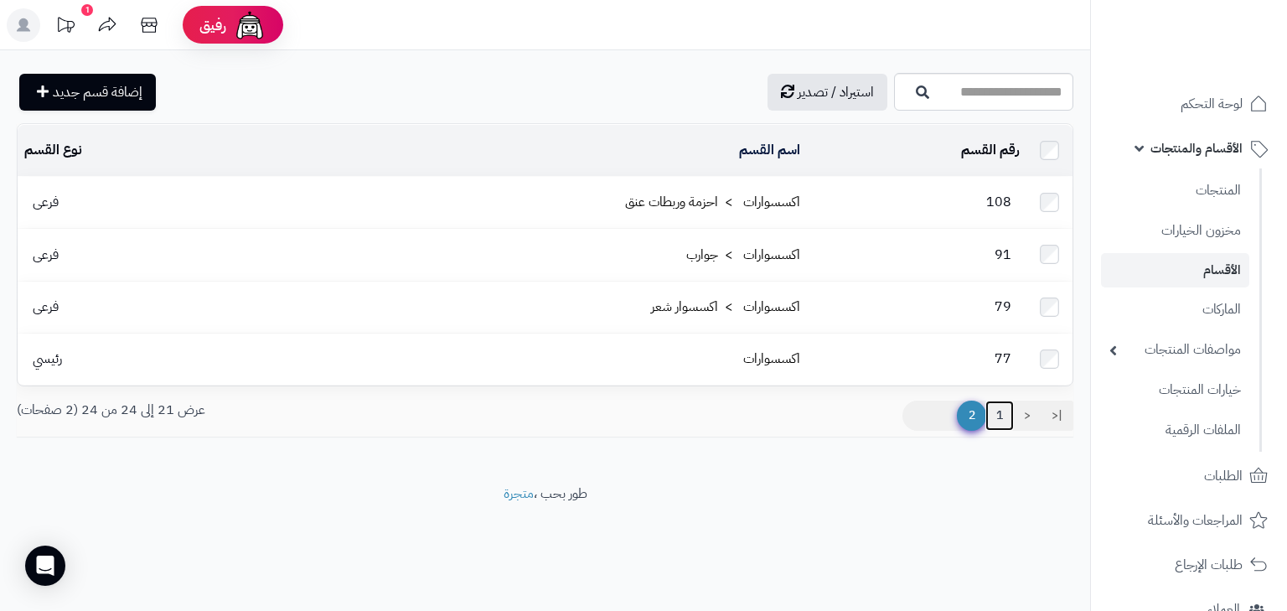
click at [999, 415] on link "1" at bounding box center [999, 416] width 28 height 30
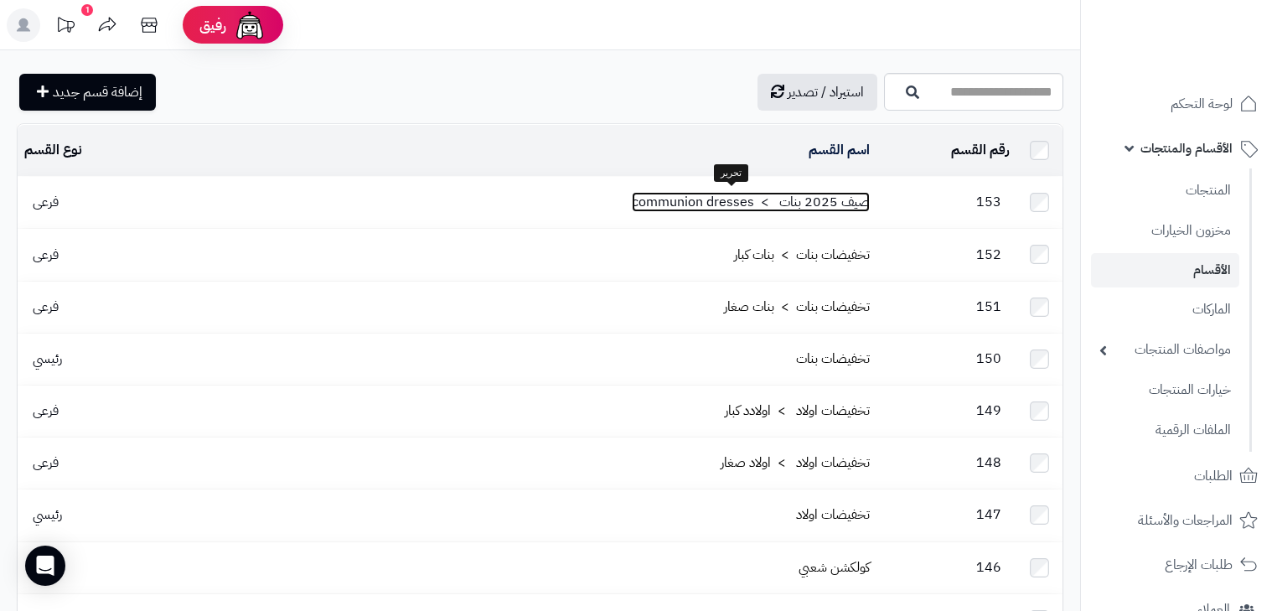
click at [757, 197] on link "صيف 2025 بنات > communion dresses" at bounding box center [751, 202] width 238 height 20
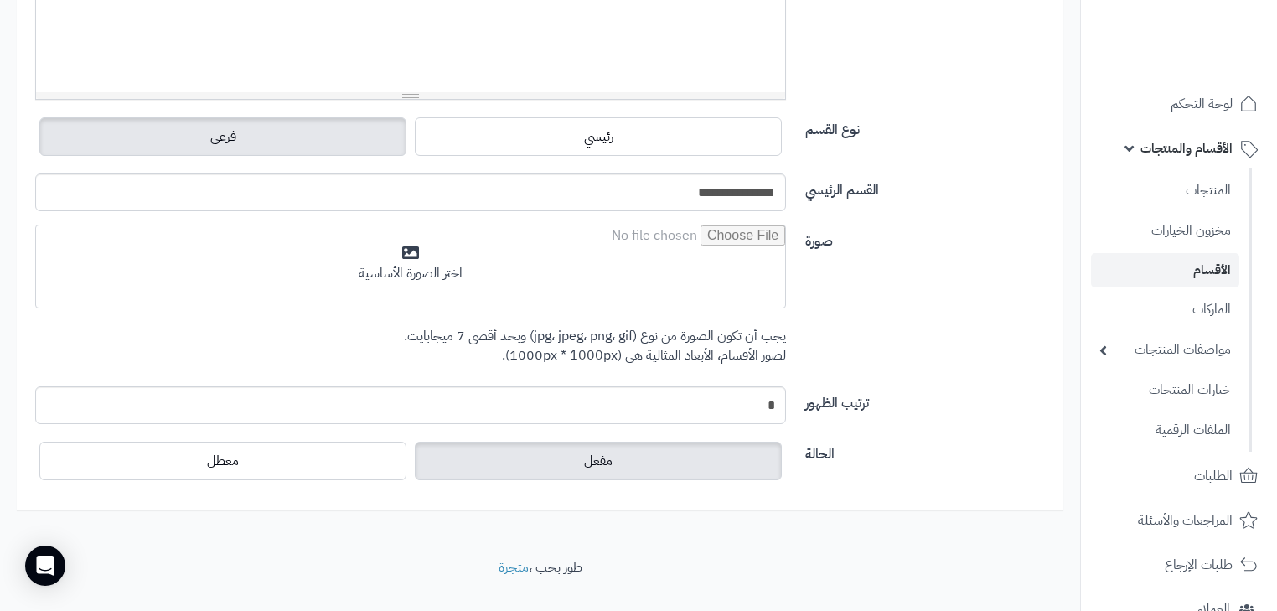
scroll to position [538, 0]
drag, startPoint x: 751, startPoint y: 396, endPoint x: 832, endPoint y: 404, distance: 81.7
click at [832, 404] on div "ترتيب الظهور *" at bounding box center [540, 410] width 1035 height 51
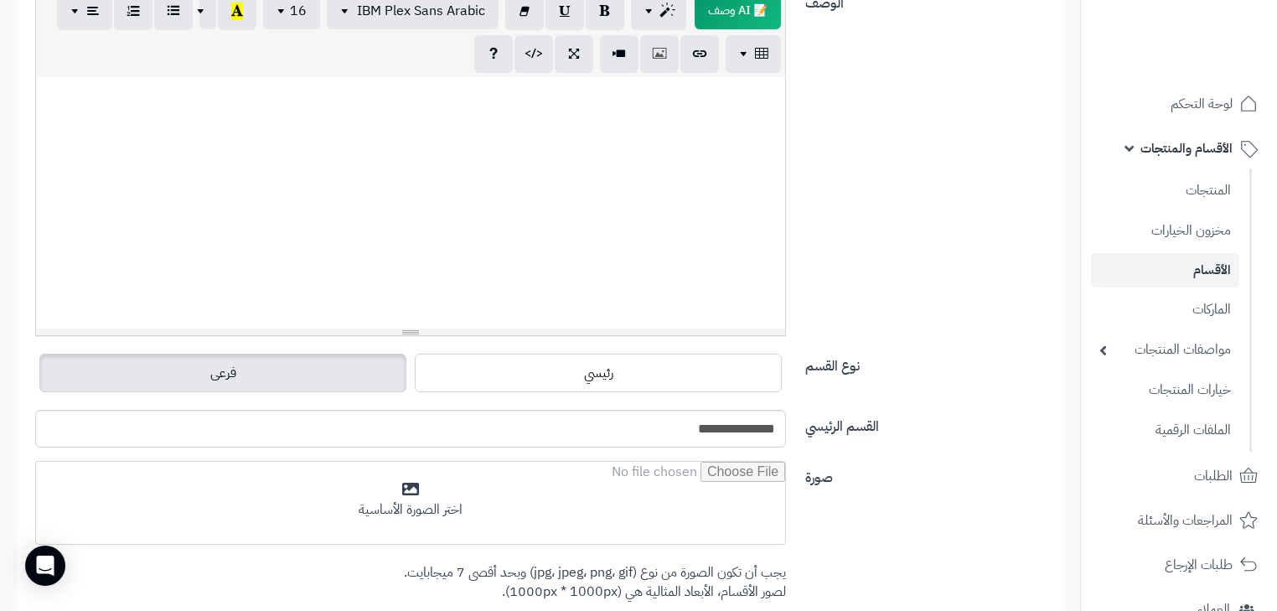
scroll to position [69, 0]
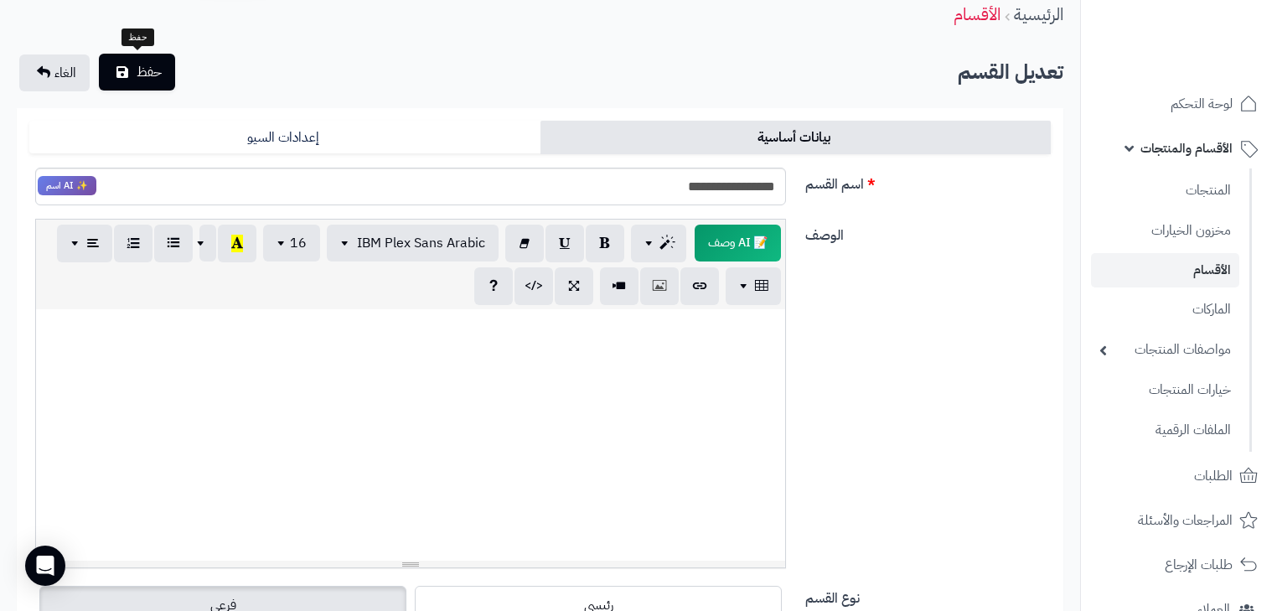
type input "*"
click at [145, 70] on span "حفظ" at bounding box center [149, 72] width 25 height 20
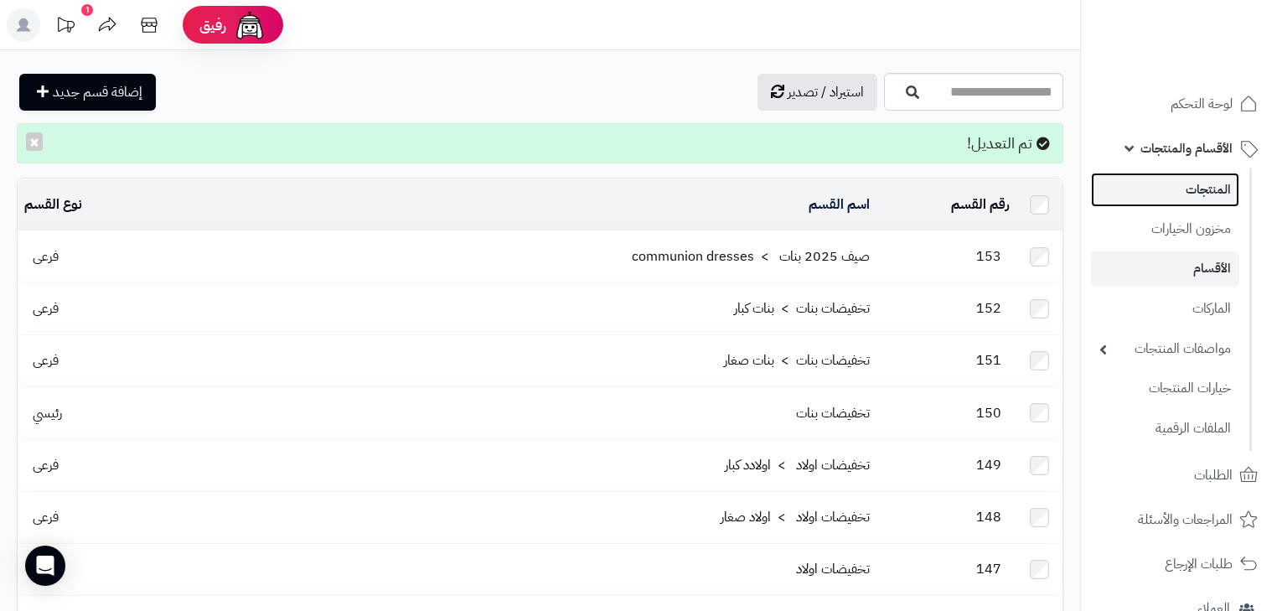
click at [1173, 184] on link "المنتجات" at bounding box center [1165, 190] width 148 height 34
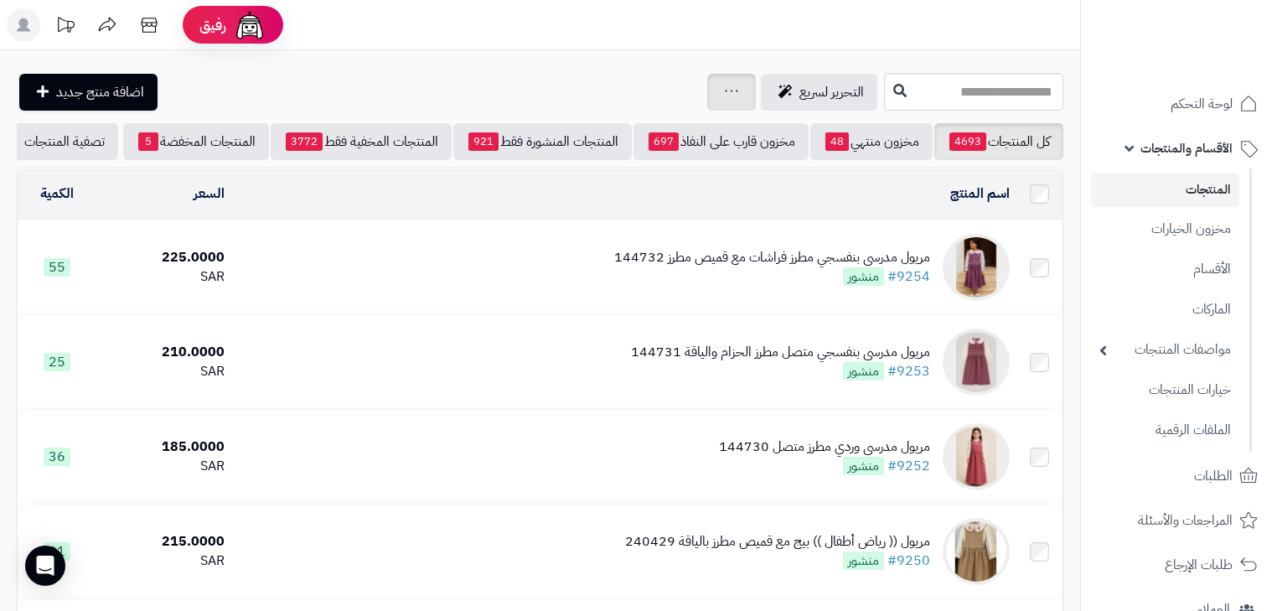
click at [725, 101] on link at bounding box center [731, 92] width 13 height 20
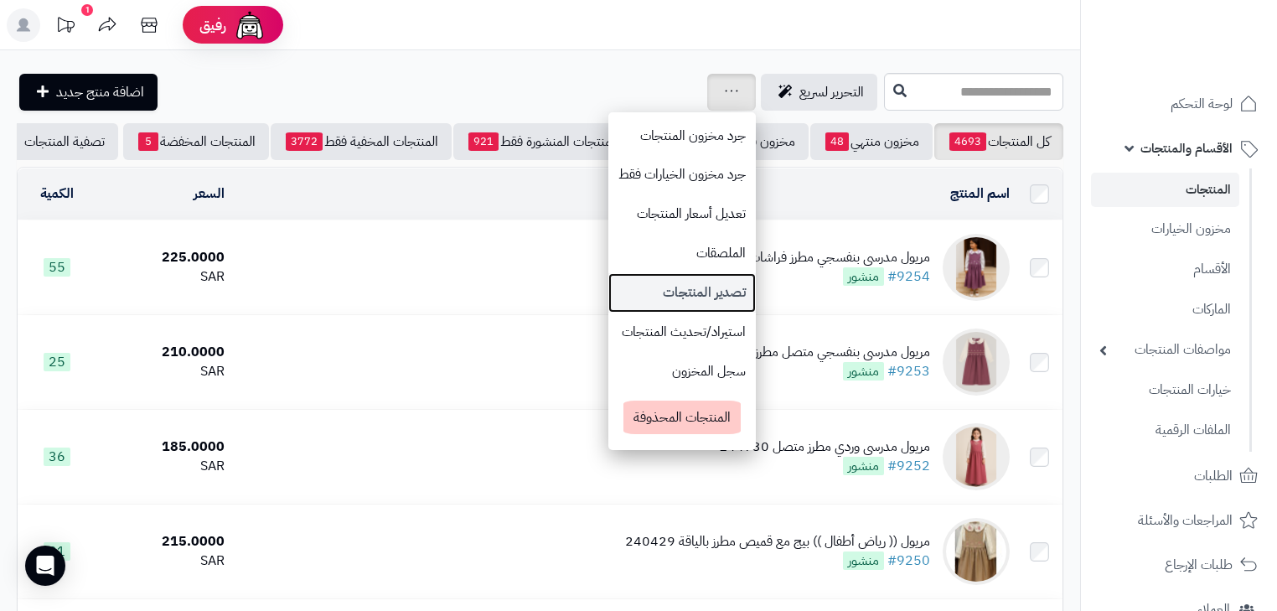
click at [627, 293] on link "تصدير المنتجات" at bounding box center [681, 292] width 147 height 39
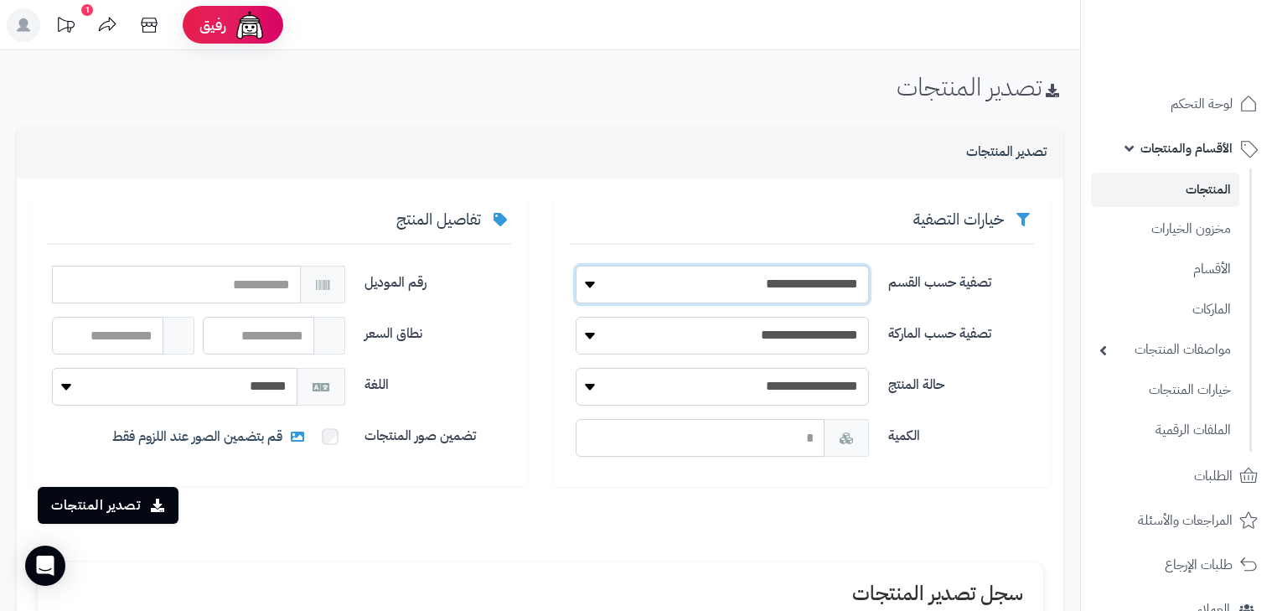
click at [708, 292] on select "**********" at bounding box center [722, 285] width 293 height 38
select select "***"
click at [576, 266] on select "**********" at bounding box center [722, 285] width 293 height 38
click at [820, 344] on select "**********" at bounding box center [722, 336] width 293 height 38
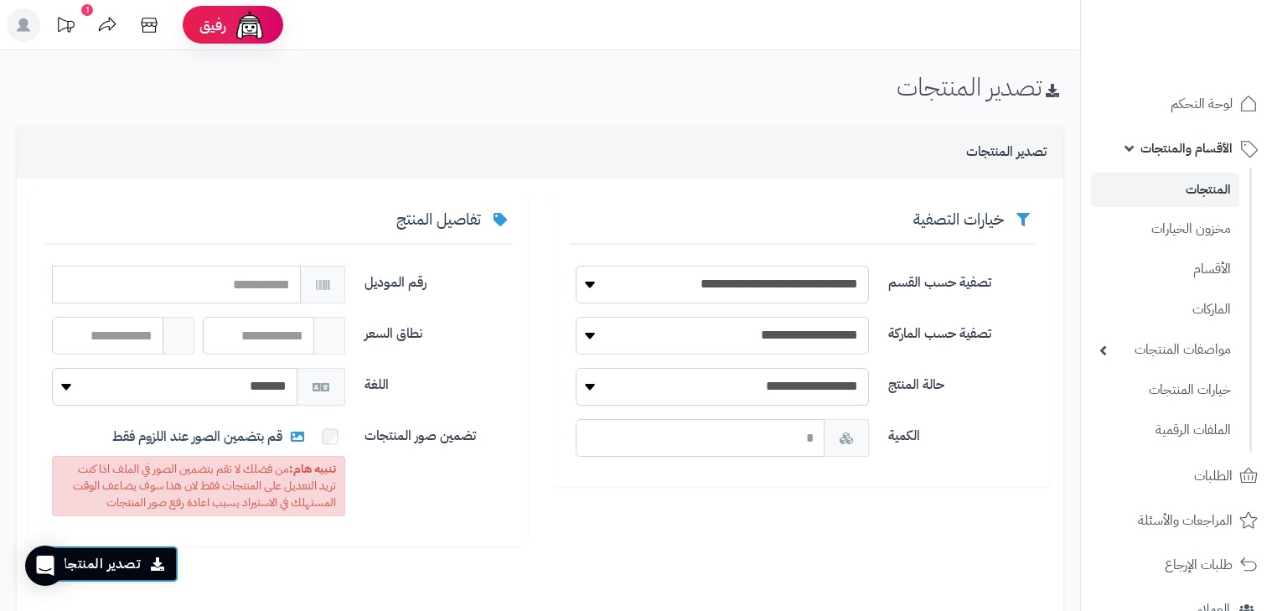
click at [155, 560] on icon "submit" at bounding box center [158, 563] width 14 height 13
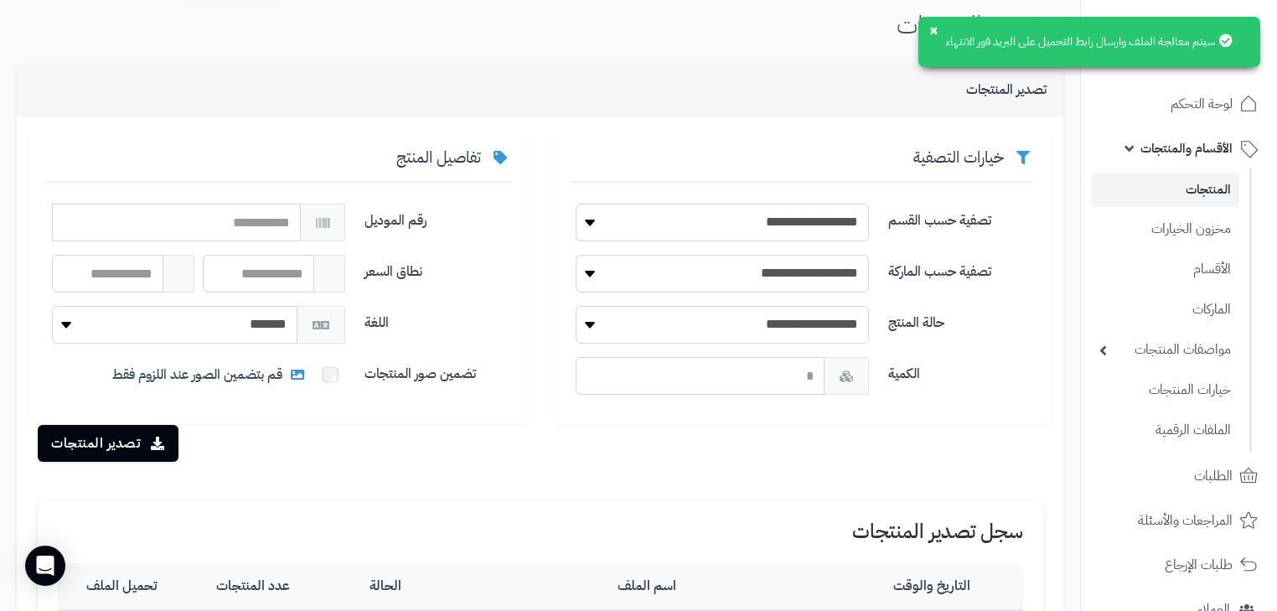
scroll to position [268, 0]
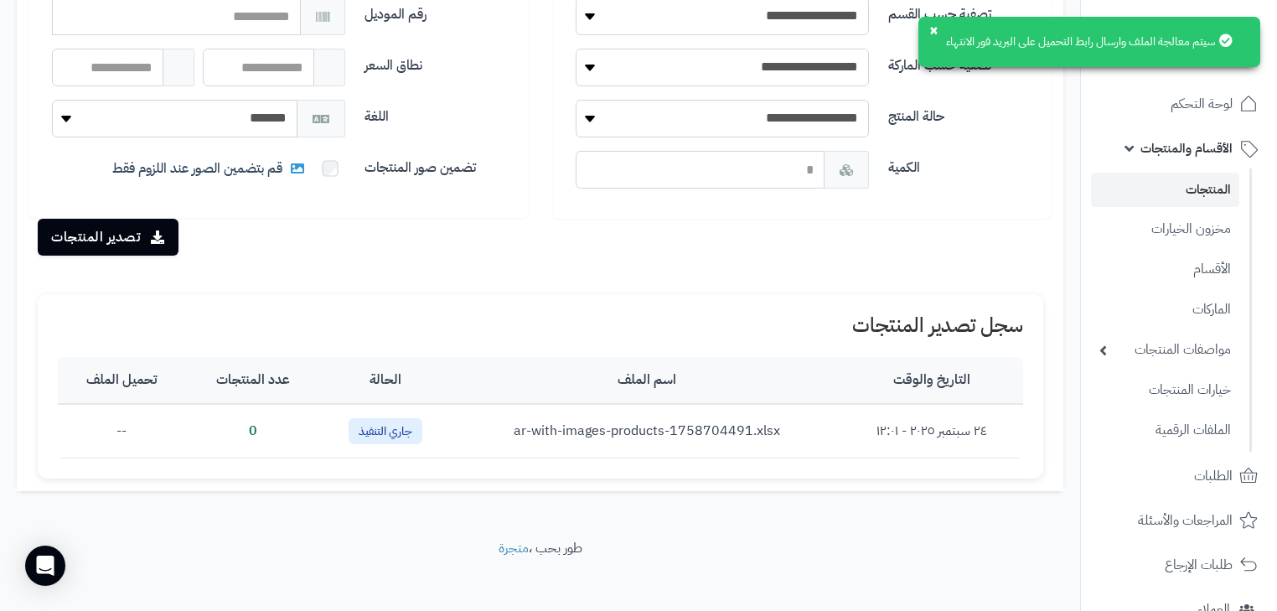
click at [114, 430] on td "--" at bounding box center [122, 431] width 129 height 54
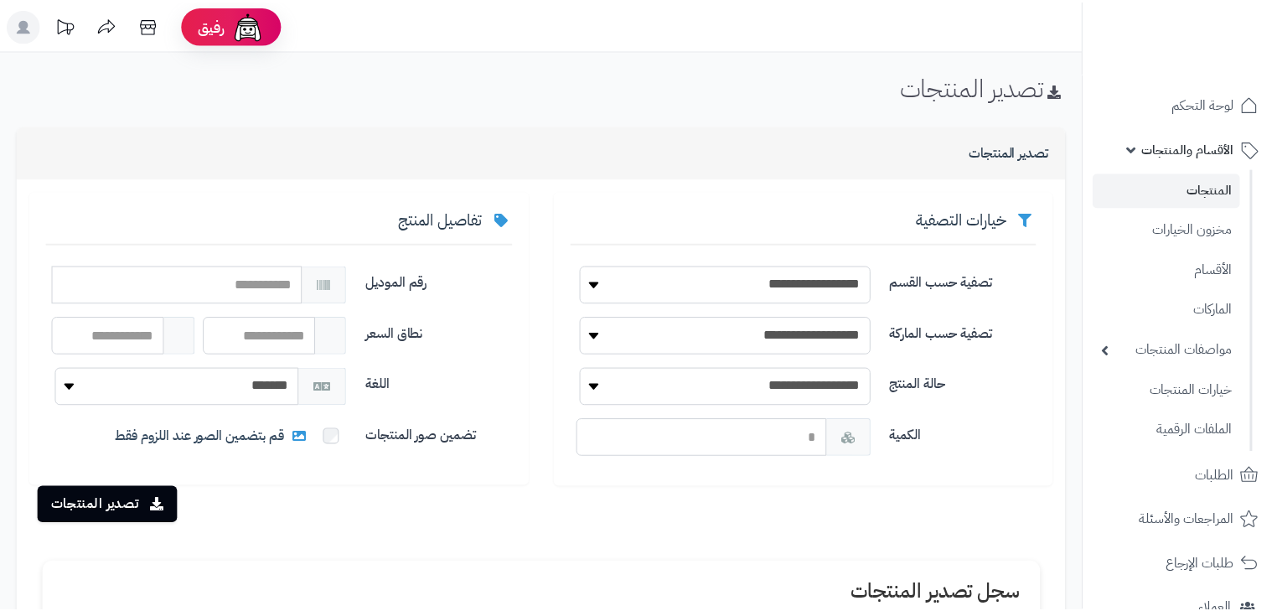
scroll to position [261, 0]
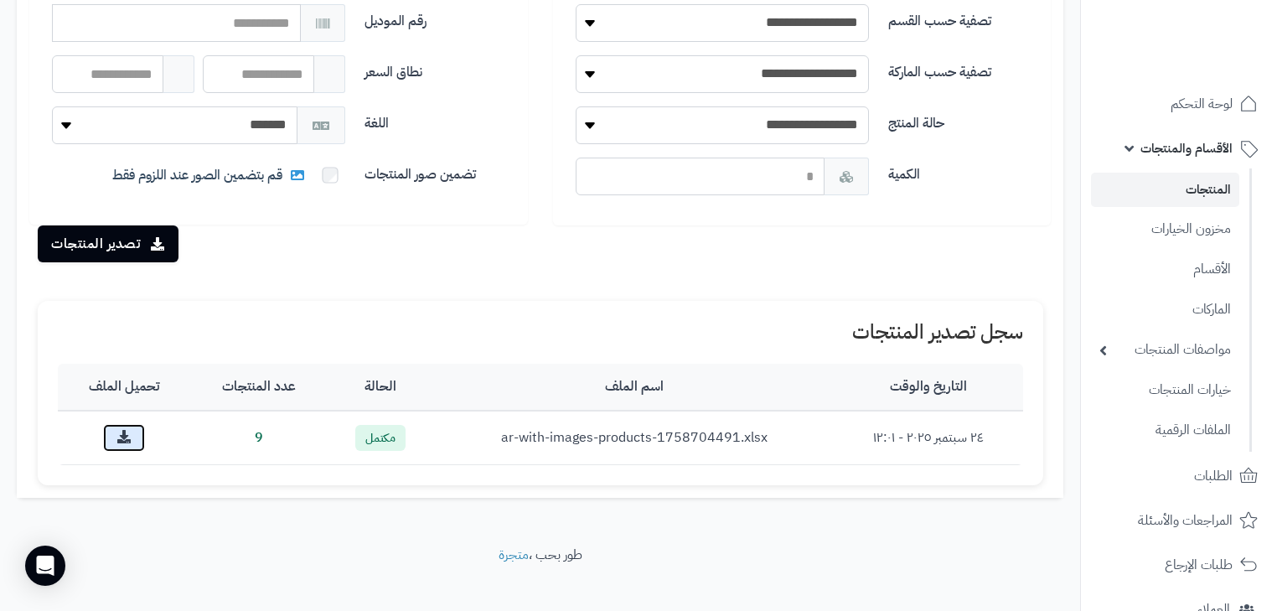
click at [140, 429] on link at bounding box center [124, 438] width 42 height 28
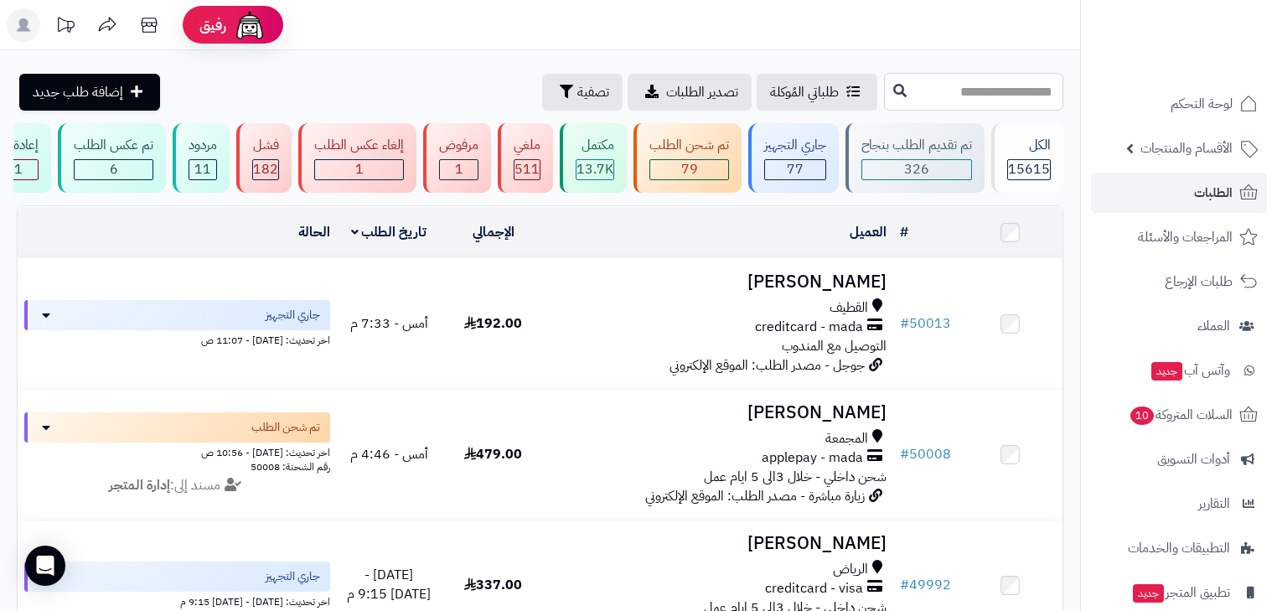
click at [908, 86] on input "text" at bounding box center [973, 92] width 179 height 38
type input "*****"
click at [893, 96] on icon at bounding box center [899, 89] width 13 height 13
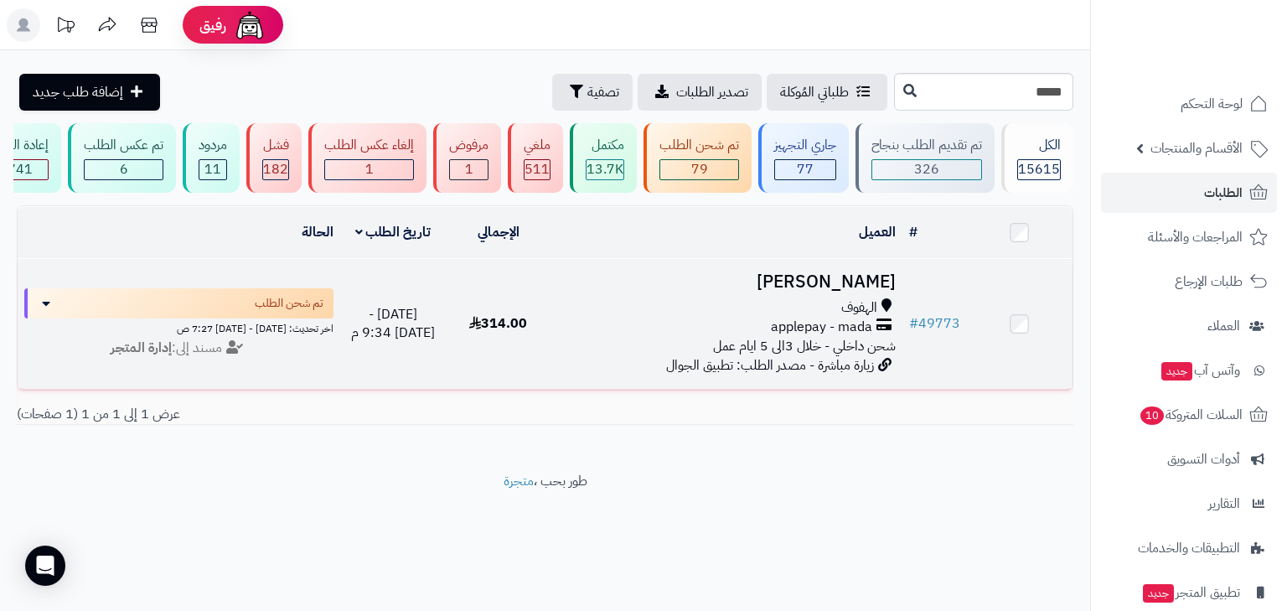
click at [859, 325] on span "applepay - mada" at bounding box center [821, 327] width 101 height 19
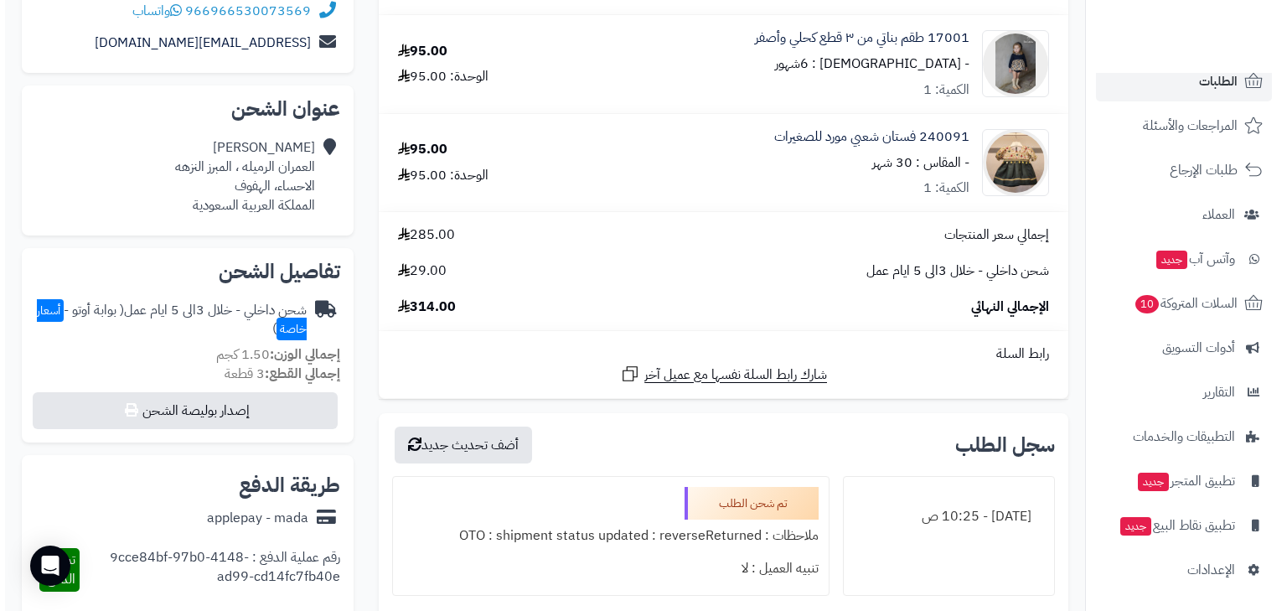
scroll to position [402, 0]
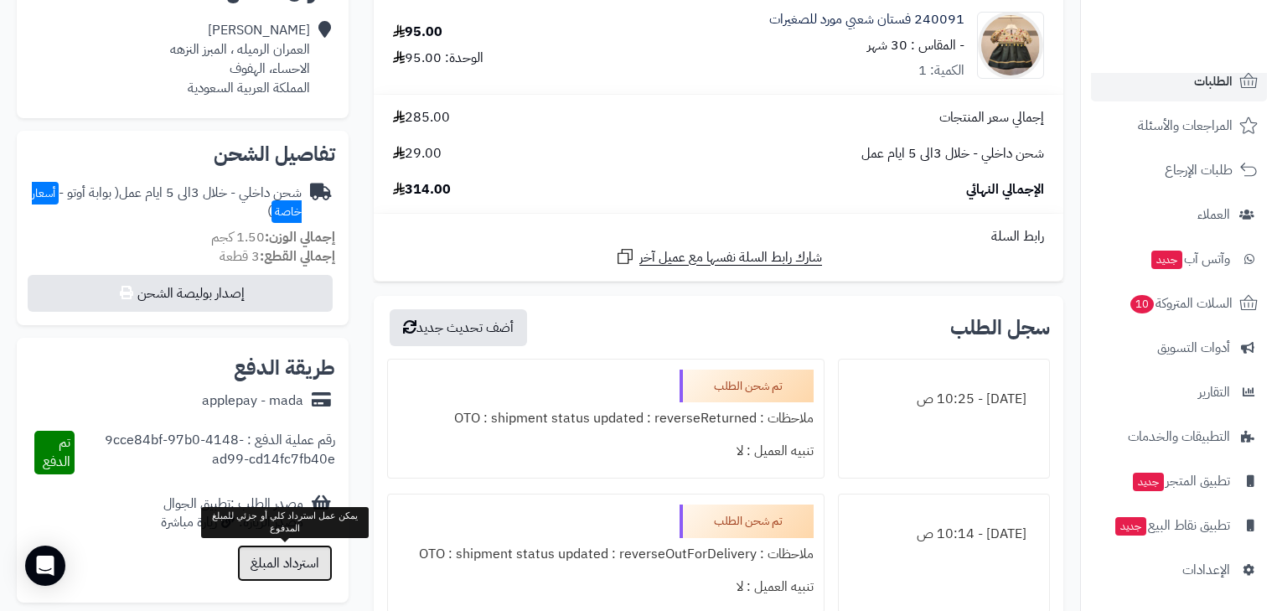
click at [285, 563] on button "استرداد المبلغ" at bounding box center [285, 563] width 96 height 37
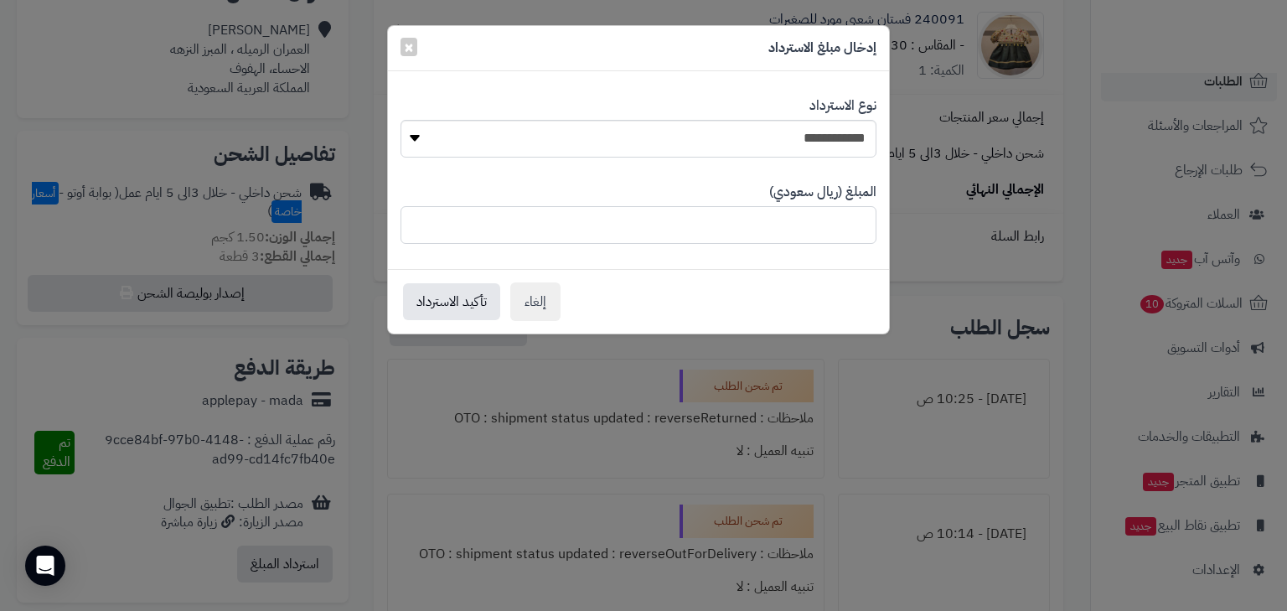
drag, startPoint x: 802, startPoint y: 221, endPoint x: 894, endPoint y: 216, distance: 92.3
click at [894, 216] on div "**********" at bounding box center [643, 305] width 1287 height 611
type input "**"
click at [870, 127] on select "**********" at bounding box center [639, 139] width 476 height 38
select select "*"
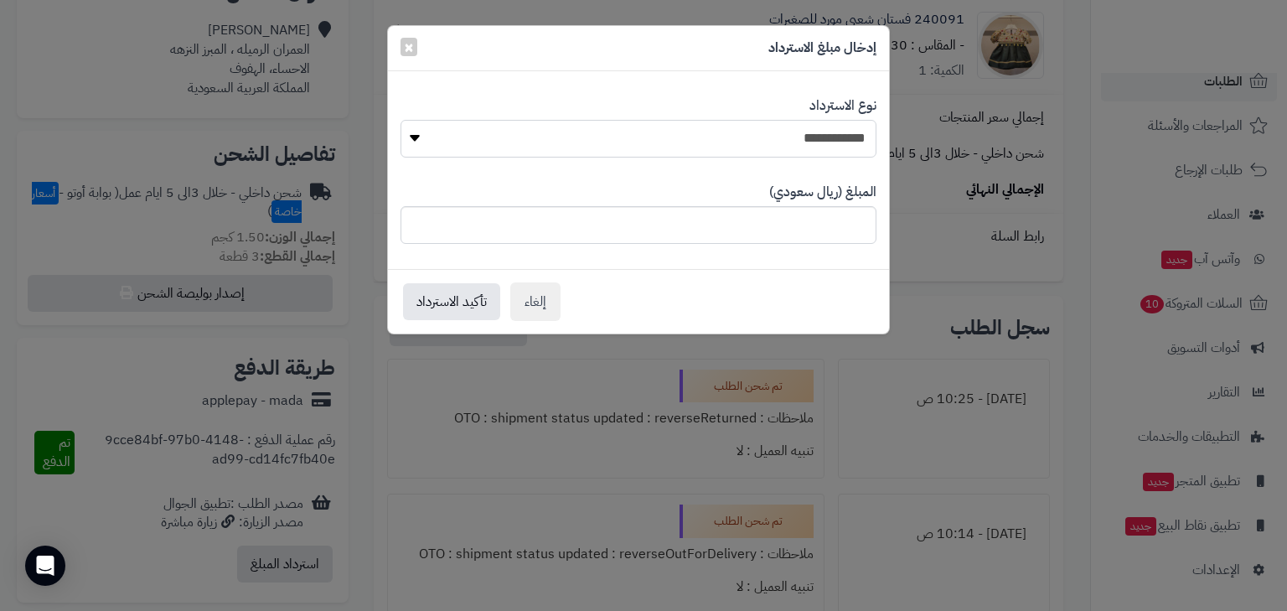
click at [401, 120] on select "**********" at bounding box center [639, 139] width 476 height 38
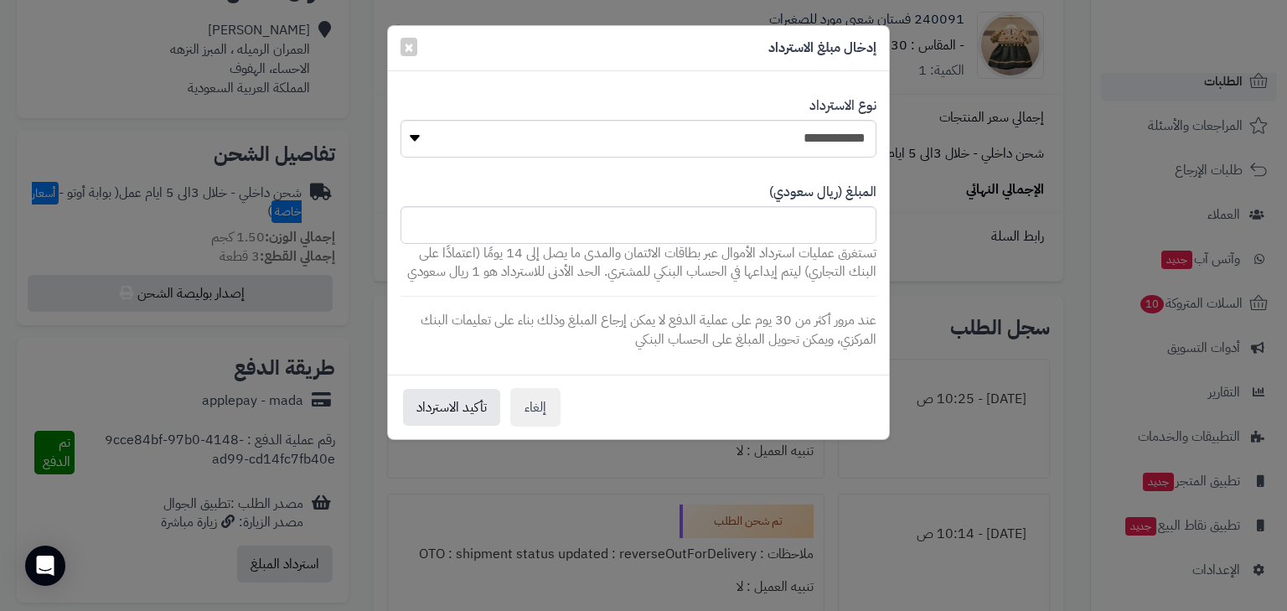
click at [425, 426] on div "إلغاء تأكيد الاسترداد" at bounding box center [638, 407] width 501 height 65
click at [428, 421] on button "تأكيد الاسترداد" at bounding box center [451, 406] width 97 height 37
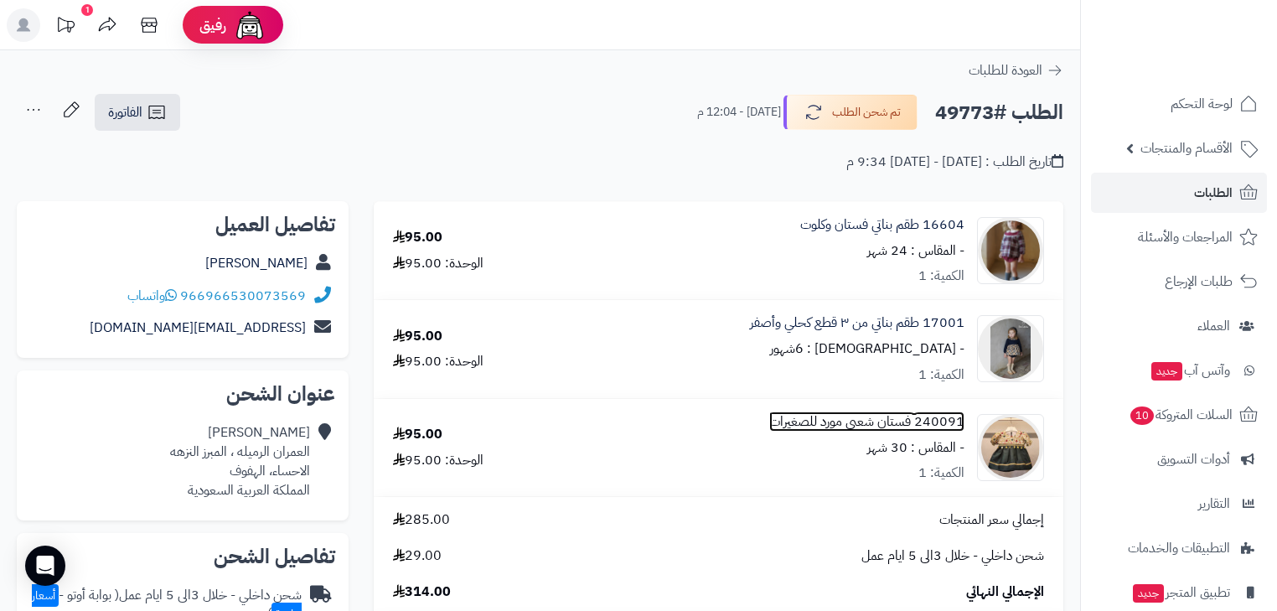
click at [945, 422] on link "240091 فستان شعبي مورد للصغيرات" at bounding box center [866, 421] width 195 height 19
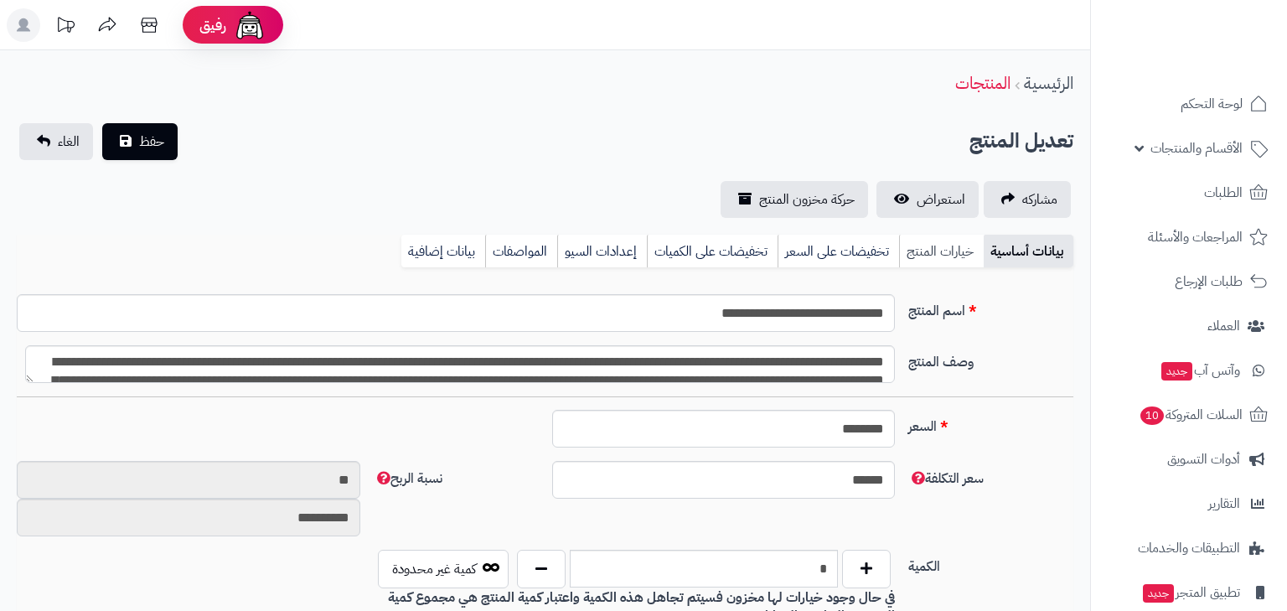
click at [923, 258] on link "خيارات المنتج" at bounding box center [941, 252] width 85 height 34
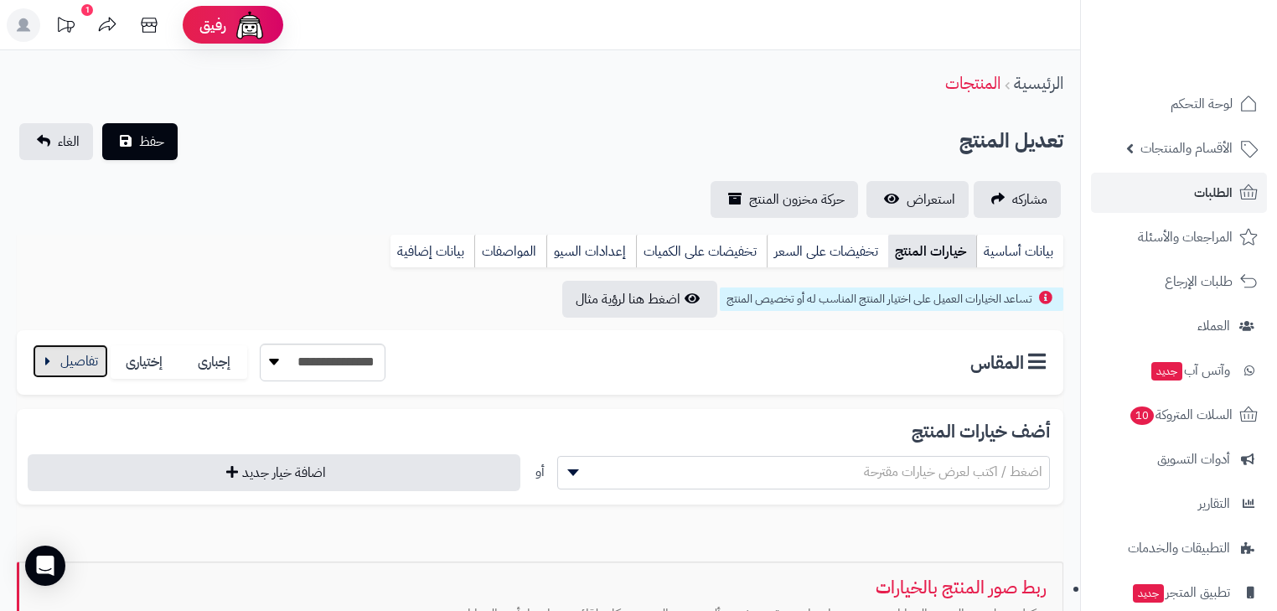
click at [78, 374] on button "button" at bounding box center [70, 361] width 75 height 34
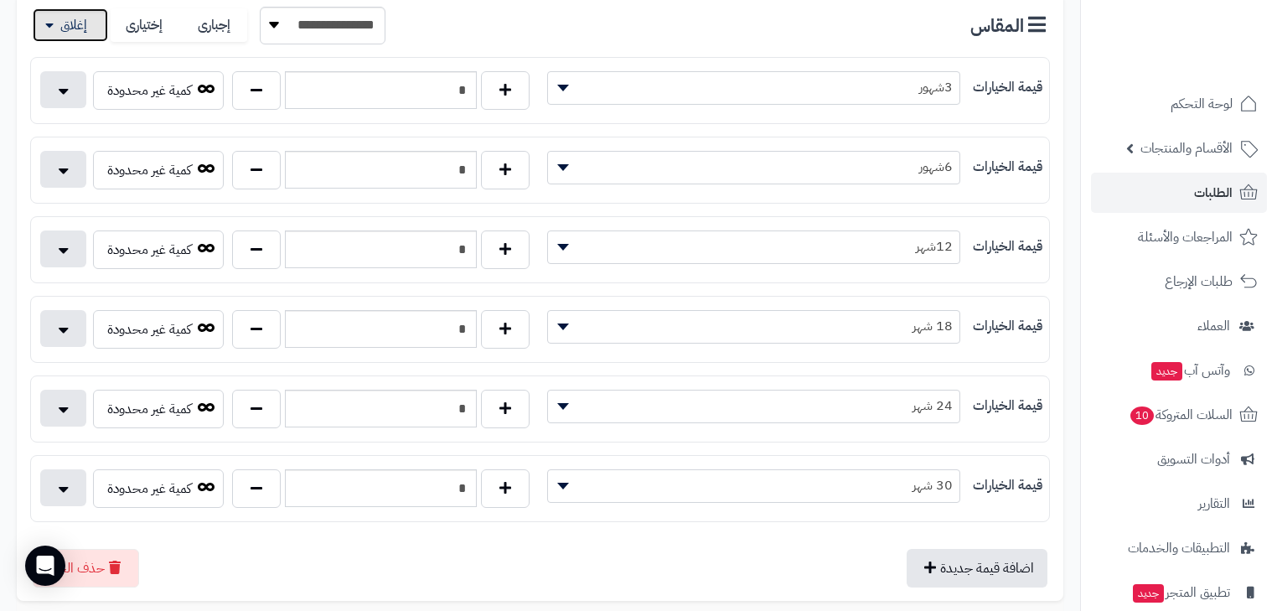
scroll to position [402, 0]
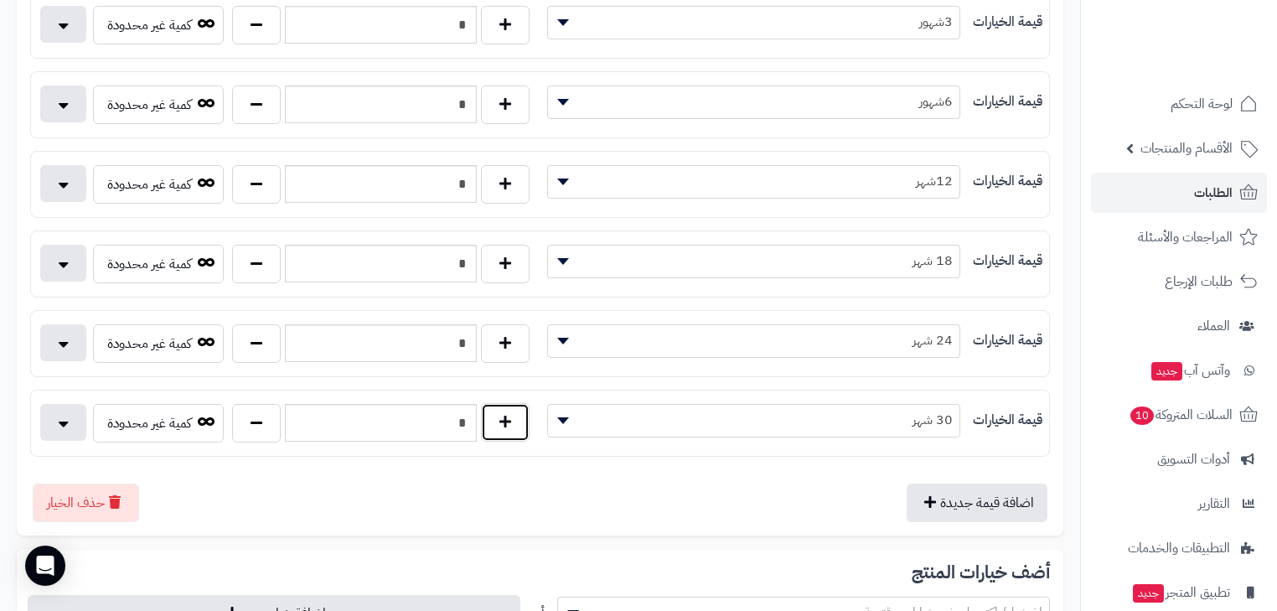
click at [494, 422] on button "button" at bounding box center [505, 422] width 49 height 39
type input "*"
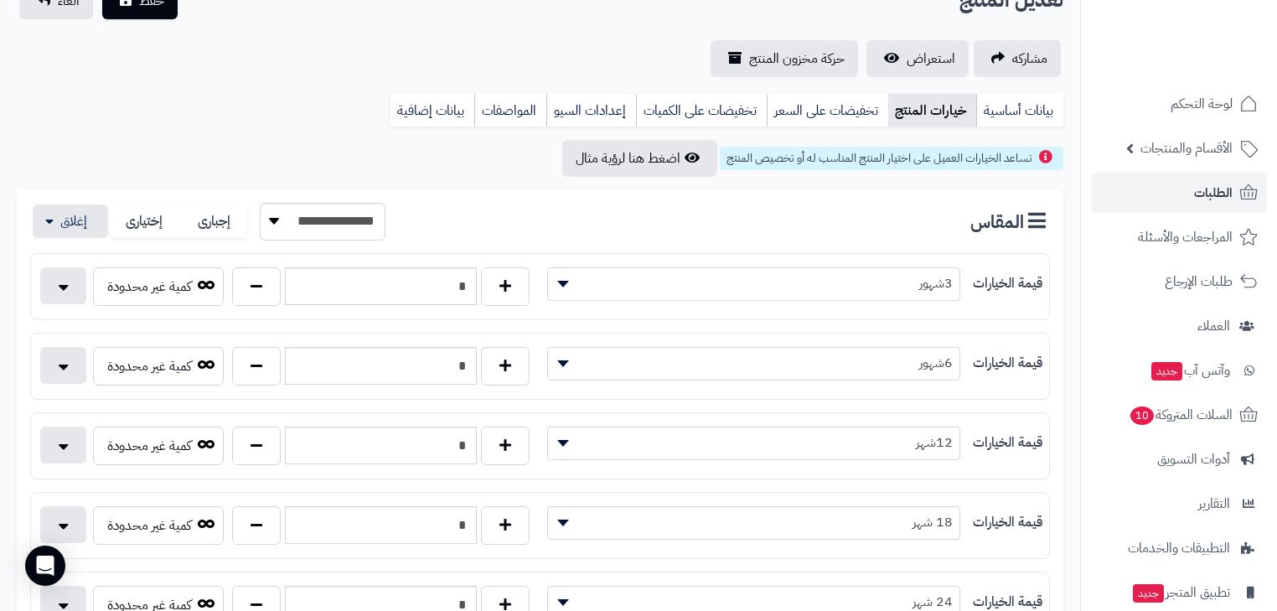
scroll to position [0, 0]
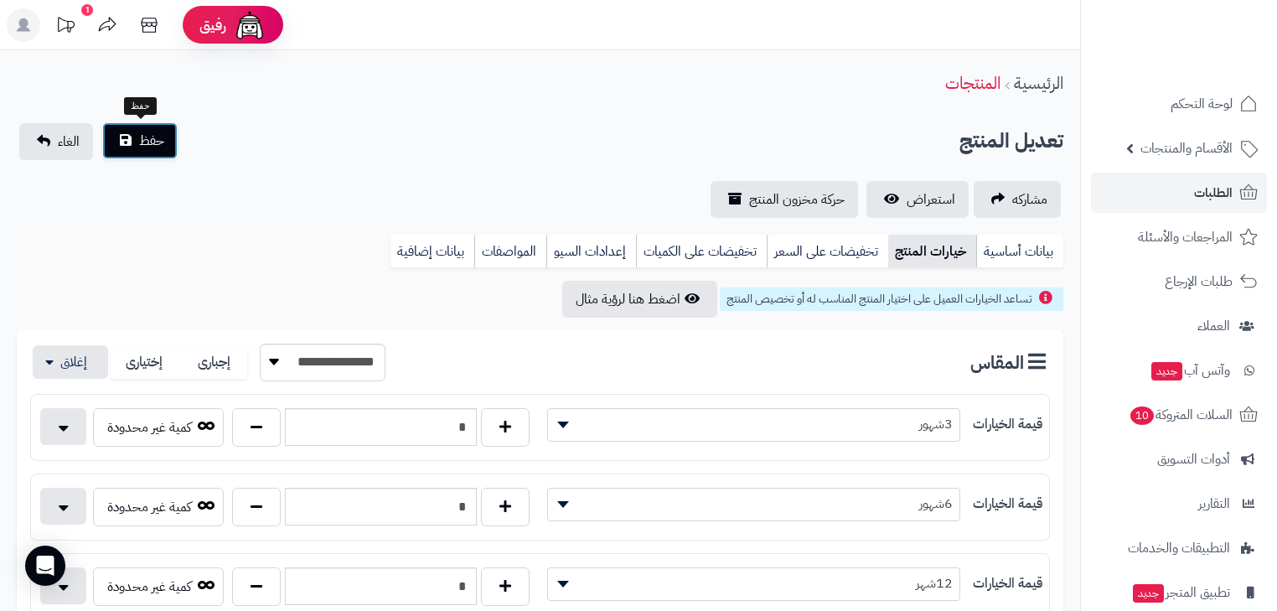
click at [116, 151] on button "حفظ" at bounding box center [139, 140] width 75 height 37
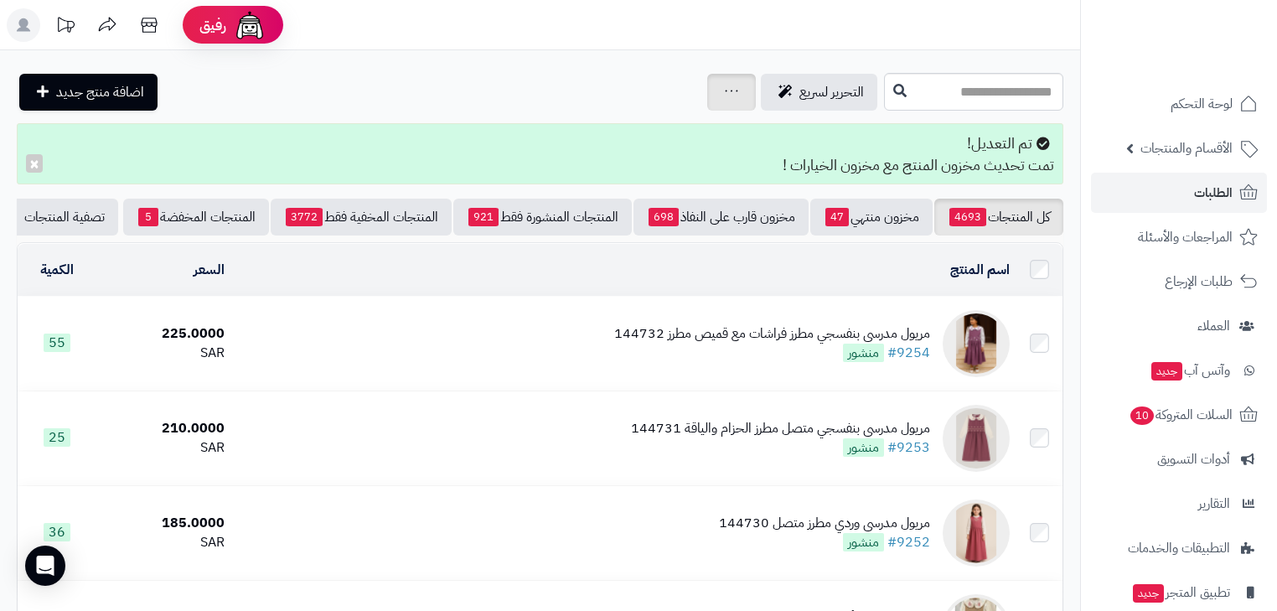
click at [707, 85] on div "جرد مخزون المنتجات جرد مخزون الخيارات فقط تعديل أسعار المنتجات الملصقات تصدير ا…" at bounding box center [731, 92] width 49 height 37
click at [707, 106] on div "جرد مخزون المنتجات جرد مخزون الخيارات فقط تعديل أسعار المنتجات الملصقات تصدير ا…" at bounding box center [731, 92] width 49 height 37
click at [725, 90] on icon at bounding box center [731, 90] width 13 height 11
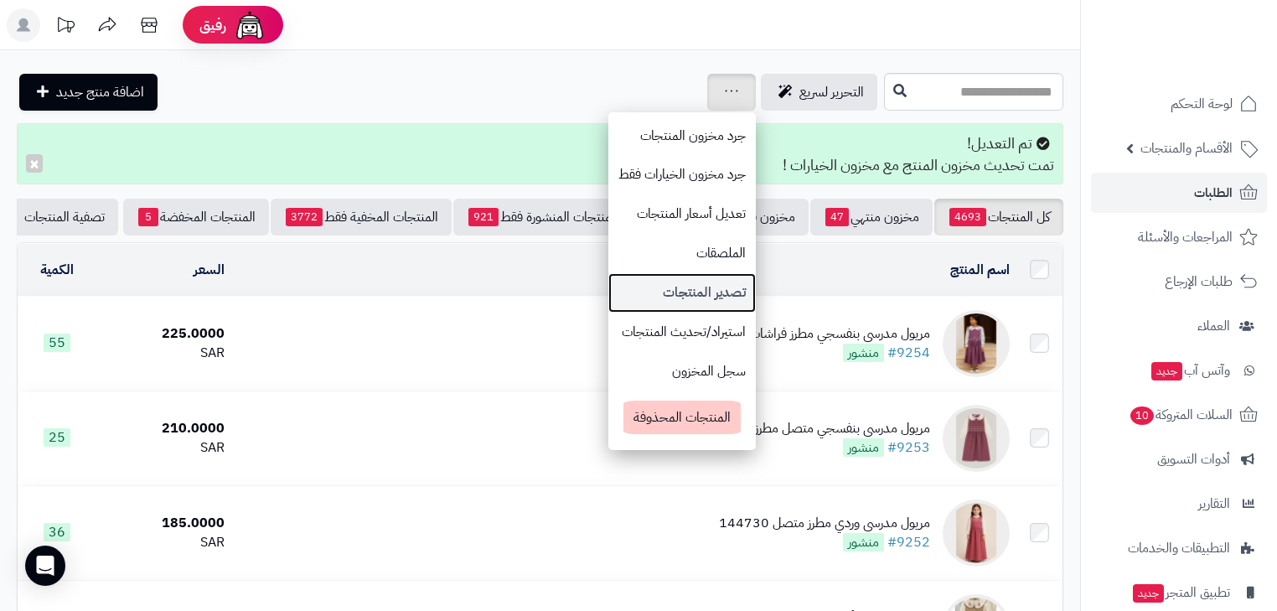
click at [632, 284] on link "تصدير المنتجات" at bounding box center [681, 292] width 147 height 39
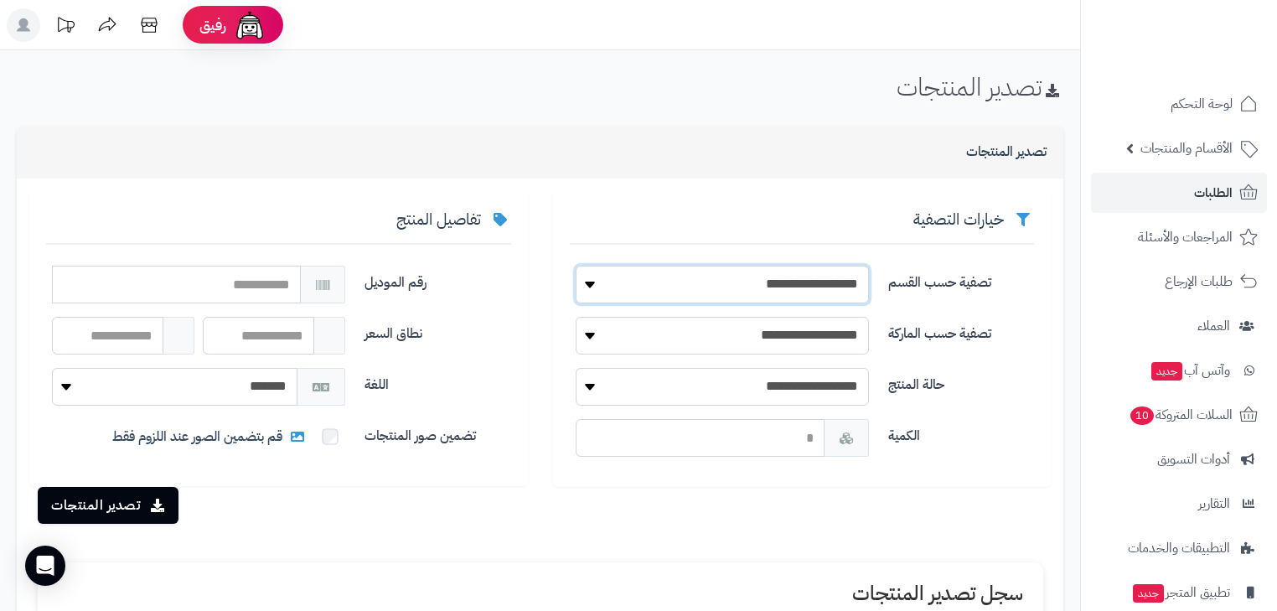
click at [672, 278] on select "**********" at bounding box center [722, 285] width 293 height 38
select select "***"
click at [576, 266] on select "**********" at bounding box center [722, 285] width 293 height 38
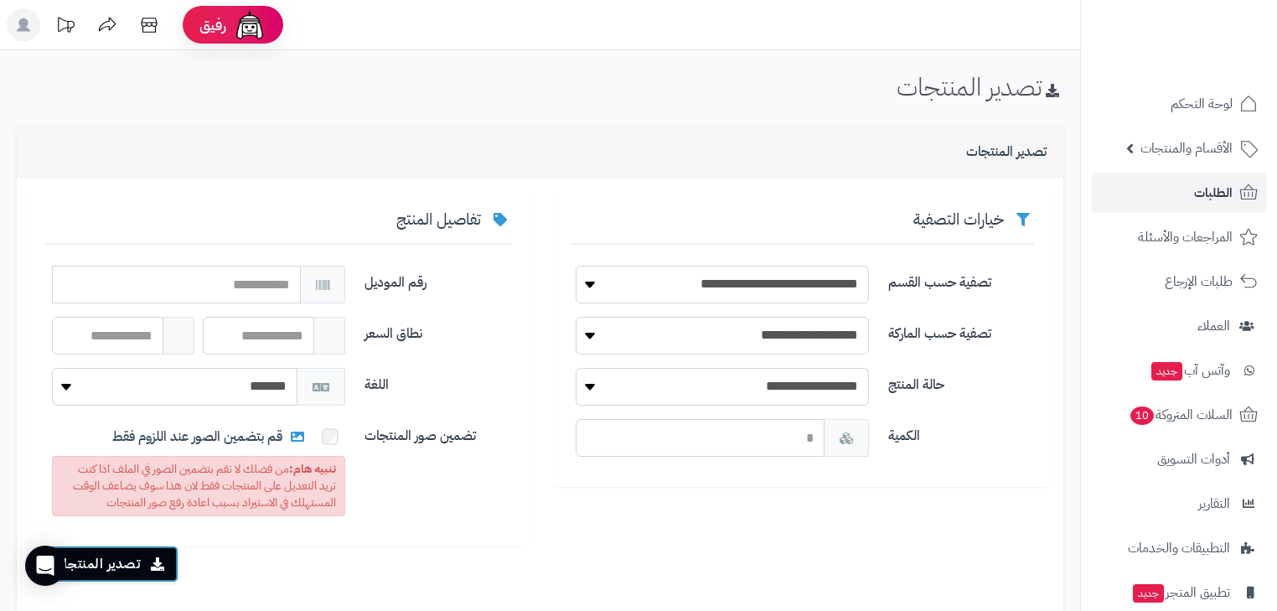
click at [128, 573] on button "تصدير المنتجات" at bounding box center [108, 563] width 141 height 37
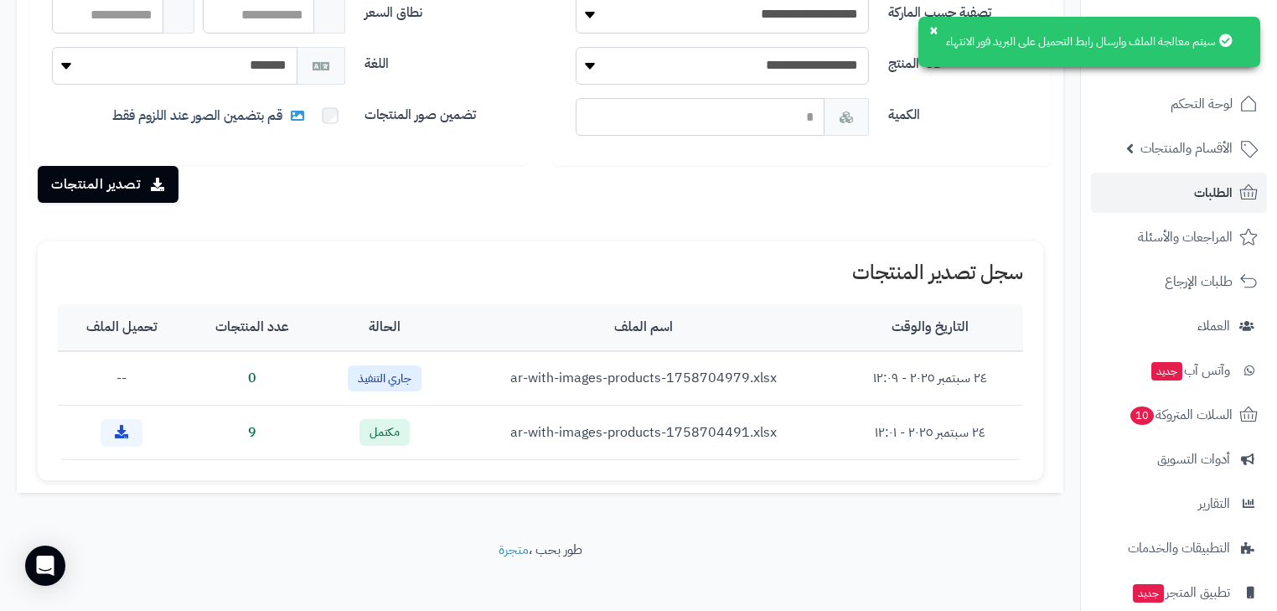
scroll to position [333, 0]
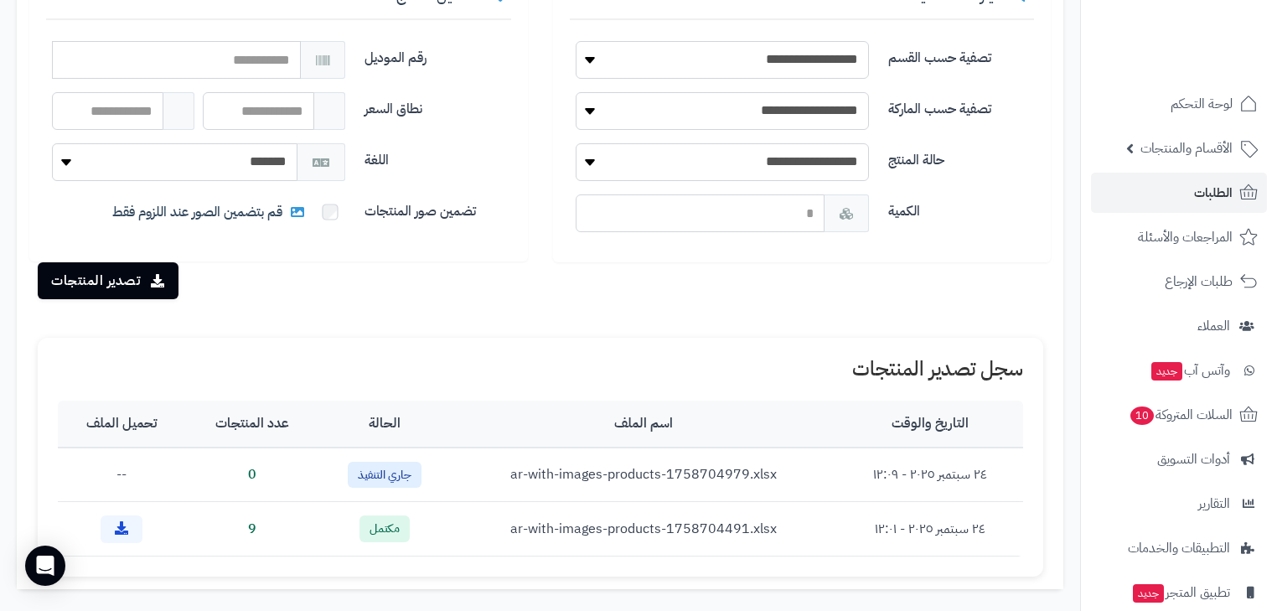
scroll to position [199, 0]
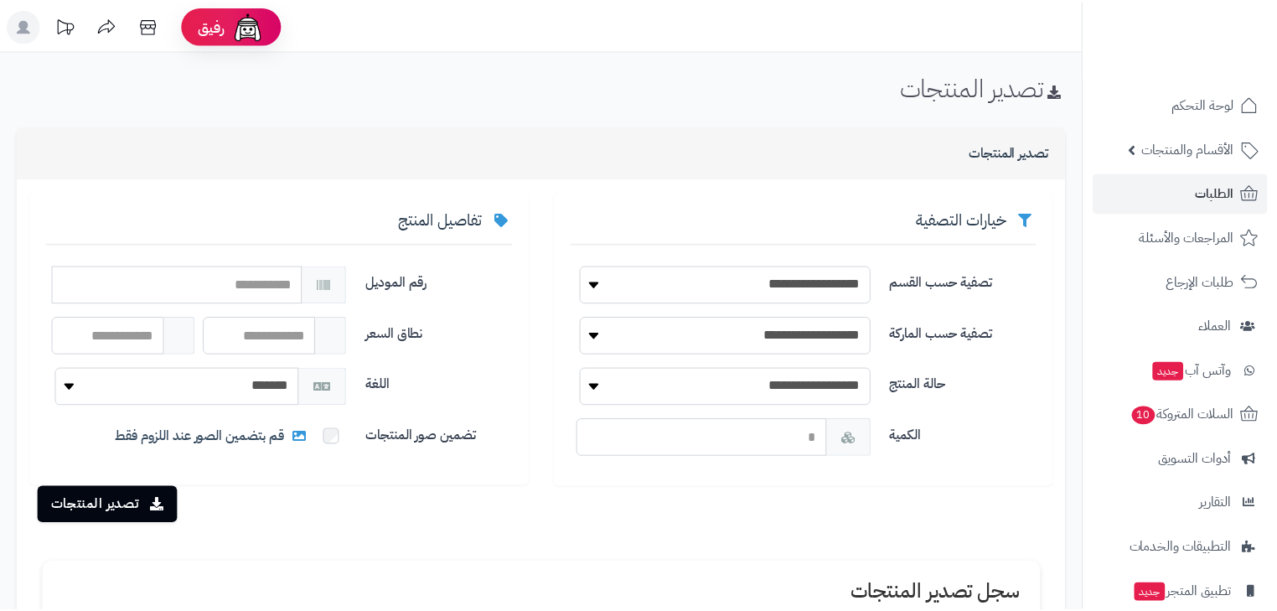
scroll to position [199, 0]
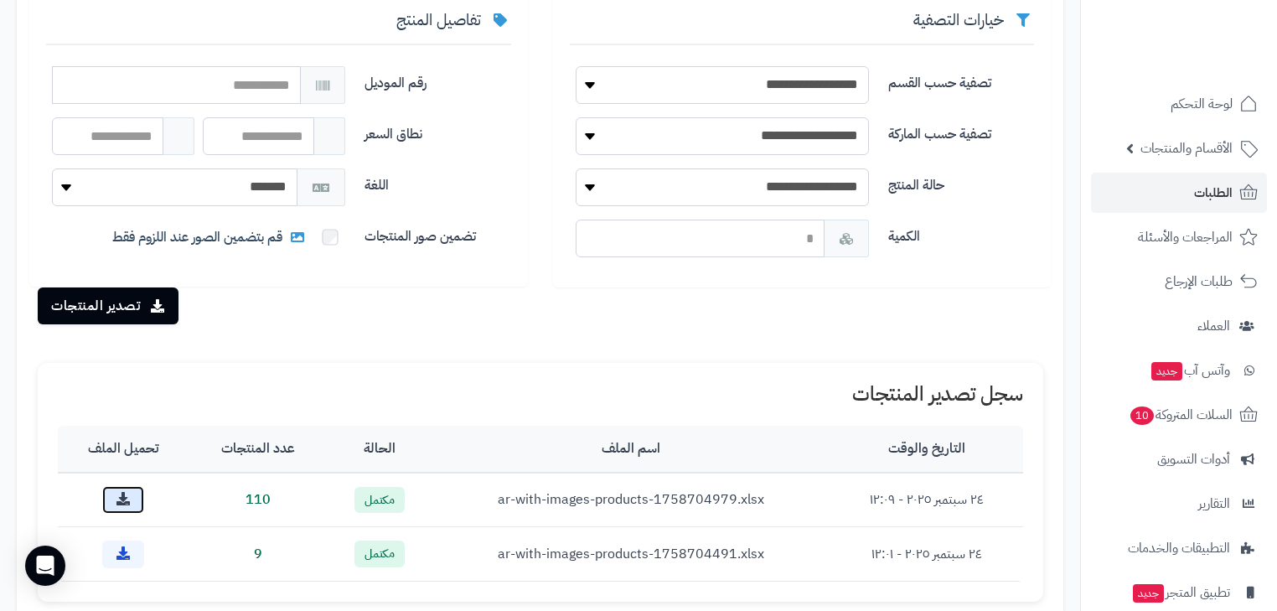
click at [114, 504] on link at bounding box center [123, 500] width 42 height 28
click at [1190, 158] on span "الأقسام والمنتجات" at bounding box center [1186, 148] width 92 height 23
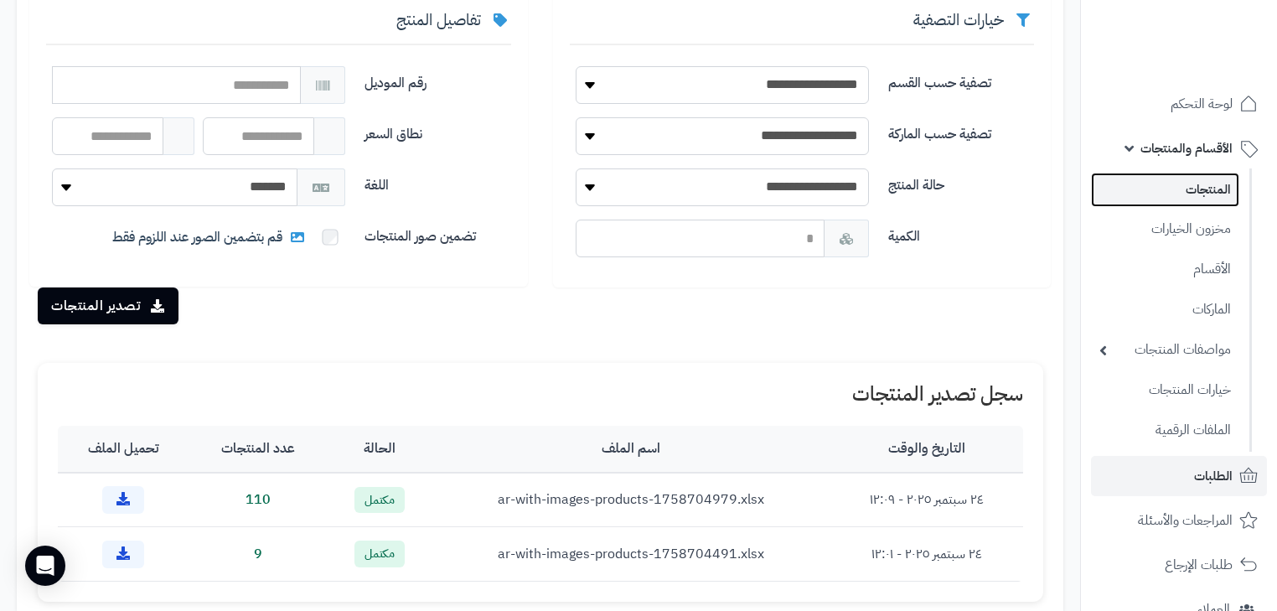
click at [1190, 174] on link "المنتجات" at bounding box center [1165, 190] width 148 height 34
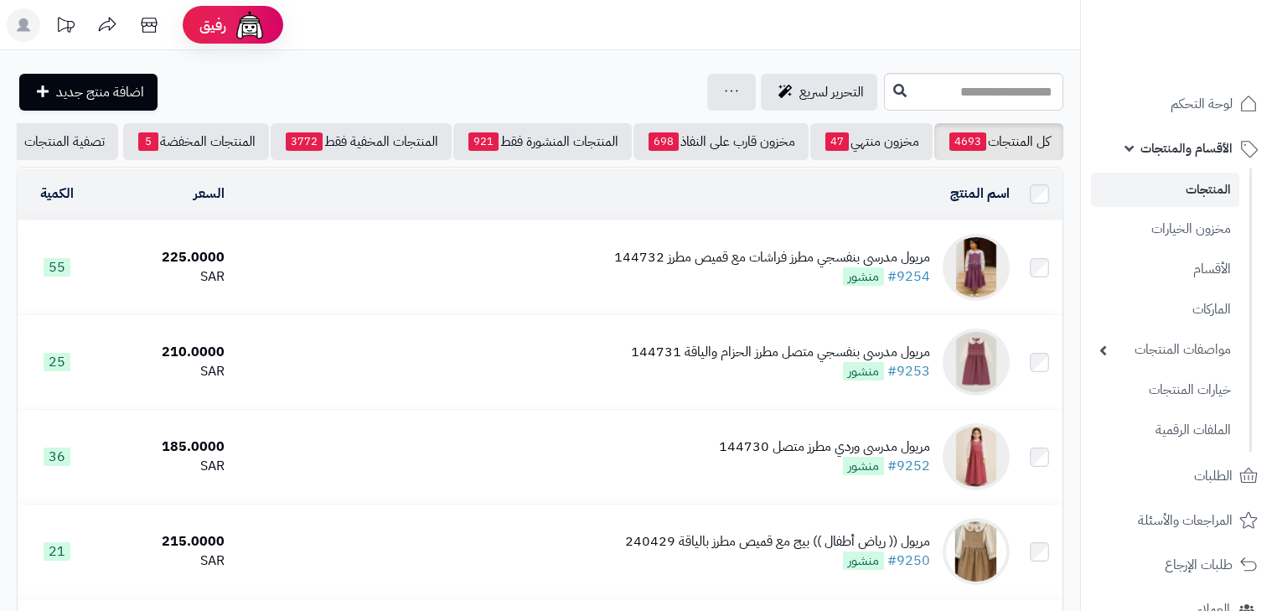
click at [601, 77] on div "التحرير لسريع جرد مخزون المنتجات جرد مخزون الخيارات فقط تعديل أسعار المنتجات ال…" at bounding box center [448, 92] width 863 height 37
click at [707, 80] on div "جرد مخزون المنتجات جرد مخزون الخيارات فقط تعديل أسعار المنتجات الملصقات تصدير ا…" at bounding box center [731, 92] width 49 height 37
click at [707, 90] on div "جرد مخزون المنتجات جرد مخزون الخيارات فقط تعديل أسعار المنتجات الملصقات تصدير ا…" at bounding box center [731, 92] width 49 height 37
click at [725, 98] on link at bounding box center [731, 92] width 13 height 20
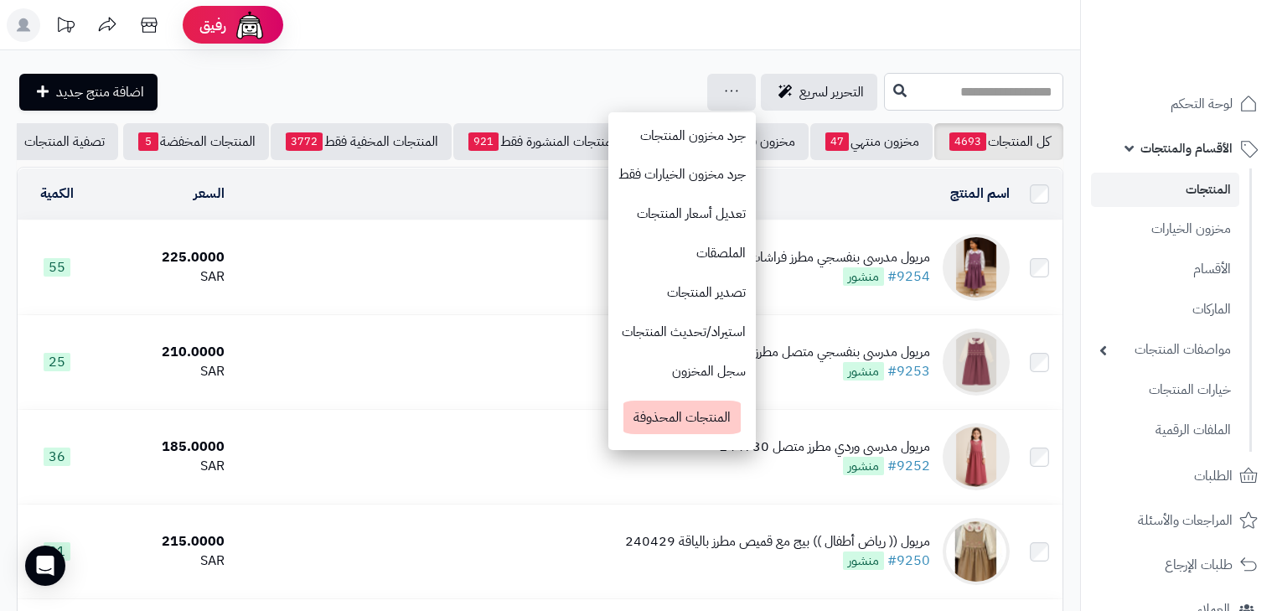
click at [926, 83] on input "text" at bounding box center [973, 92] width 179 height 38
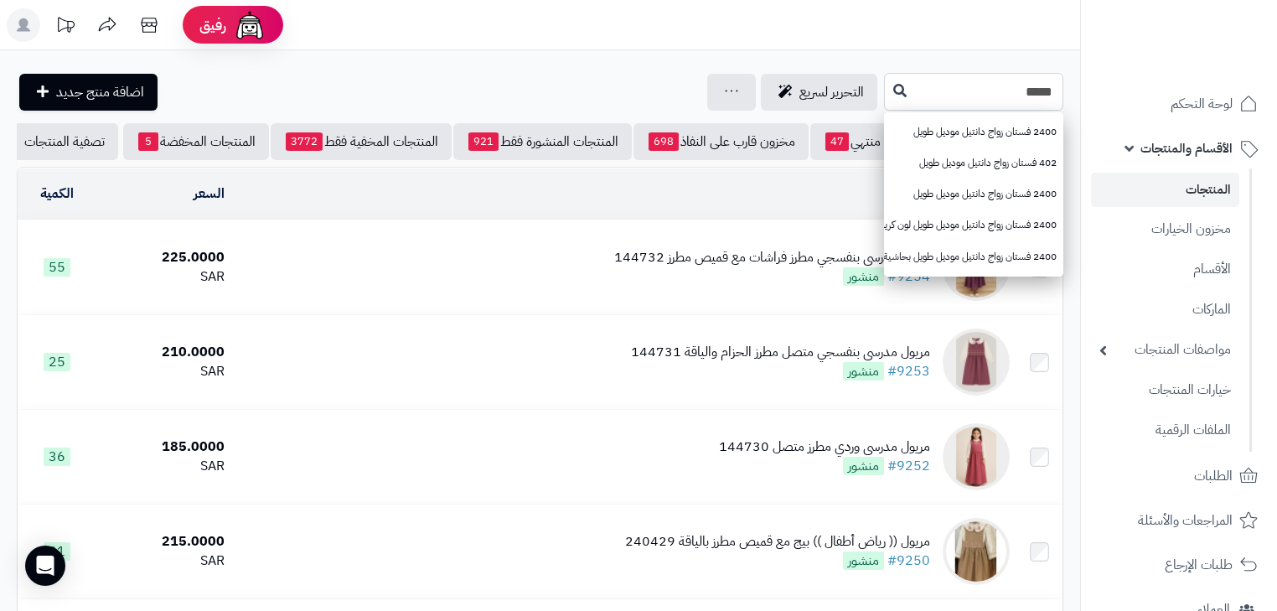
type input "****"
click at [893, 91] on icon at bounding box center [899, 89] width 13 height 13
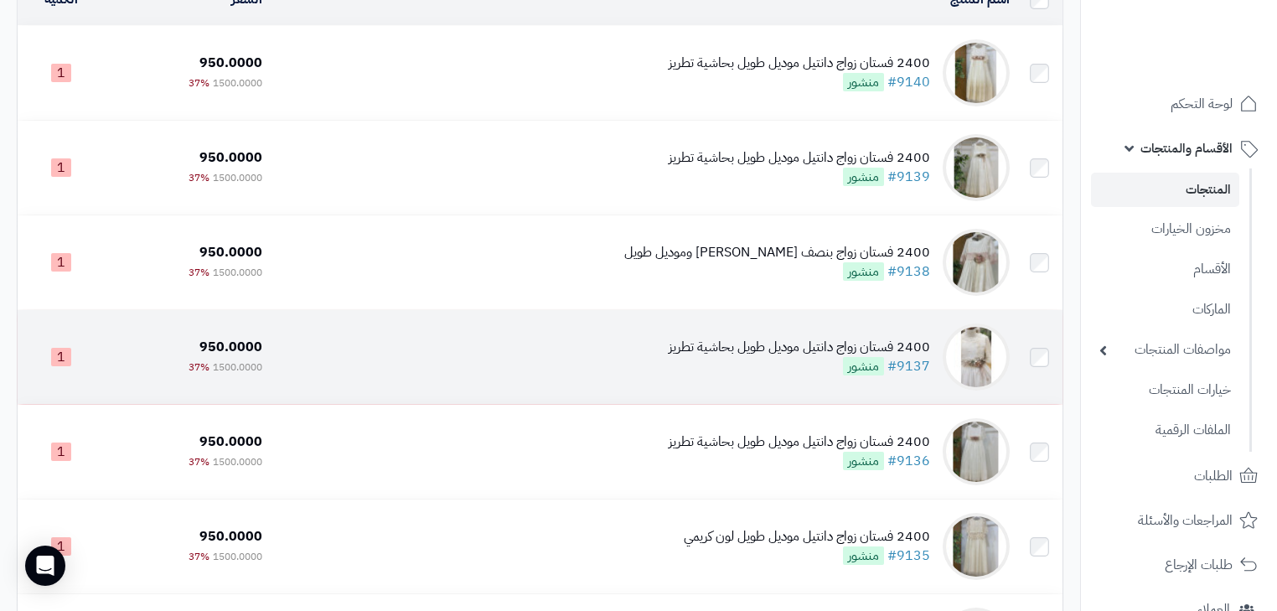
scroll to position [171, 0]
